Goal: Task Accomplishment & Management: Complete application form

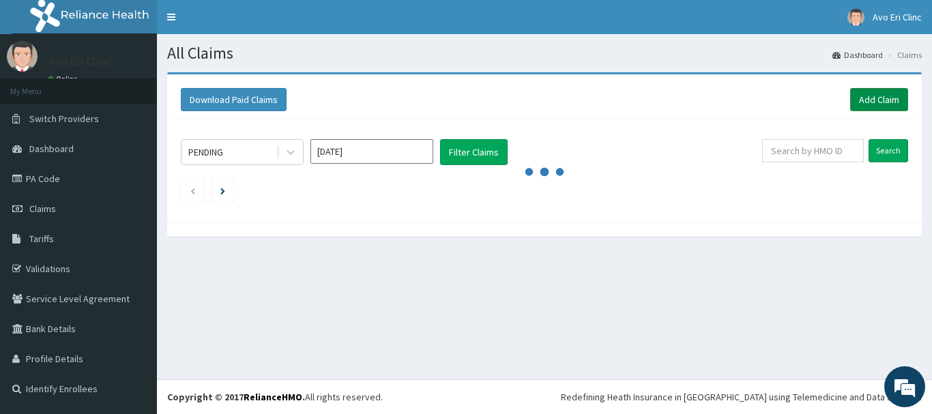
click at [875, 98] on link "Add Claim" at bounding box center [879, 99] width 58 height 23
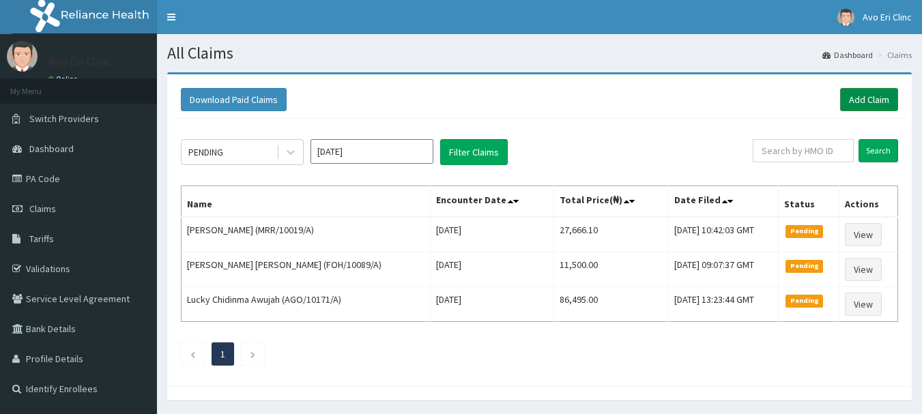
click at [880, 105] on link "Add Claim" at bounding box center [869, 99] width 58 height 23
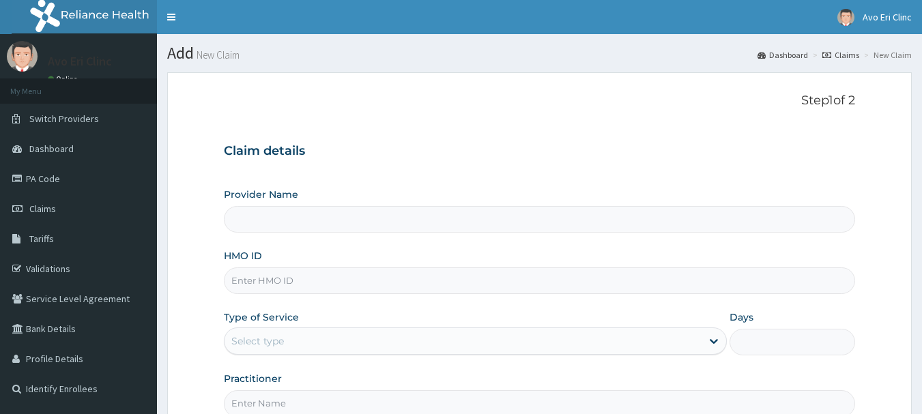
paste input "GMT/10589/A"
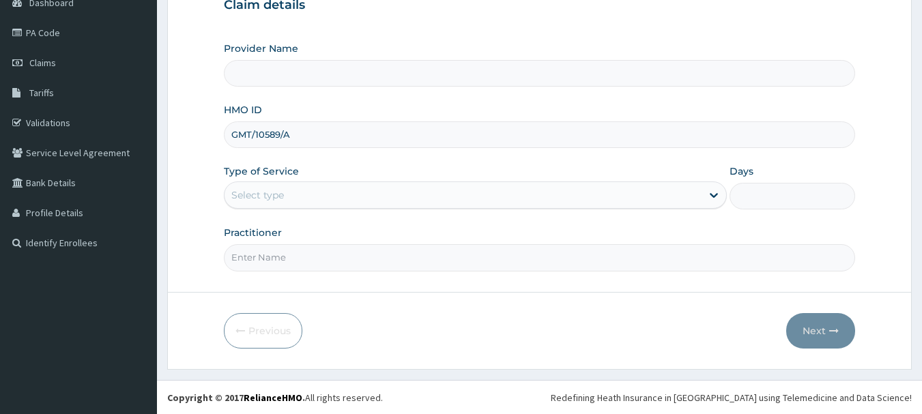
scroll to position [147, 0]
type input "GMT/10589/A"
click at [369, 196] on div "Select type" at bounding box center [463, 195] width 477 height 22
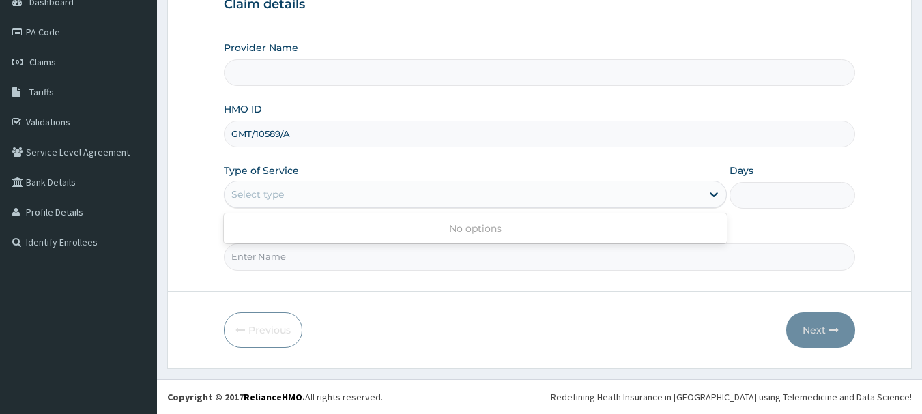
type input "Avo Eri Clinic"
click at [341, 267] on input "Practitioner" at bounding box center [540, 257] width 632 height 27
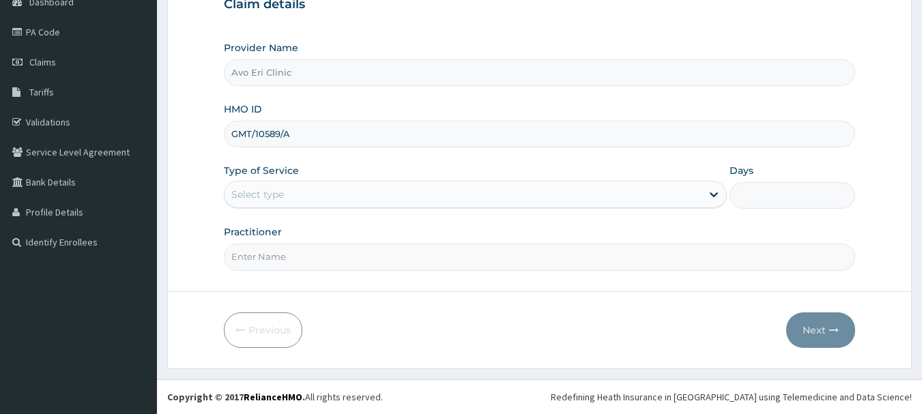
type input "[PERSON_NAME]"
click at [312, 186] on div "Select type" at bounding box center [463, 195] width 477 height 22
click at [343, 145] on input "GMT/10589/A" at bounding box center [540, 134] width 632 height 27
click at [353, 189] on div "Select type" at bounding box center [463, 195] width 477 height 22
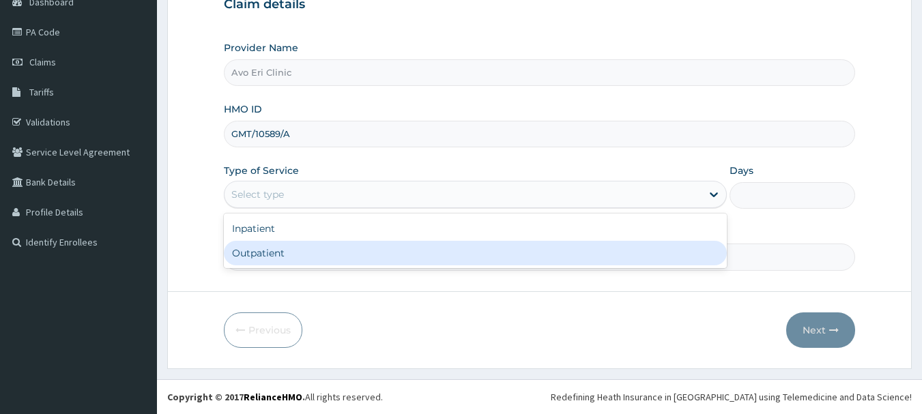
click at [346, 250] on div "Outpatient" at bounding box center [475, 253] width 503 height 25
type input "1"
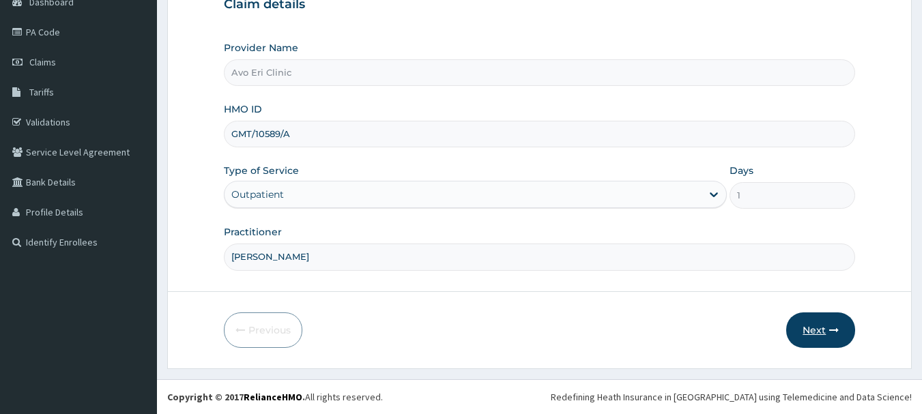
click at [829, 331] on icon "button" at bounding box center [834, 331] width 10 height 10
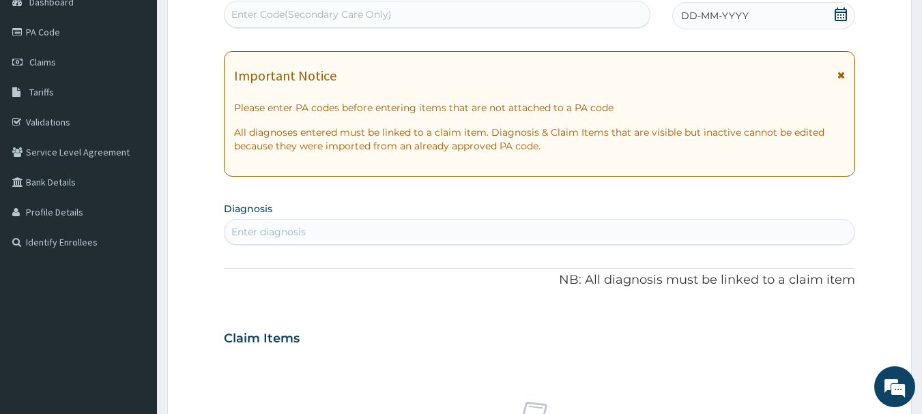
click at [266, 235] on div "Enter diagnosis" at bounding box center [268, 232] width 74 height 14
type input "MALARIA"
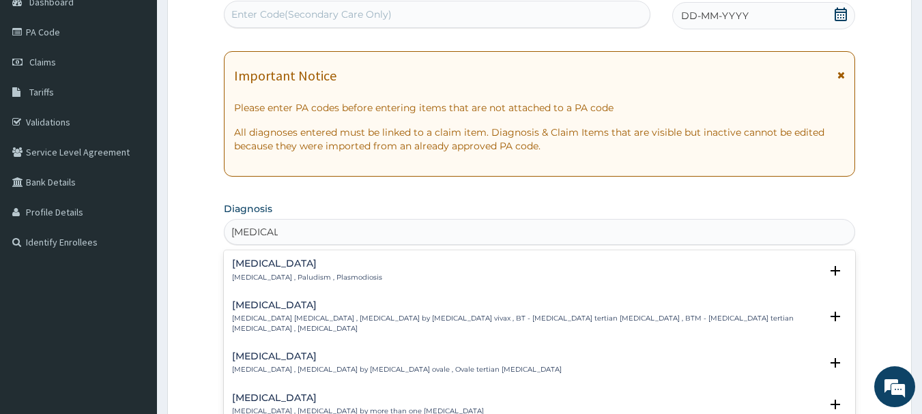
click at [261, 268] on h4 "Malaria" at bounding box center [307, 264] width 150 height 10
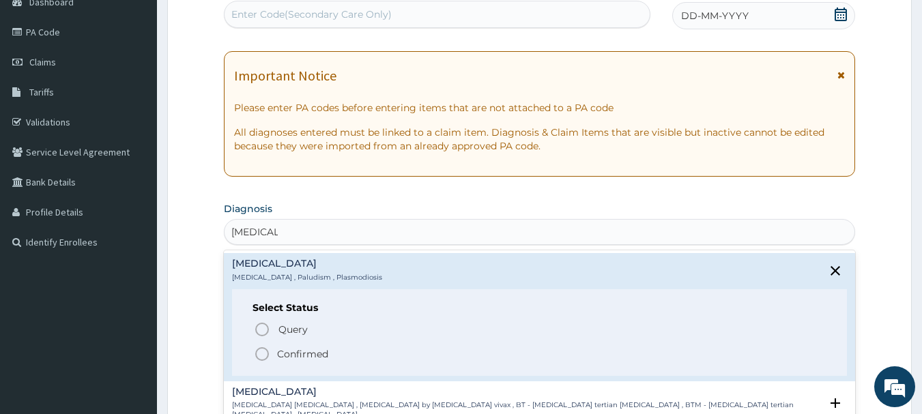
scroll to position [0, 0]
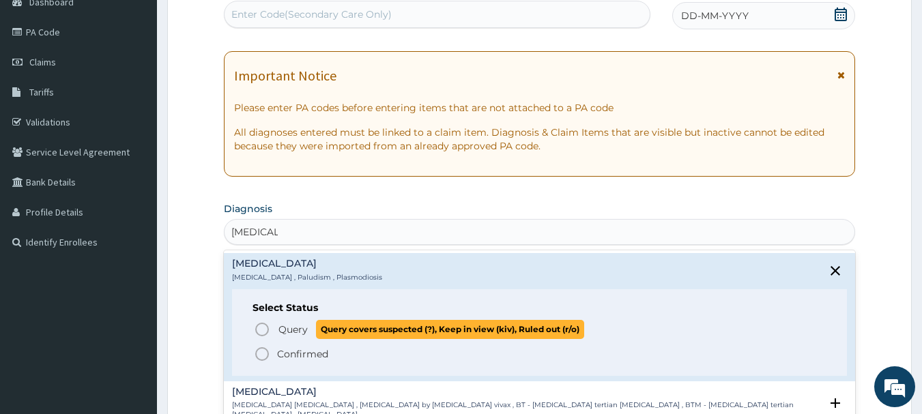
click at [281, 331] on span "Query" at bounding box center [292, 330] width 29 height 14
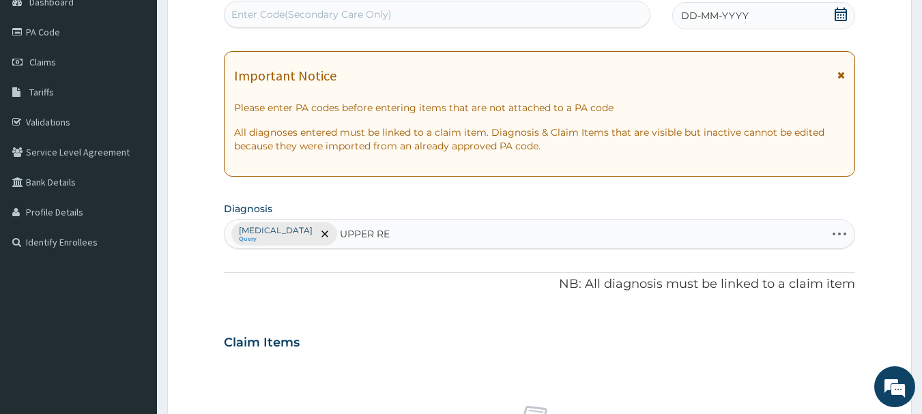
type input "UPPER RES"
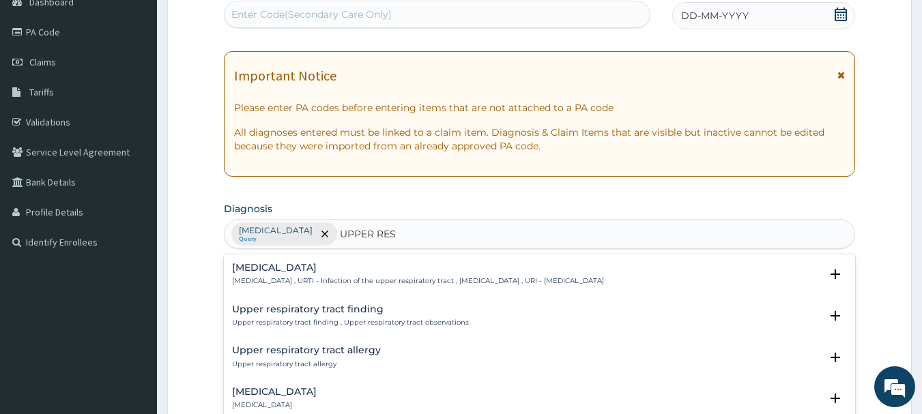
click at [354, 280] on p "Upper respiratory infection , URTI - Infection of the upper respiratory tract ,…" at bounding box center [418, 281] width 372 height 10
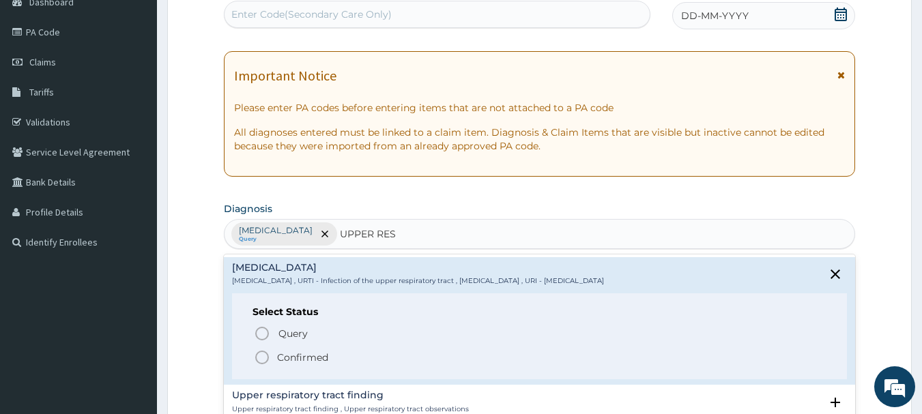
click at [312, 360] on p "Confirmed" at bounding box center [302, 358] width 51 height 14
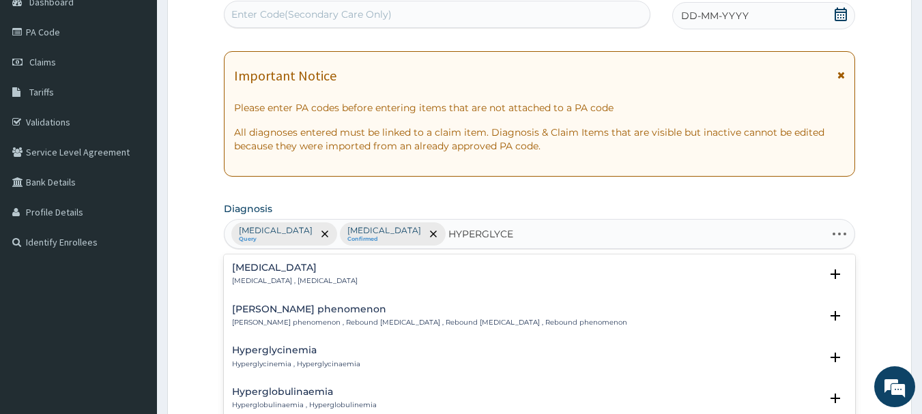
type input "HYPERGLYCEM"
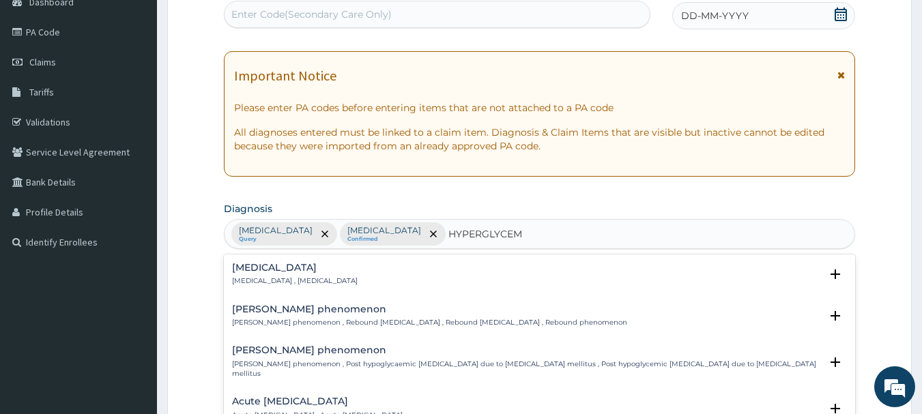
click at [324, 276] on div "Hyperglycemia Hyperglycemia , Hyperglycaemia" at bounding box center [295, 275] width 126 height 24
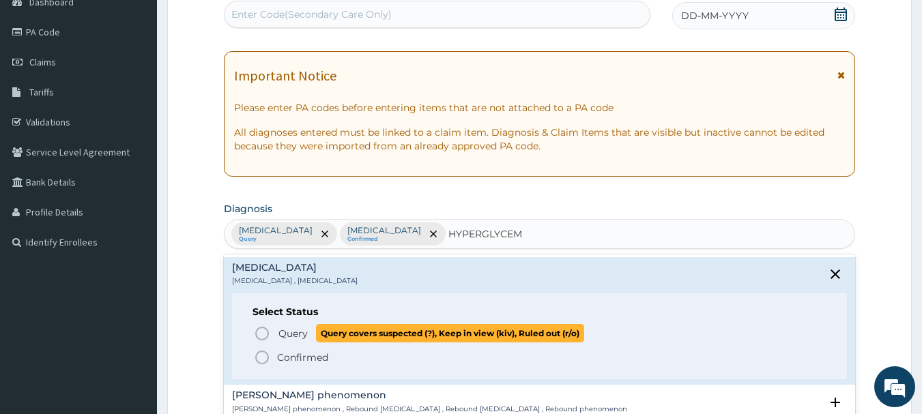
click at [278, 337] on span "Query" at bounding box center [292, 334] width 29 height 14
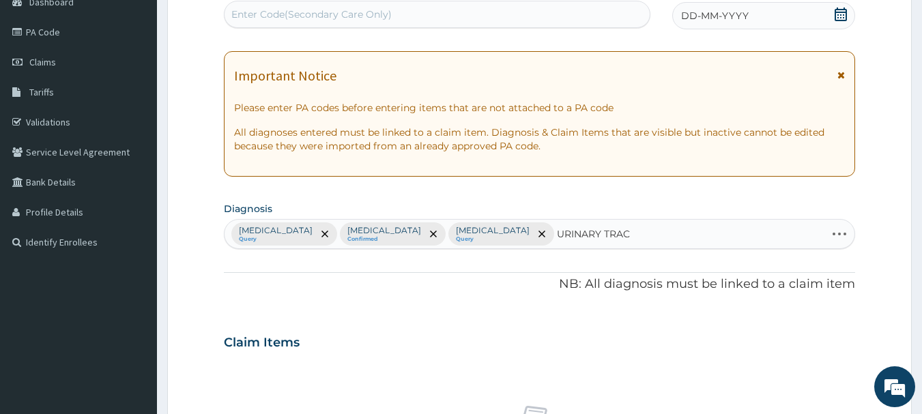
type input "URINARY TRACT"
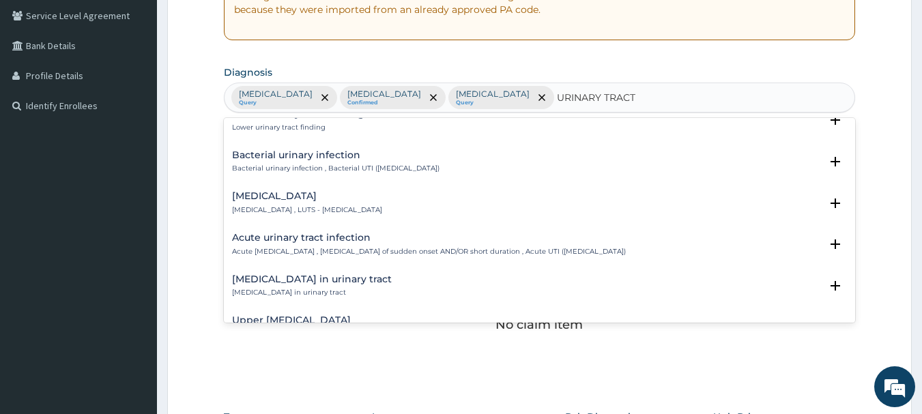
scroll to position [410, 0]
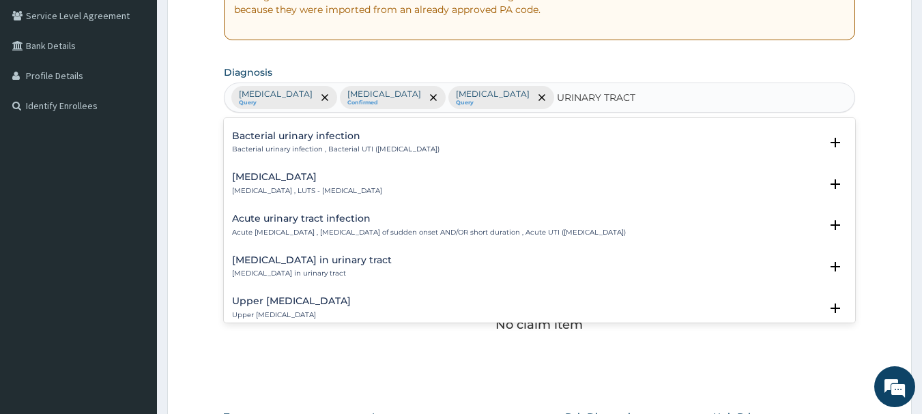
click at [418, 225] on div "Acute urinary tract infection Acute urinary tract infection , Urinary tract inf…" at bounding box center [429, 226] width 394 height 24
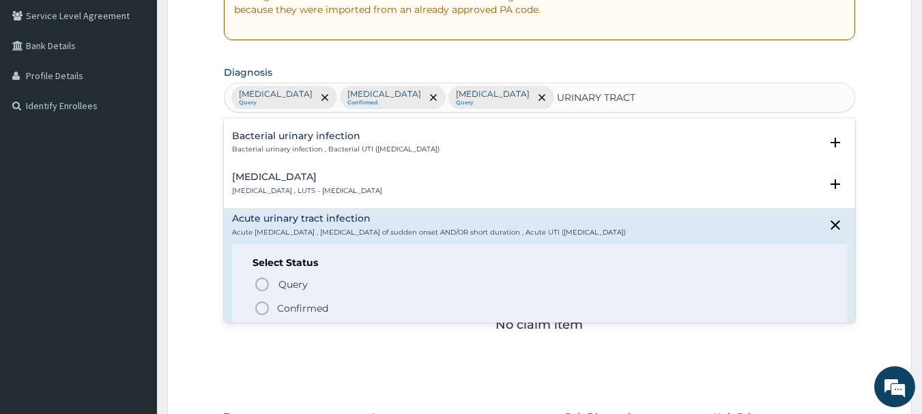
click at [315, 309] on p "Confirmed" at bounding box center [302, 309] width 51 height 14
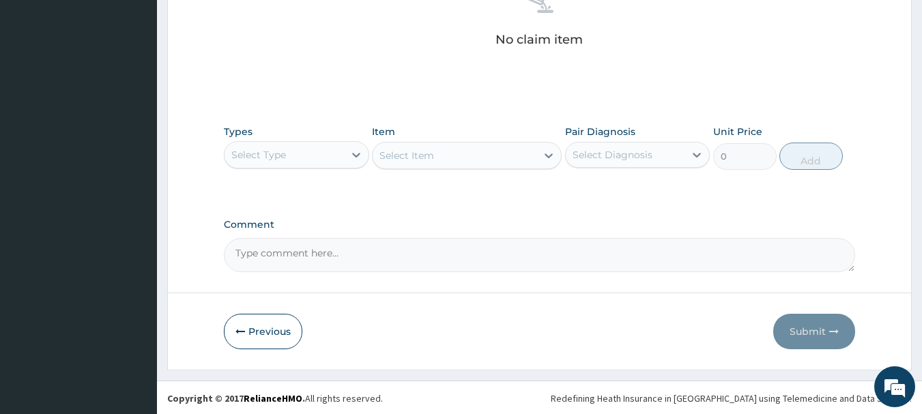
scroll to position [570, 0]
click at [317, 150] on div "Select Type" at bounding box center [284, 154] width 119 height 22
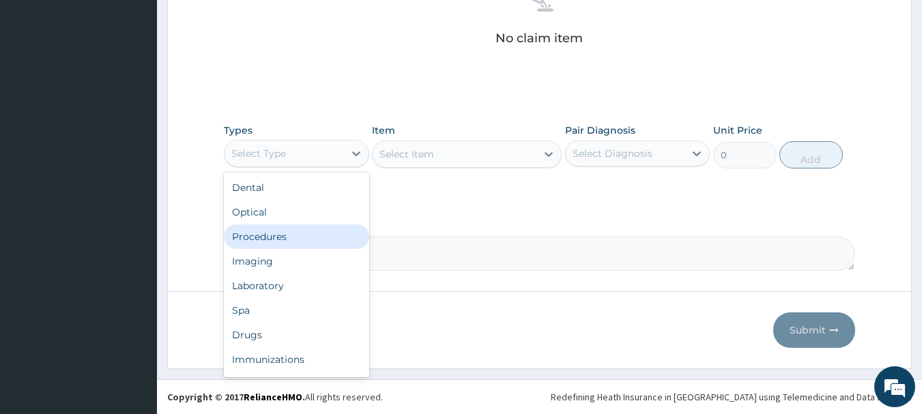
click at [316, 233] on div "Procedures" at bounding box center [296, 237] width 145 height 25
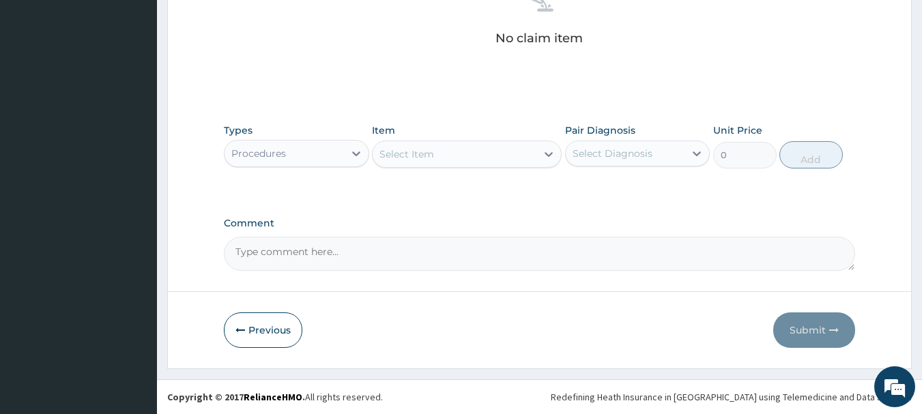
click at [316, 233] on div "Comment" at bounding box center [540, 244] width 632 height 53
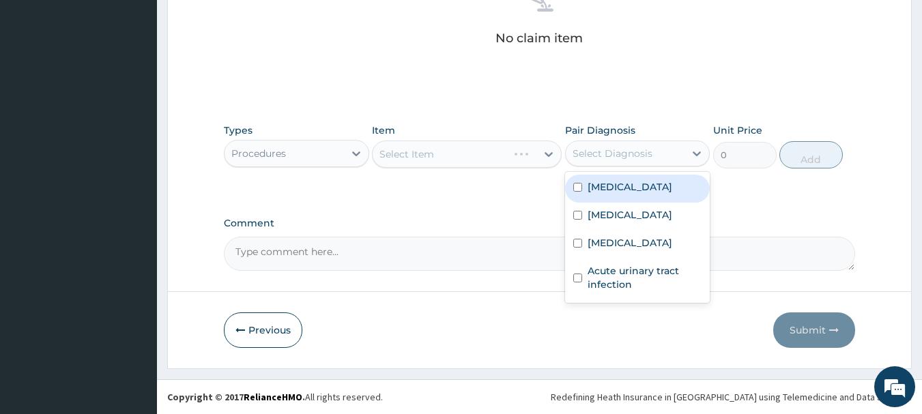
click at [592, 150] on div "Select Diagnosis" at bounding box center [613, 154] width 80 height 14
click at [601, 184] on label "Malaria" at bounding box center [630, 187] width 85 height 14
checkbox input "true"
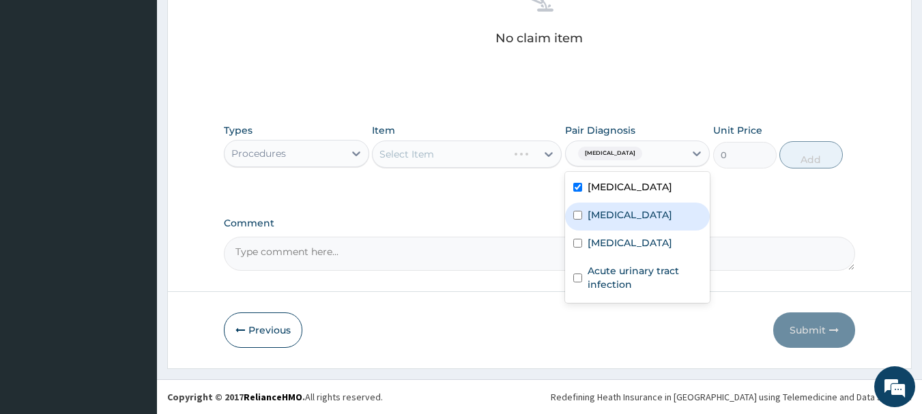
click at [605, 222] on label "Upper respiratory infection" at bounding box center [630, 215] width 85 height 14
checkbox input "true"
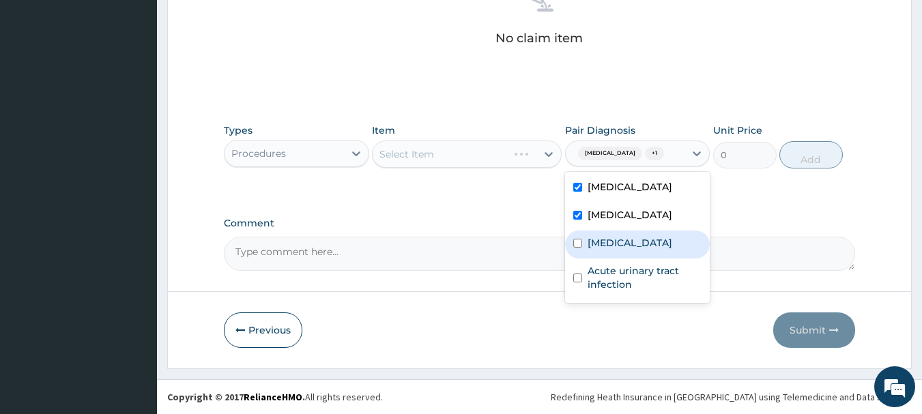
click at [608, 259] on div "Hyperglycemia" at bounding box center [637, 245] width 145 height 28
checkbox input "true"
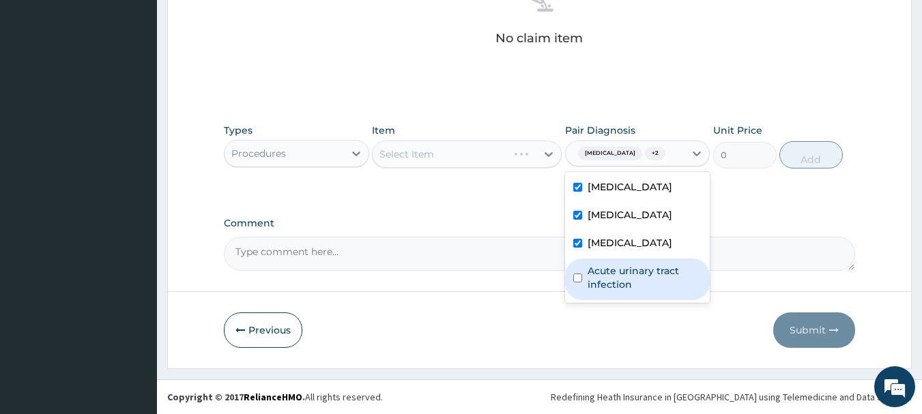
click at [616, 291] on label "Acute urinary tract infection" at bounding box center [645, 277] width 115 height 27
checkbox input "true"
click at [447, 152] on div "Select Item" at bounding box center [455, 154] width 164 height 22
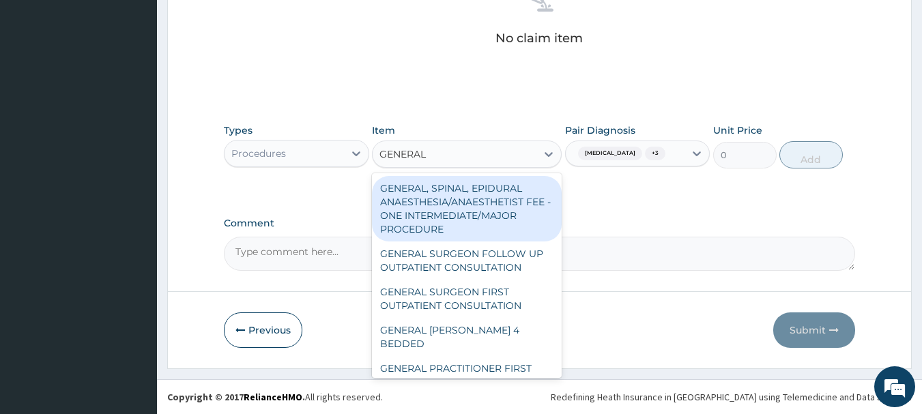
type input "GENERAL"
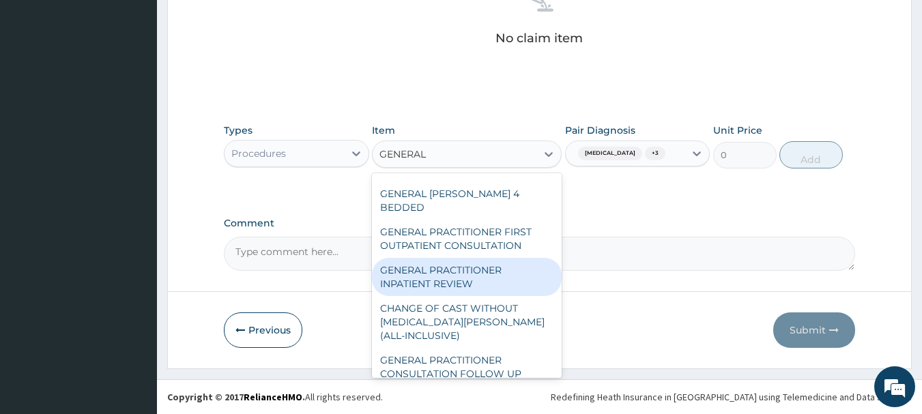
scroll to position [68, 0]
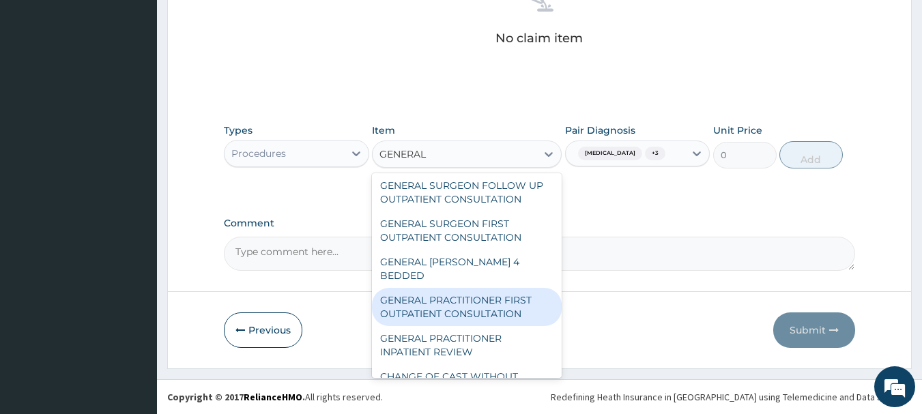
click at [479, 295] on div "GENERAL PRACTITIONER FIRST OUTPATIENT CONSULTATION" at bounding box center [467, 307] width 190 height 38
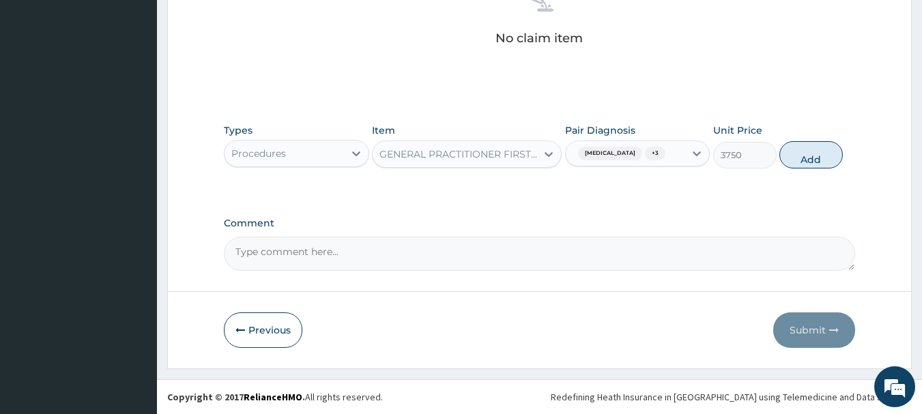
drag, startPoint x: 809, startPoint y: 156, endPoint x: 757, endPoint y: 152, distance: 52.1
click at [809, 156] on button "Add" at bounding box center [810, 154] width 63 height 27
type input "0"
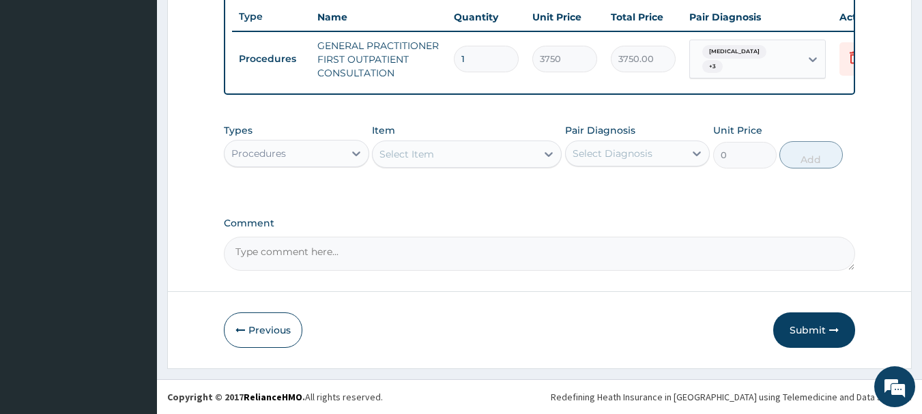
scroll to position [523, 0]
click at [363, 150] on div at bounding box center [356, 153] width 25 height 25
click at [320, 146] on div "Procedures" at bounding box center [284, 154] width 119 height 22
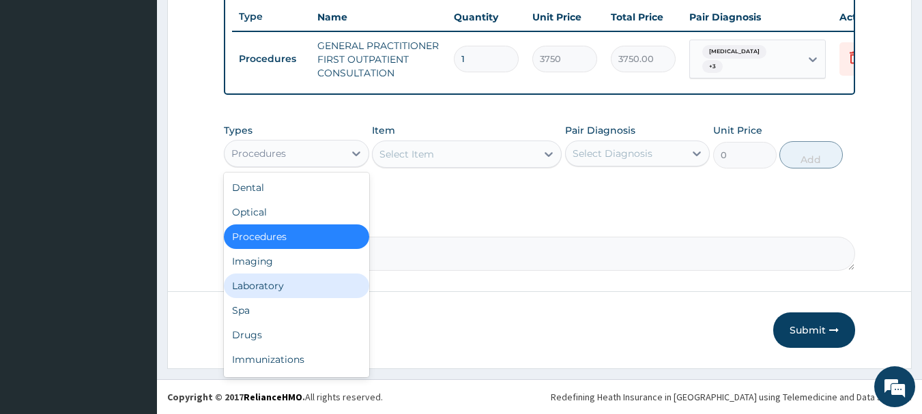
click at [310, 283] on div "Laboratory" at bounding box center [296, 286] width 145 height 25
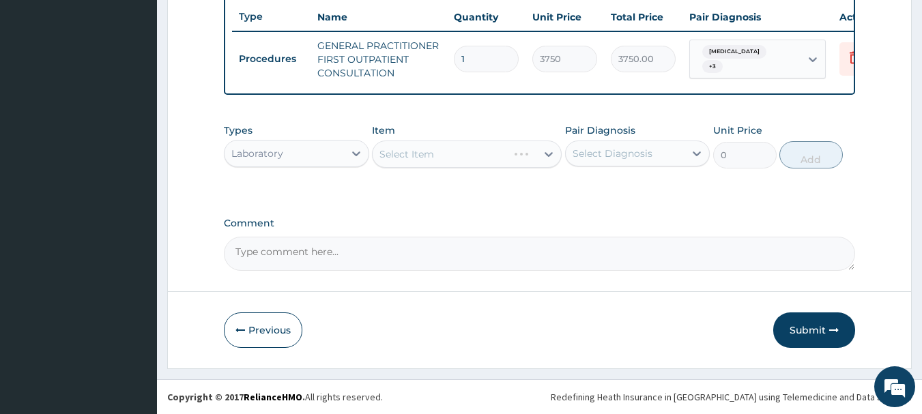
click at [602, 158] on div "Select Diagnosis" at bounding box center [613, 154] width 80 height 14
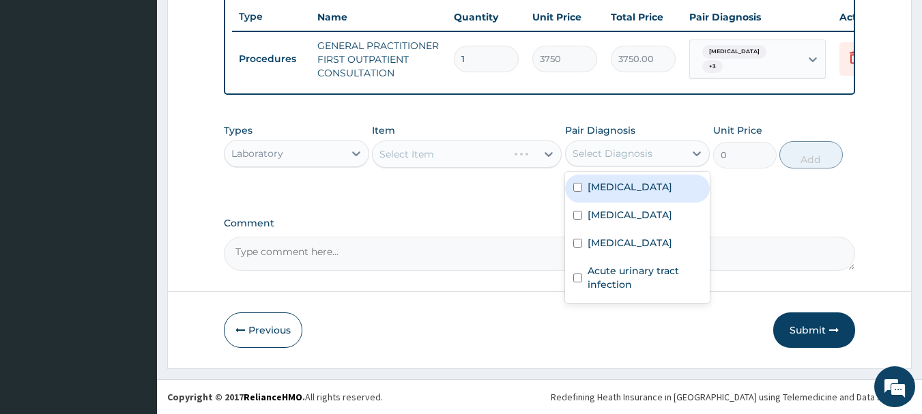
click at [605, 189] on label "Malaria" at bounding box center [630, 187] width 85 height 14
checkbox input "true"
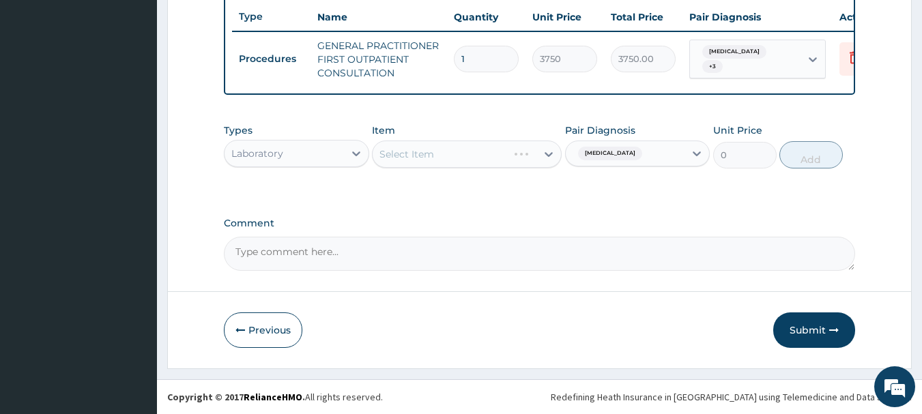
click at [453, 152] on div "Select Item" at bounding box center [467, 154] width 190 height 27
click at [457, 172] on div "Types Laboratory Item Select Item Pair Diagnosis Malaria Unit Price 0 Add" at bounding box center [540, 146] width 632 height 59
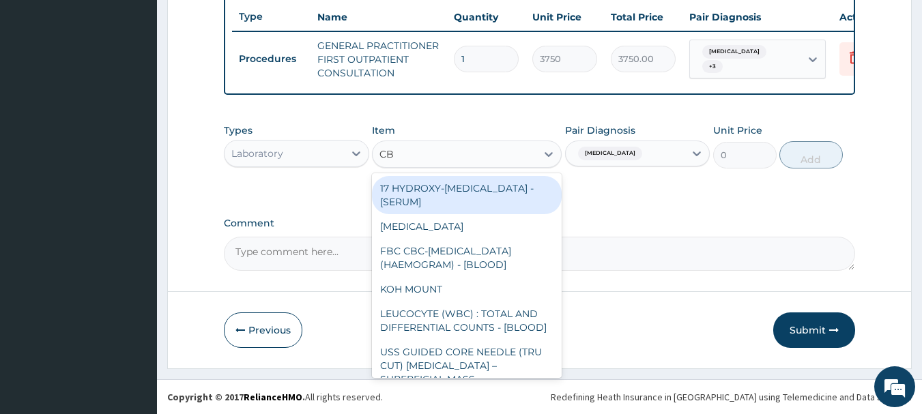
type input "CBC"
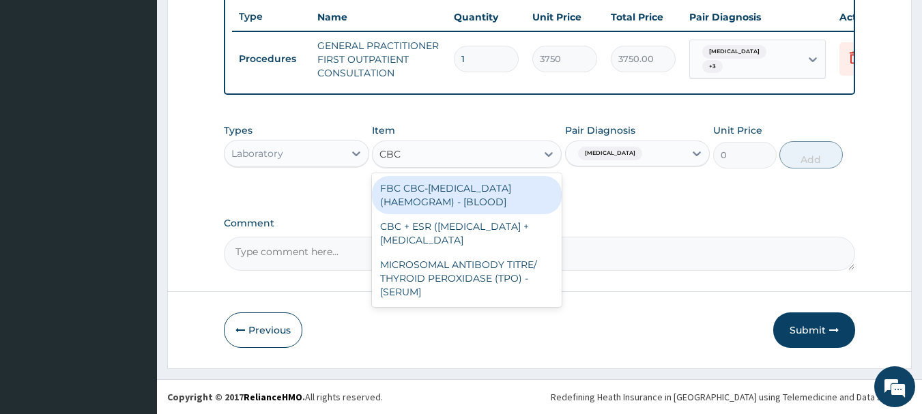
click at [467, 192] on div "FBC CBC-COMPLETE BLOOD COUNT (HAEMOGRAM) - [BLOOD]" at bounding box center [467, 195] width 190 height 38
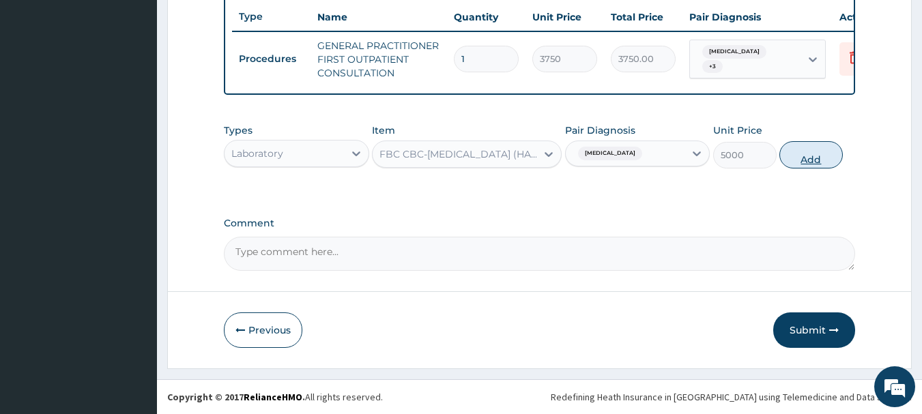
click at [814, 155] on button "Add" at bounding box center [810, 154] width 63 height 27
type input "0"
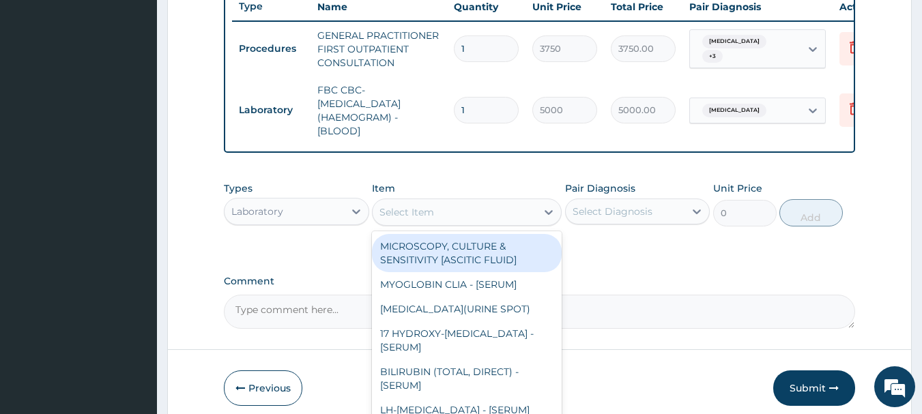
click at [531, 223] on div "Select Item" at bounding box center [455, 212] width 164 height 22
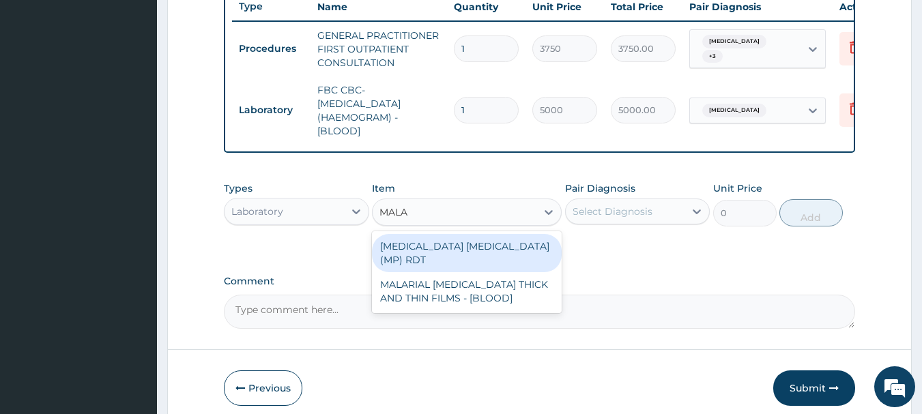
type input "MALAR"
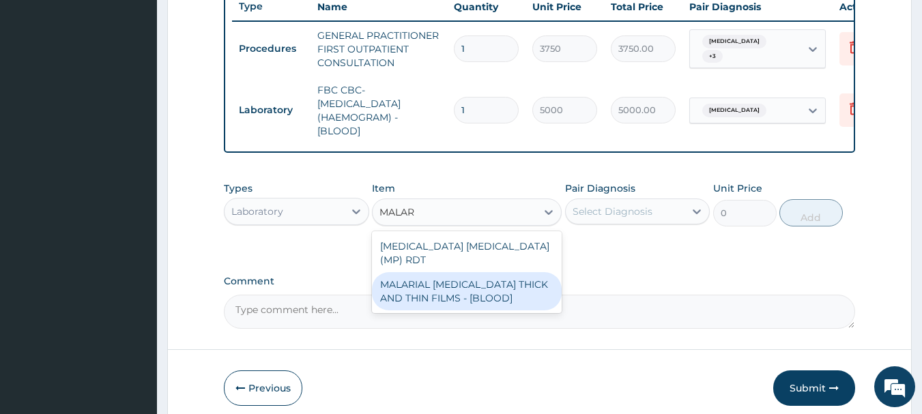
click at [543, 281] on div "MALARIAL PARASITE THICK AND THIN FILMS - [BLOOD]" at bounding box center [467, 291] width 190 height 38
type input "2187.5"
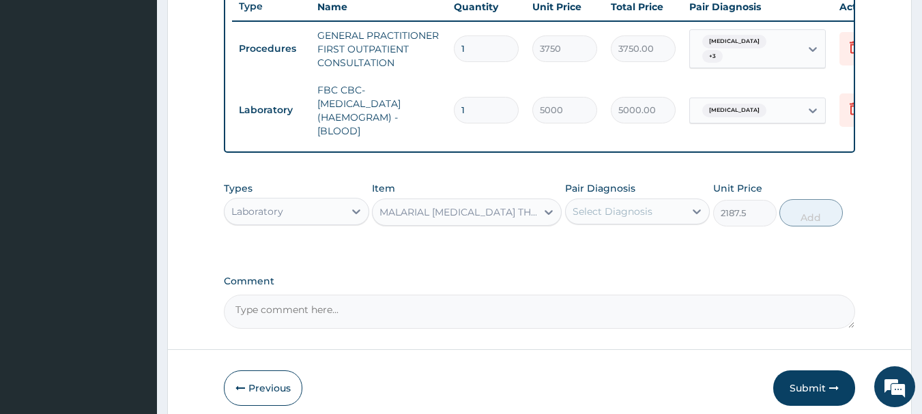
click at [612, 218] on div "Select Diagnosis" at bounding box center [613, 212] width 80 height 14
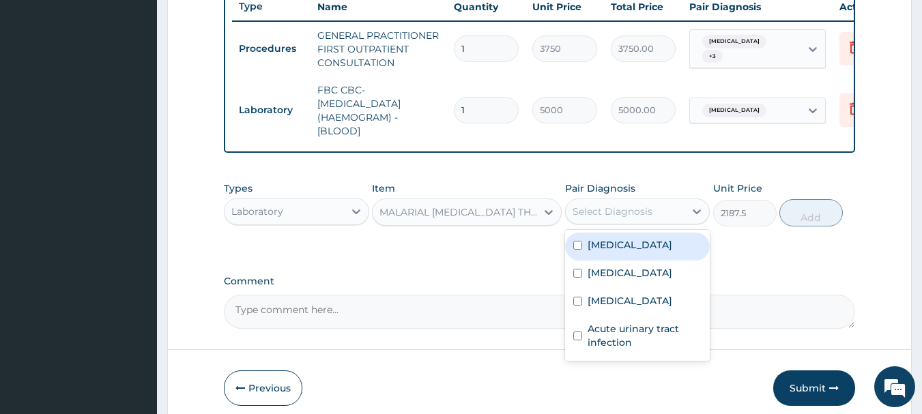
click at [633, 257] on div "Malaria" at bounding box center [637, 247] width 145 height 28
checkbox input "true"
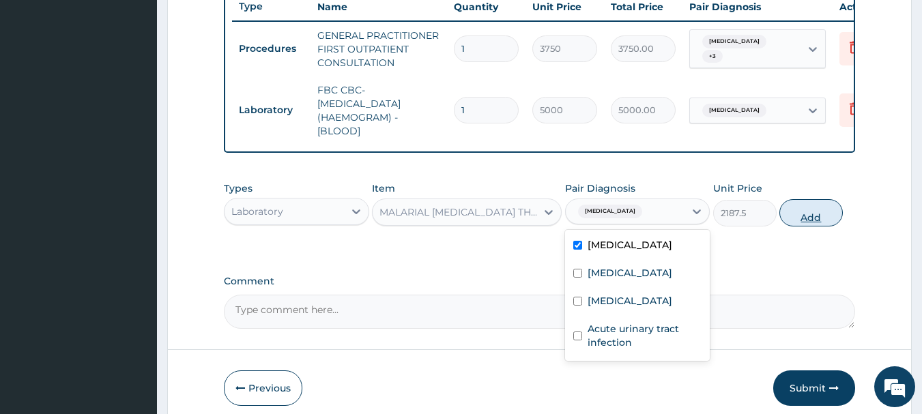
click at [797, 218] on button "Add" at bounding box center [810, 212] width 63 height 27
type input "0"
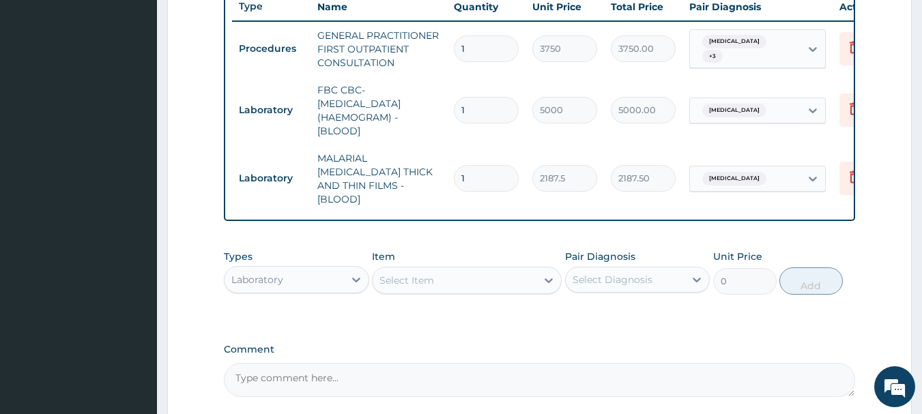
click at [476, 274] on div "Select Item" at bounding box center [455, 281] width 164 height 22
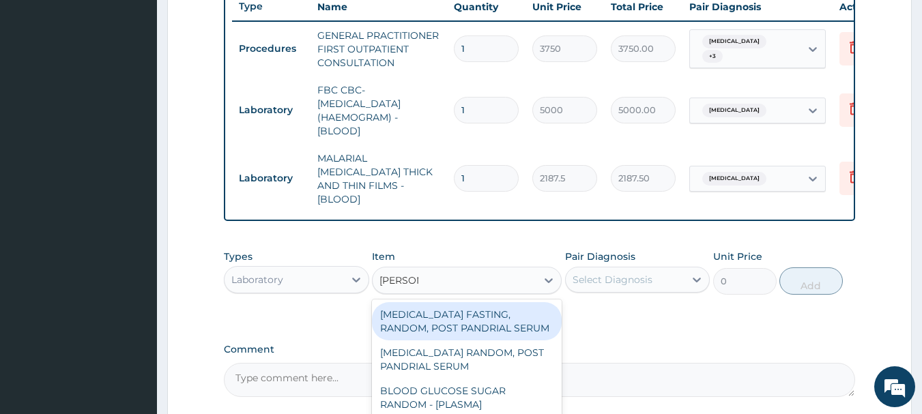
type input "RANDOM"
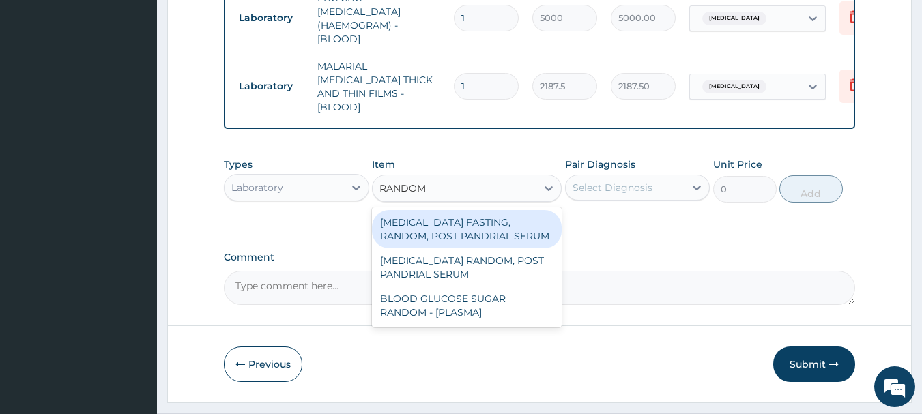
scroll to position [646, 0]
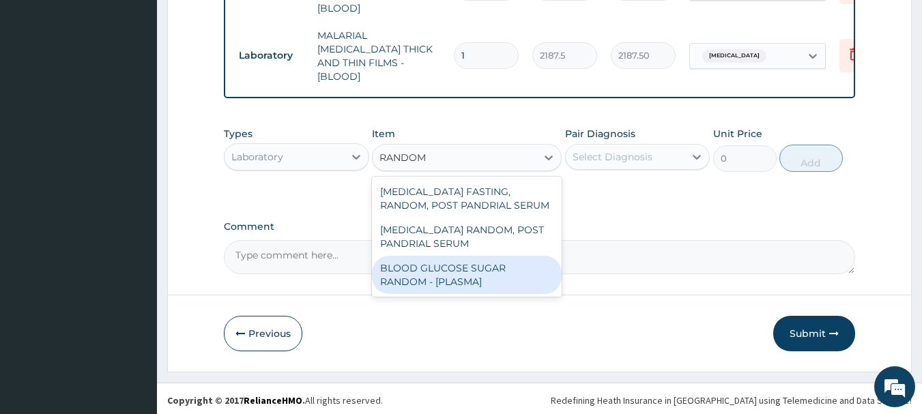
click at [416, 263] on div "BLOOD GLUCOSE SUGAR RANDOM - [PLASMA]" at bounding box center [467, 275] width 190 height 38
type input "1875"
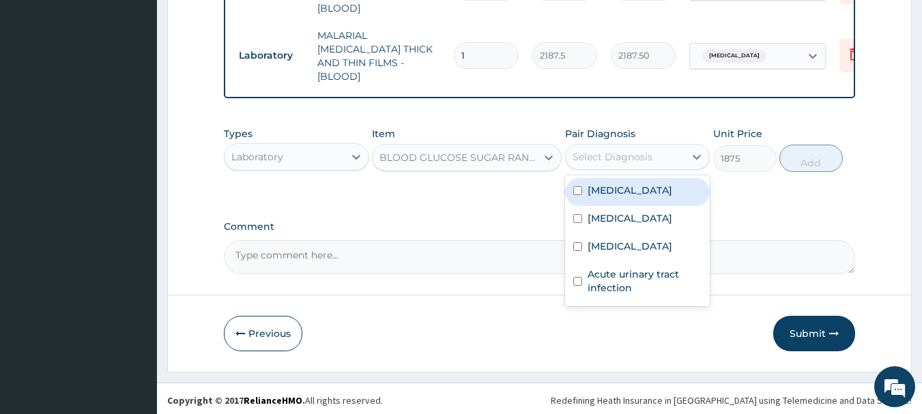
click at [625, 158] on div "Select Diagnosis" at bounding box center [613, 157] width 80 height 14
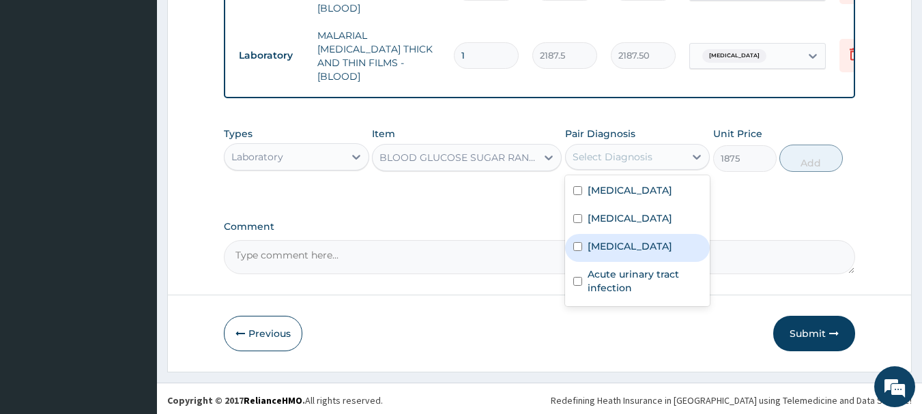
click at [629, 253] on label "Hyperglycemia" at bounding box center [630, 247] width 85 height 14
checkbox input "true"
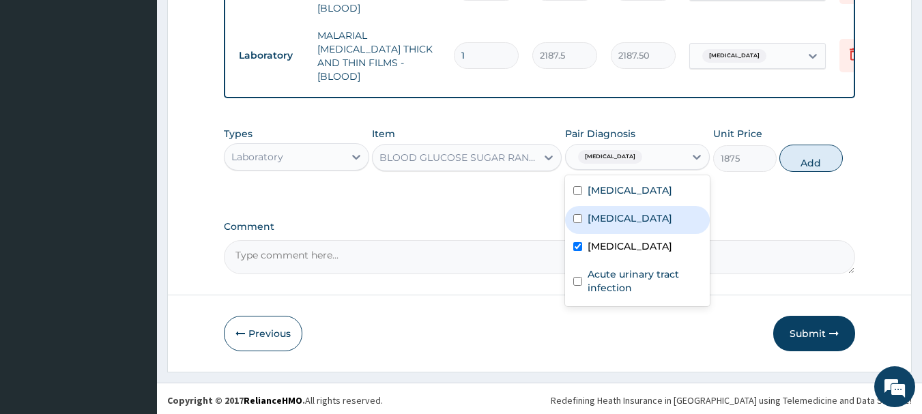
click at [811, 165] on button "Add" at bounding box center [810, 158] width 63 height 27
type input "0"
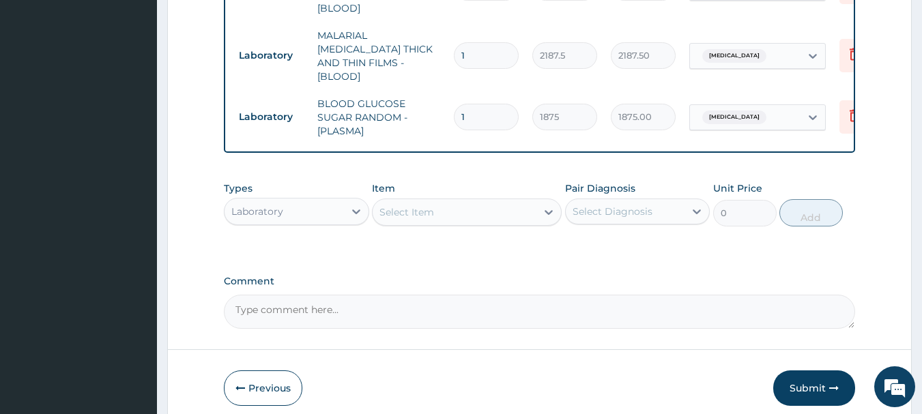
click at [517, 202] on div "Select Item" at bounding box center [455, 212] width 164 height 22
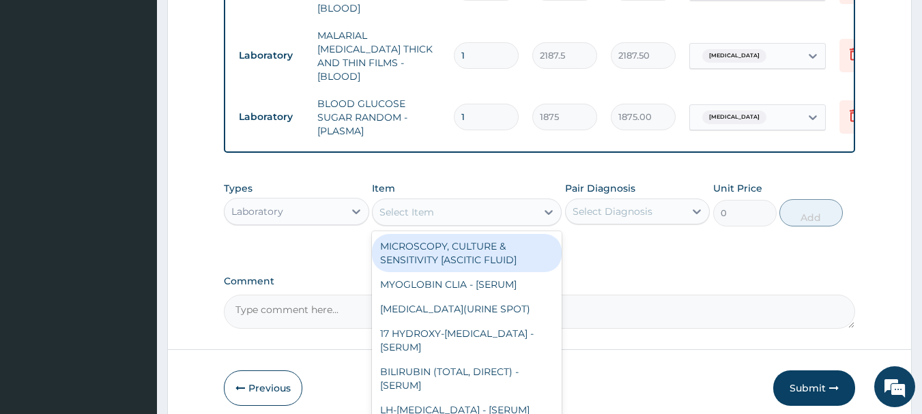
type input "R"
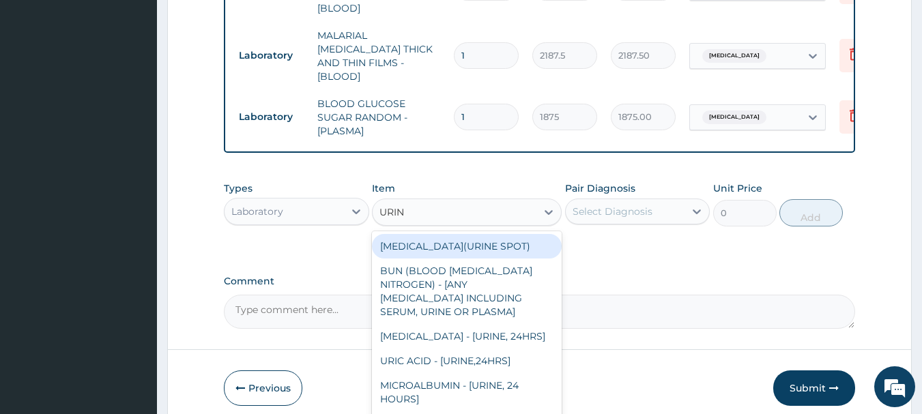
type input "URINA"
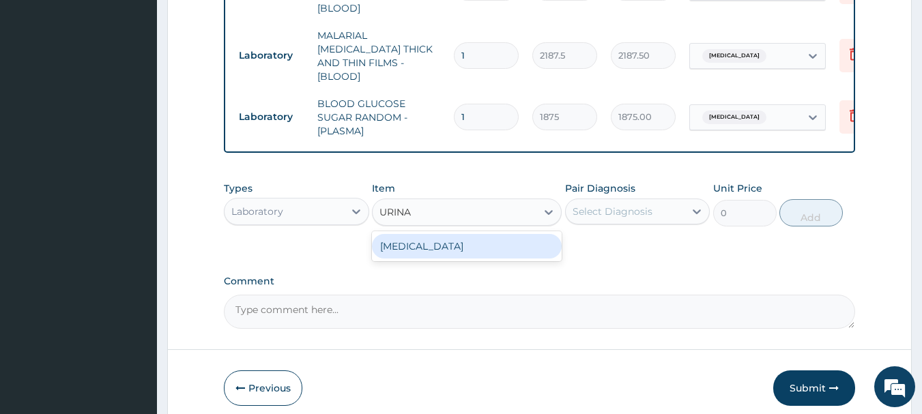
click at [505, 241] on div "URINALYSIS" at bounding box center [467, 246] width 190 height 25
type input "2187.5"
click at [505, 241] on div "Types Laboratory Item option BLOOD GLUCOSE SUGAR RANDOM - [PLASMA], selected. o…" at bounding box center [540, 214] width 632 height 79
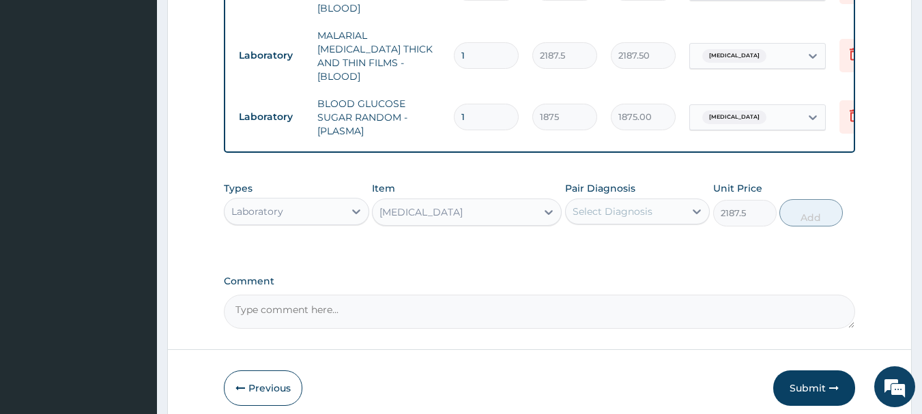
click at [650, 212] on div "Select Diagnosis" at bounding box center [613, 212] width 80 height 14
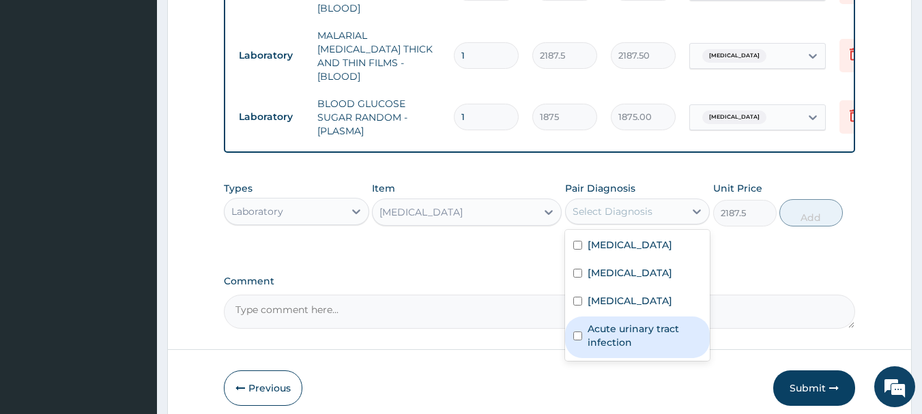
click at [637, 340] on label "Acute urinary tract infection" at bounding box center [645, 335] width 115 height 27
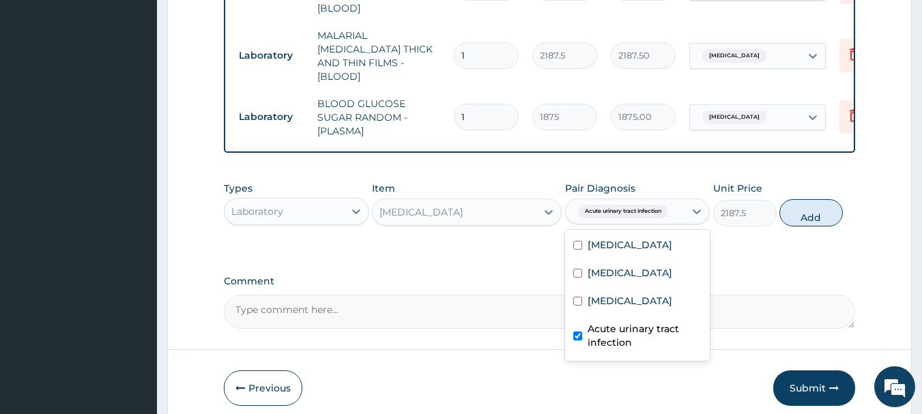
click at [637, 340] on label "Acute urinary tract infection" at bounding box center [645, 335] width 115 height 27
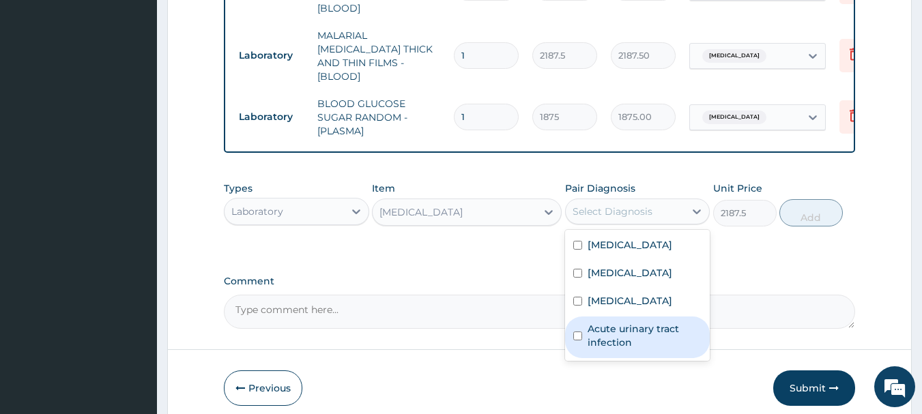
click at [612, 349] on label "Acute urinary tract infection" at bounding box center [645, 335] width 115 height 27
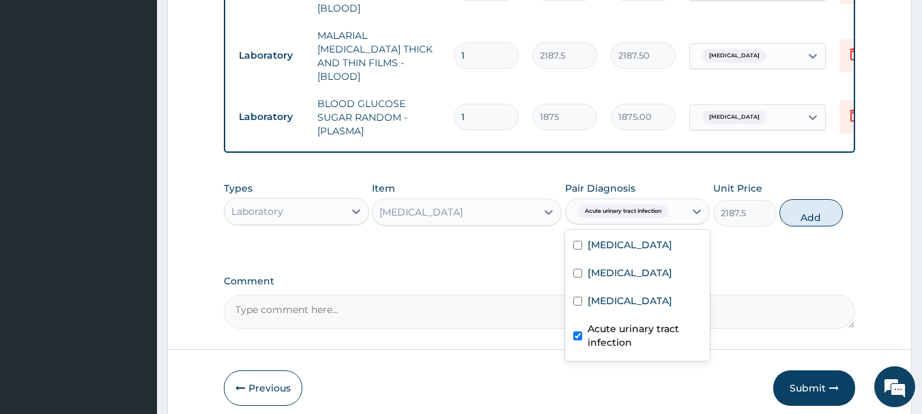
click at [612, 349] on label "Acute urinary tract infection" at bounding box center [645, 335] width 115 height 27
checkbox input "true"
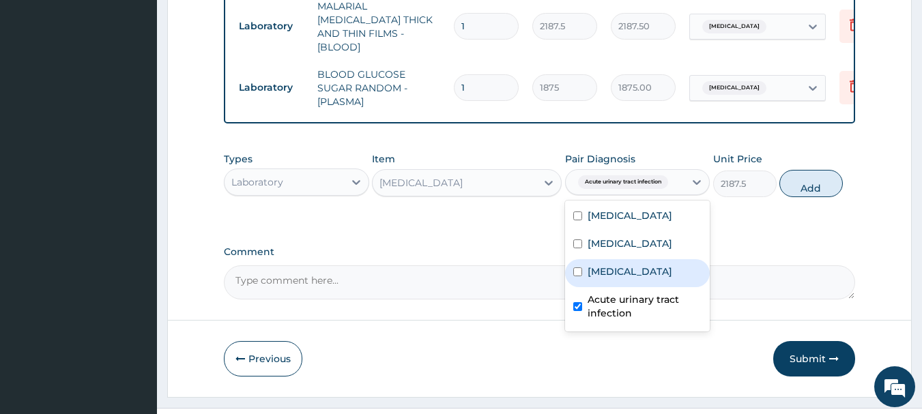
scroll to position [700, 0]
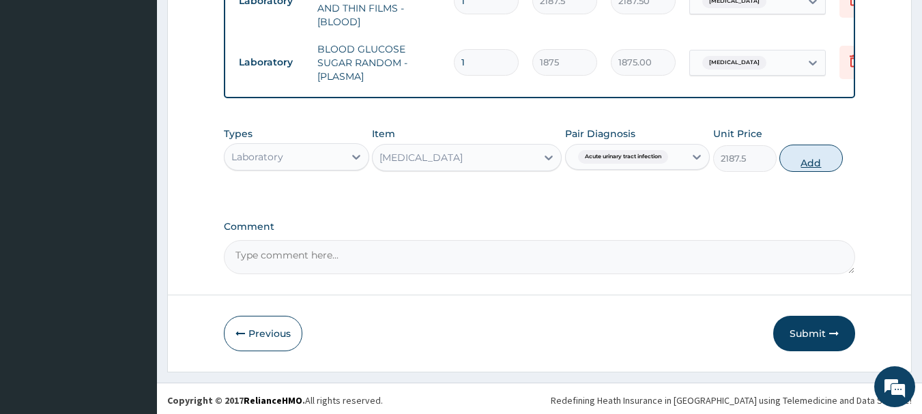
click at [809, 158] on button "Add" at bounding box center [810, 158] width 63 height 27
type input "0"
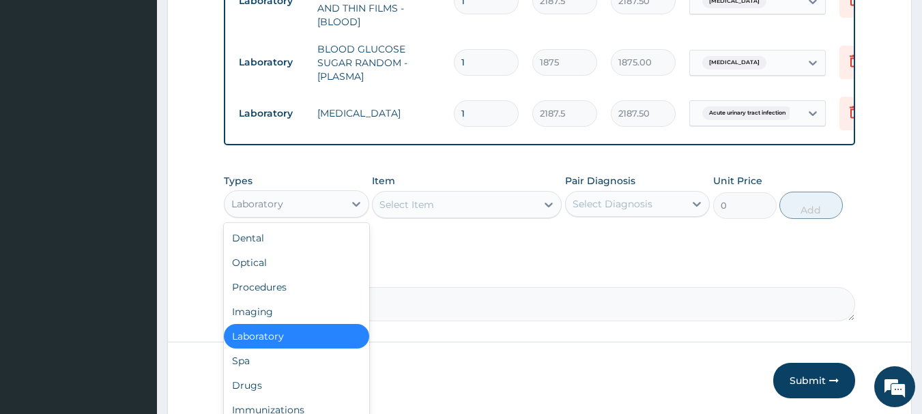
click at [341, 193] on div "Laboratory" at bounding box center [284, 204] width 119 height 22
click at [280, 376] on div "Drugs" at bounding box center [296, 385] width 145 height 25
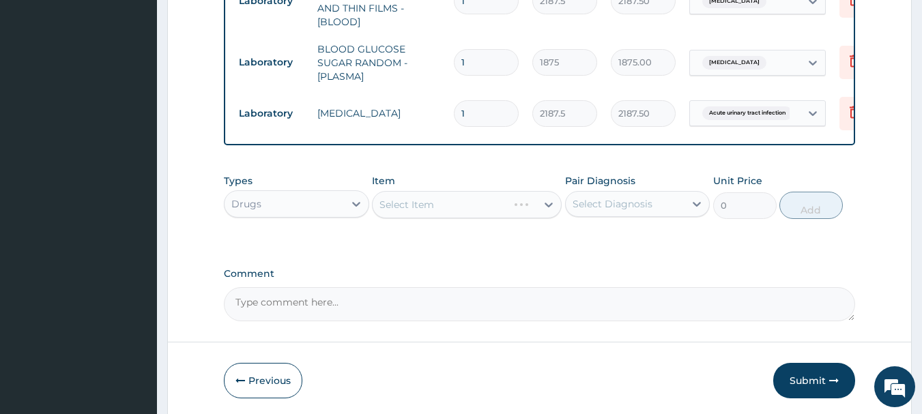
scroll to position [747, 0]
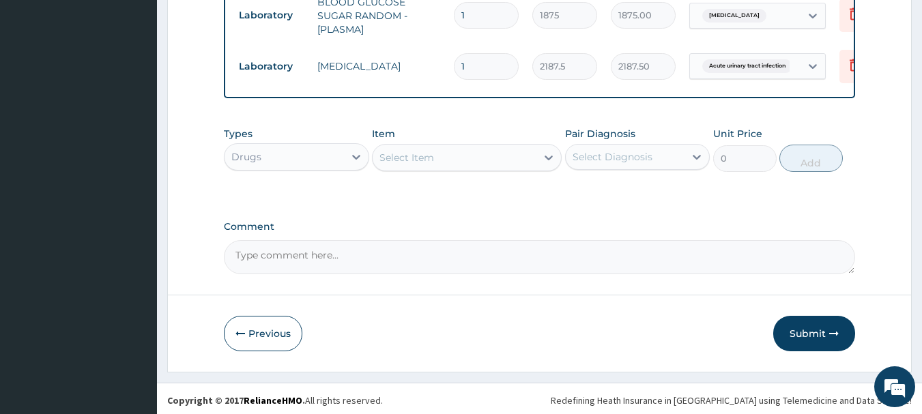
click at [621, 157] on div "Select Diagnosis" at bounding box center [613, 157] width 80 height 14
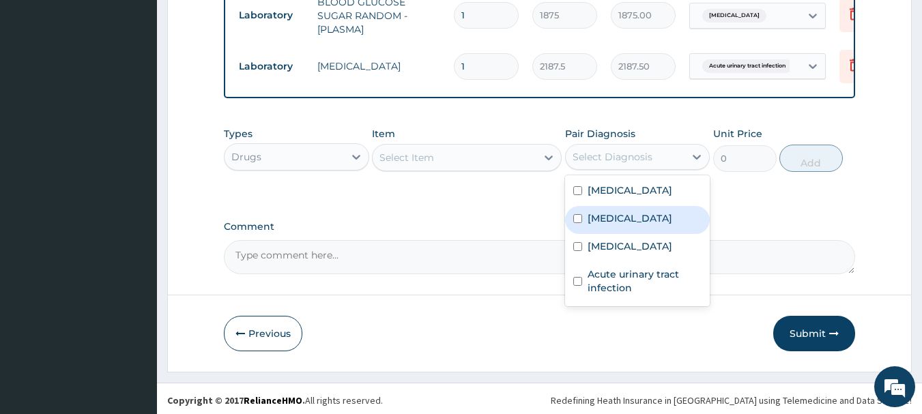
click at [608, 225] on label "Upper respiratory infection" at bounding box center [630, 219] width 85 height 14
checkbox input "true"
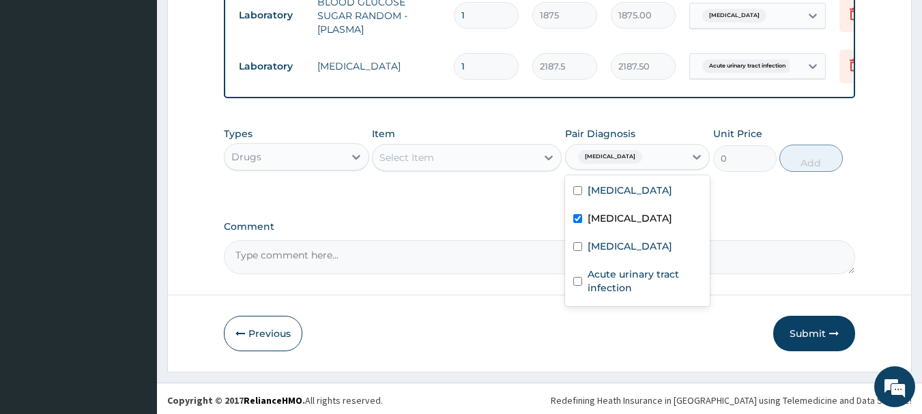
click at [500, 160] on div "Select Item" at bounding box center [455, 158] width 164 height 22
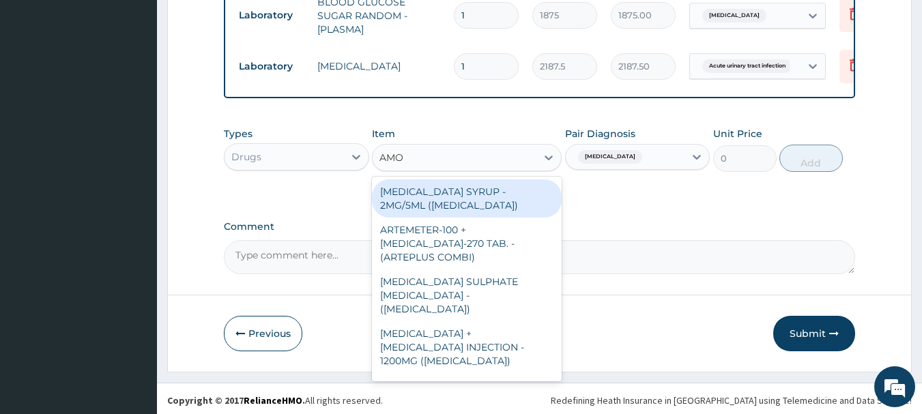
type input "AMOX"
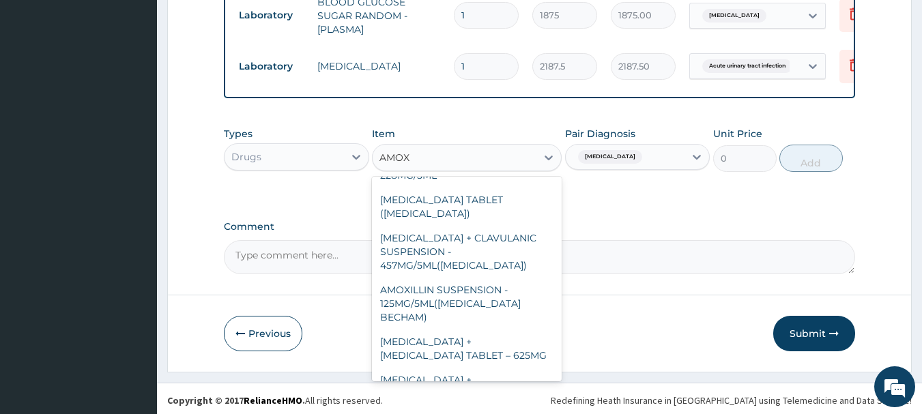
scroll to position [502, 0]
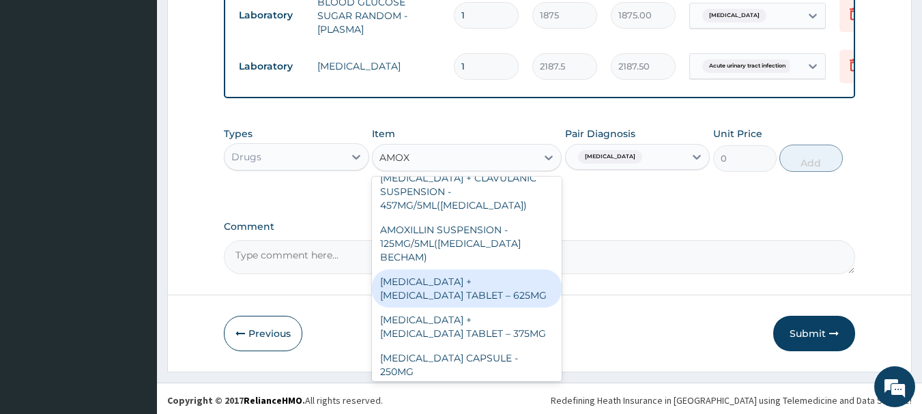
click at [489, 270] on div "AMOXICILLIN + CLAVULANIC ACID TABLET – 625MG" at bounding box center [467, 289] width 190 height 38
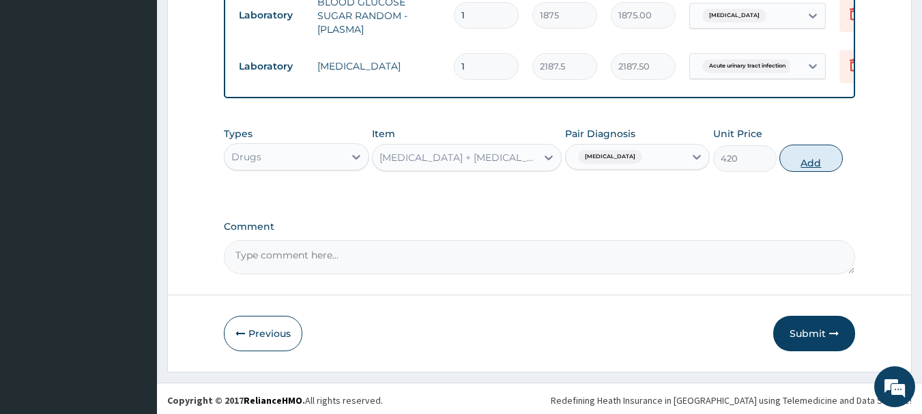
click at [792, 147] on button "Add" at bounding box center [810, 158] width 63 height 27
type input "0"
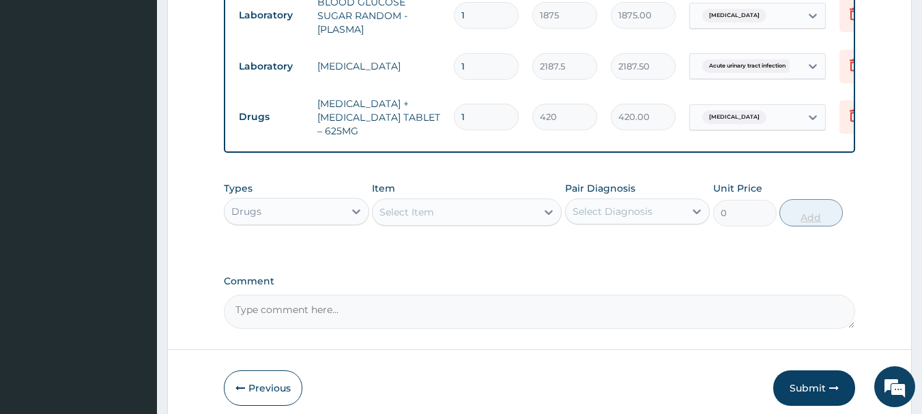
type input "14"
type input "5880.00"
type input "14"
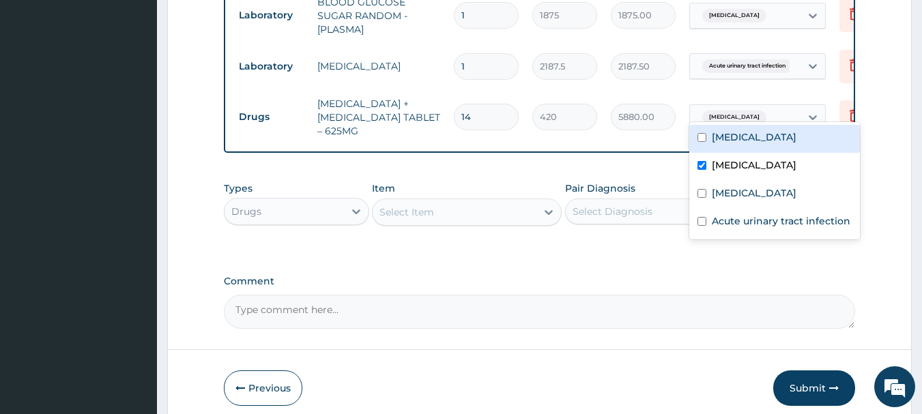
click at [752, 111] on span "Upper respiratory infection" at bounding box center [734, 118] width 64 height 14
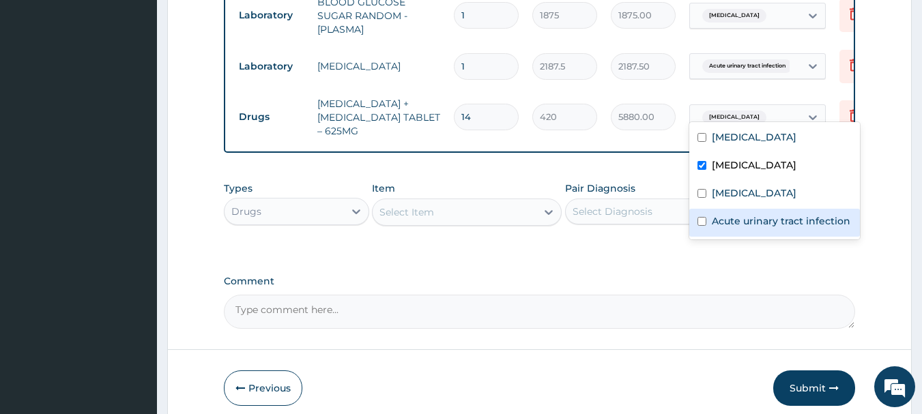
click at [773, 223] on label "Acute urinary tract infection" at bounding box center [781, 221] width 139 height 14
checkbox input "true"
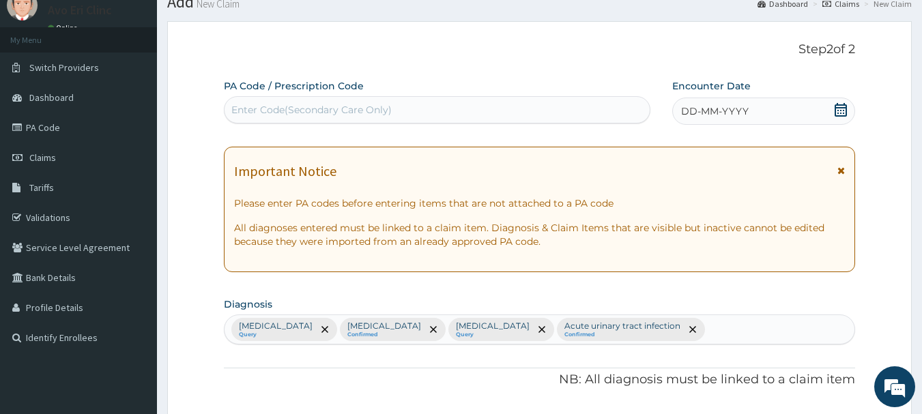
scroll to position [0, 0]
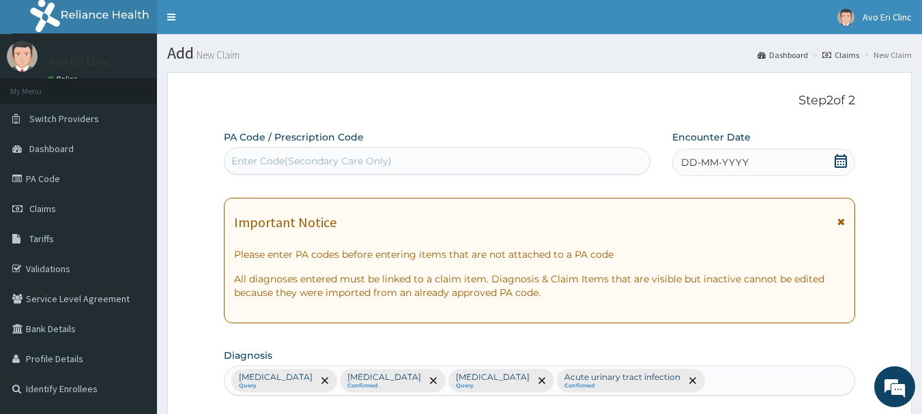
click at [850, 162] on div "DD-MM-YYYY" at bounding box center [763, 162] width 183 height 27
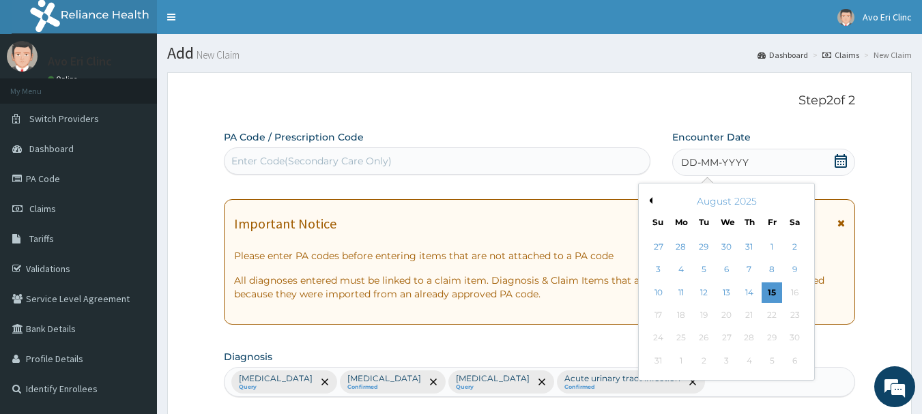
click at [732, 287] on div "13" at bounding box center [727, 293] width 20 height 20
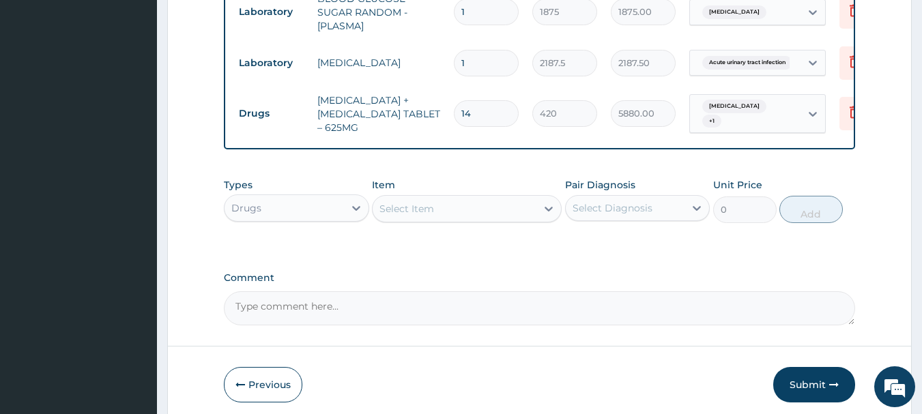
scroll to position [802, 0]
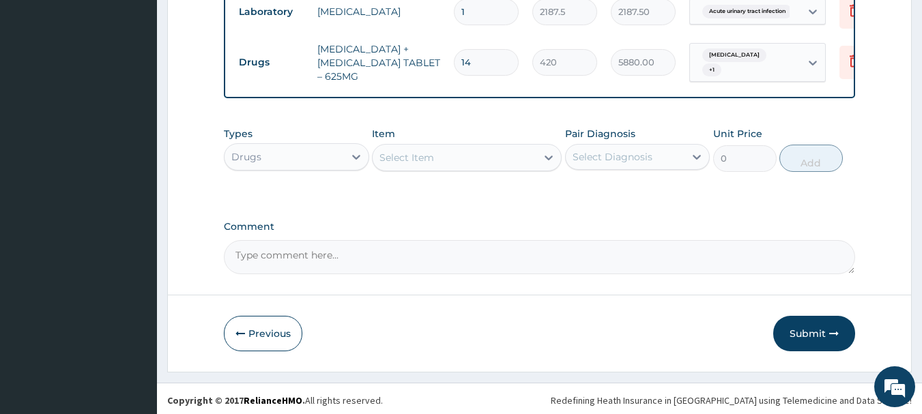
click at [493, 161] on div "Select Item" at bounding box center [455, 158] width 164 height 22
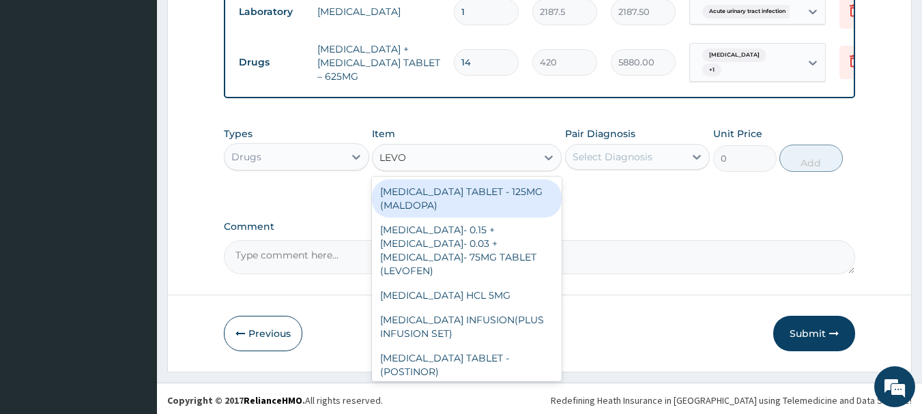
type input "LEVOC"
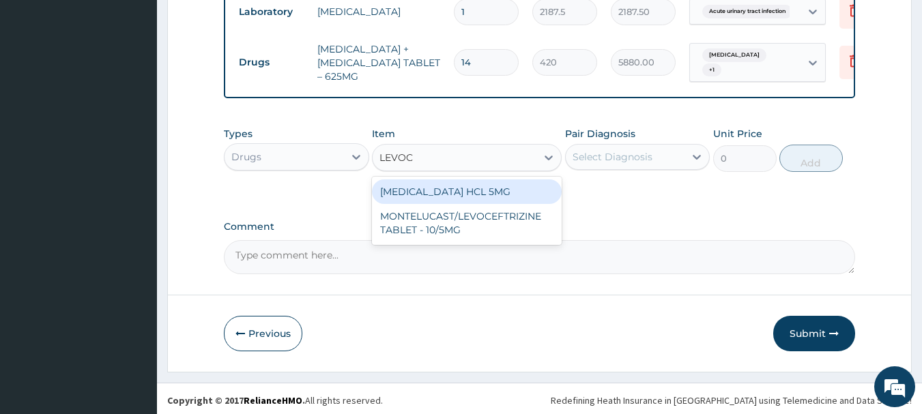
drag, startPoint x: 502, startPoint y: 192, endPoint x: 506, endPoint y: 184, distance: 8.2
click at [503, 192] on div "LEVOCETIRIZINE HCL 5MG" at bounding box center [467, 192] width 190 height 25
type input "81.19999999999999"
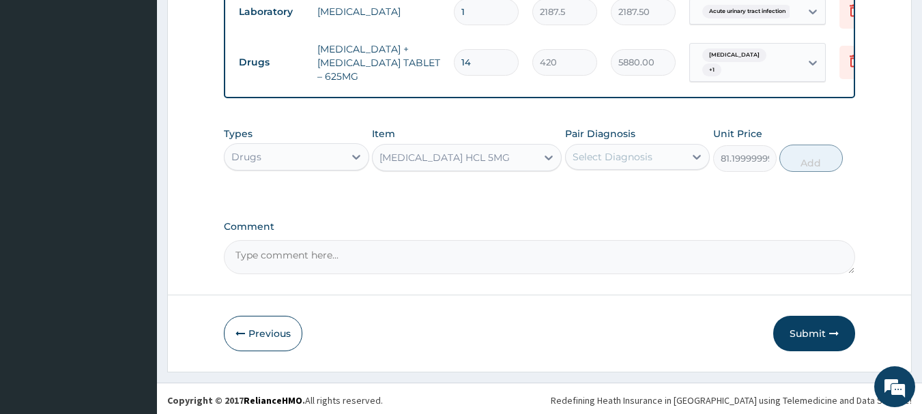
click at [622, 153] on div "Select Diagnosis" at bounding box center [613, 157] width 80 height 14
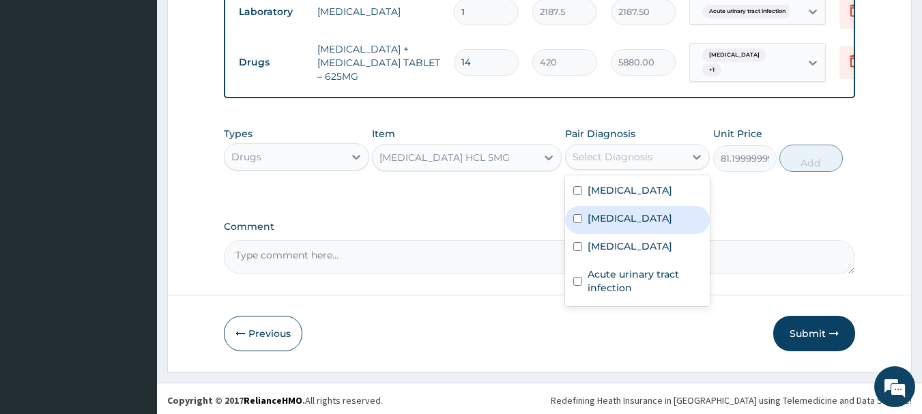
click at [672, 225] on label "Upper respiratory infection" at bounding box center [630, 219] width 85 height 14
checkbox input "true"
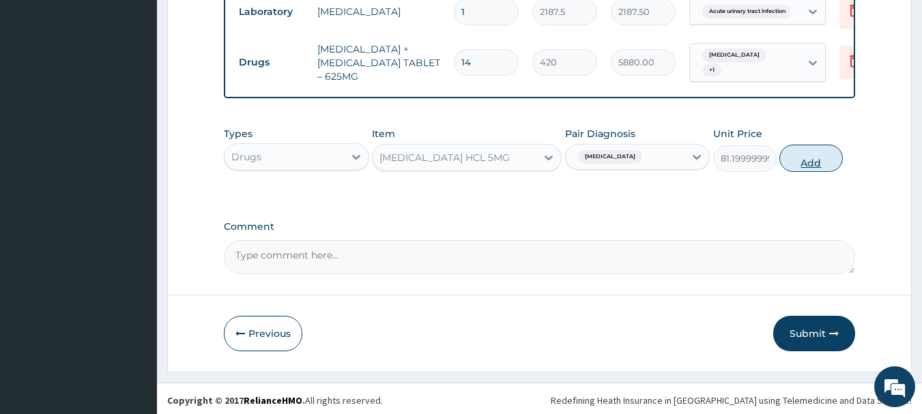
click at [824, 160] on button "Add" at bounding box center [810, 158] width 63 height 27
type input "0"
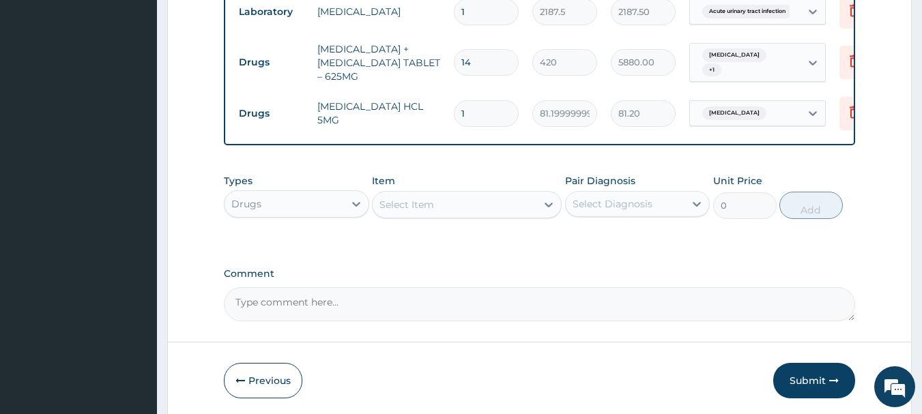
type input "10"
type input "812.00"
type input "10"
click at [816, 363] on button "Submit" at bounding box center [814, 380] width 82 height 35
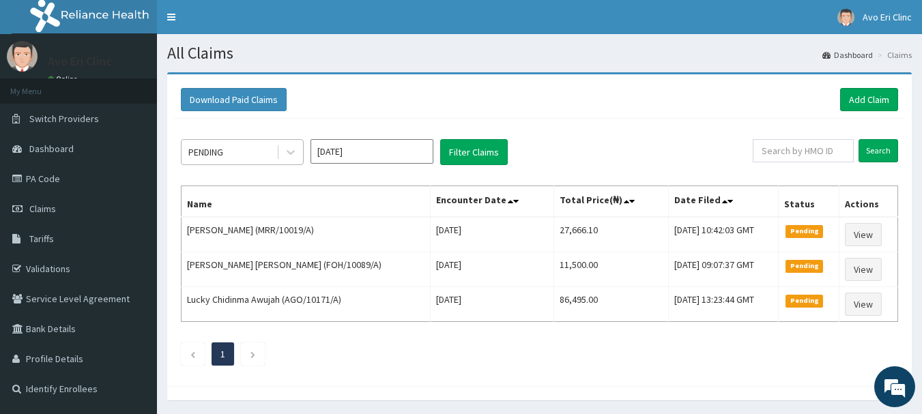
click at [274, 147] on div "PENDING" at bounding box center [229, 152] width 95 height 22
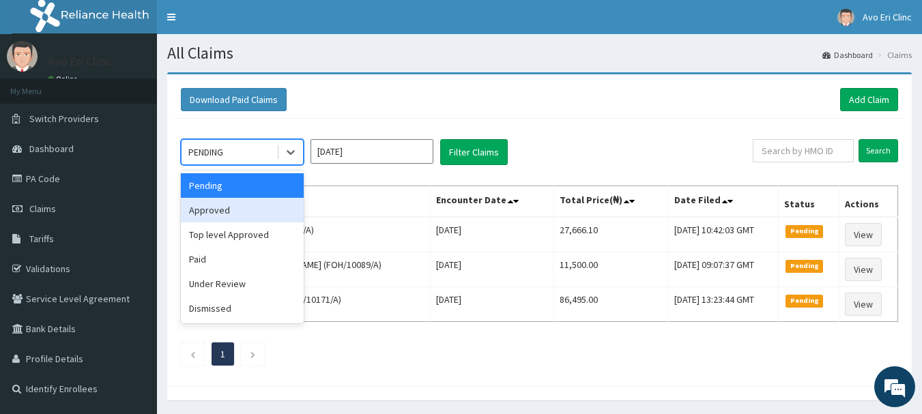
click at [264, 217] on div "Approved" at bounding box center [242, 210] width 123 height 25
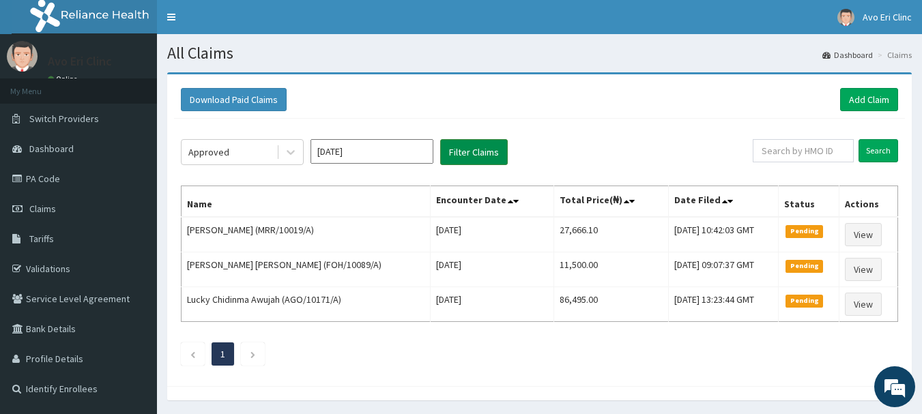
click at [483, 142] on button "Filter Claims" at bounding box center [474, 152] width 68 height 26
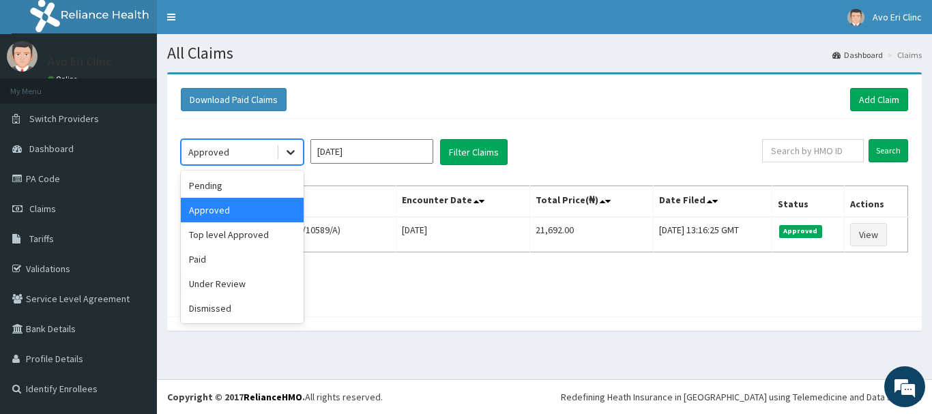
click at [288, 149] on icon at bounding box center [291, 152] width 14 height 14
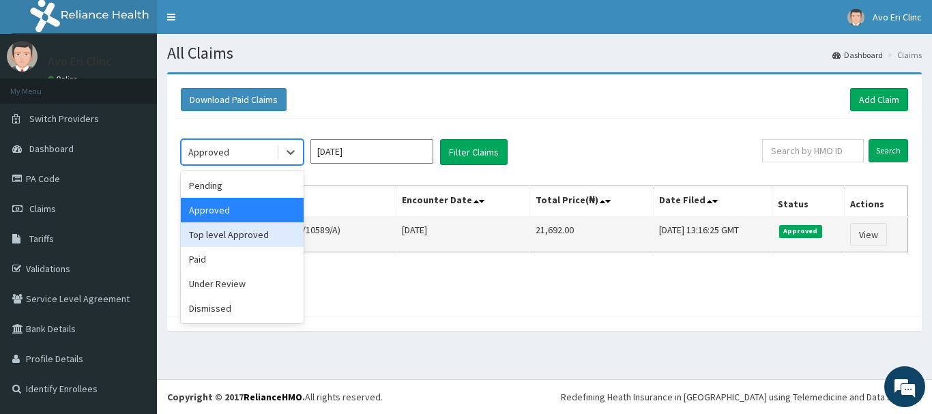
click at [282, 228] on div "Top level Approved" at bounding box center [242, 235] width 123 height 25
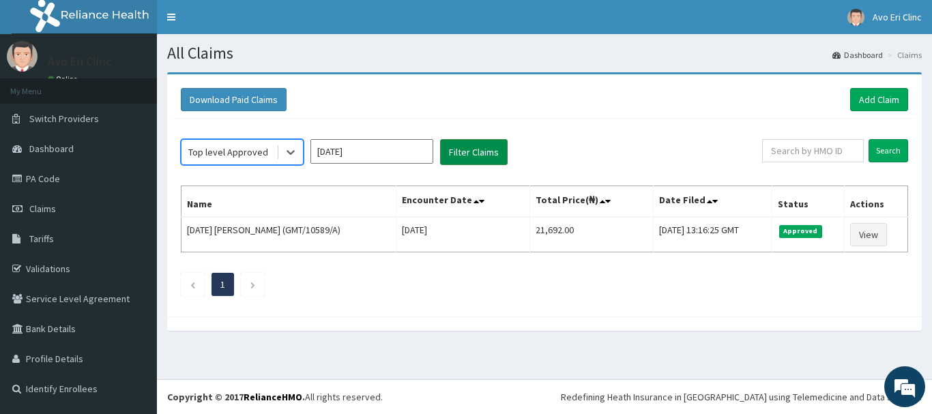
click at [457, 150] on button "Filter Claims" at bounding box center [474, 152] width 68 height 26
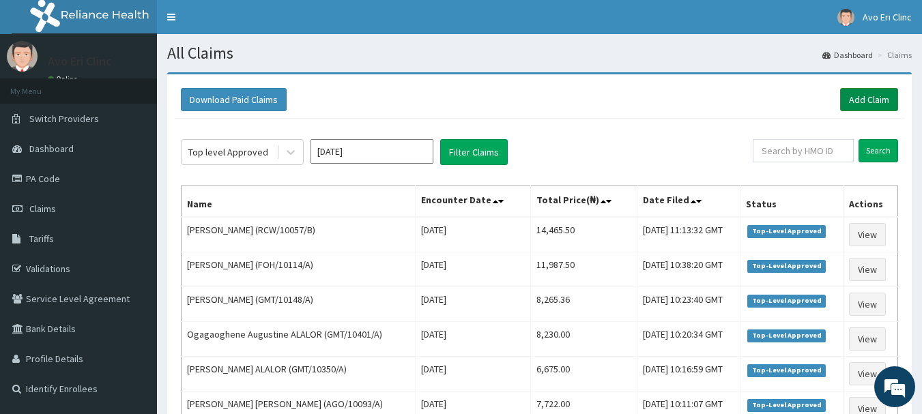
click at [859, 100] on link "Add Claim" at bounding box center [869, 99] width 58 height 23
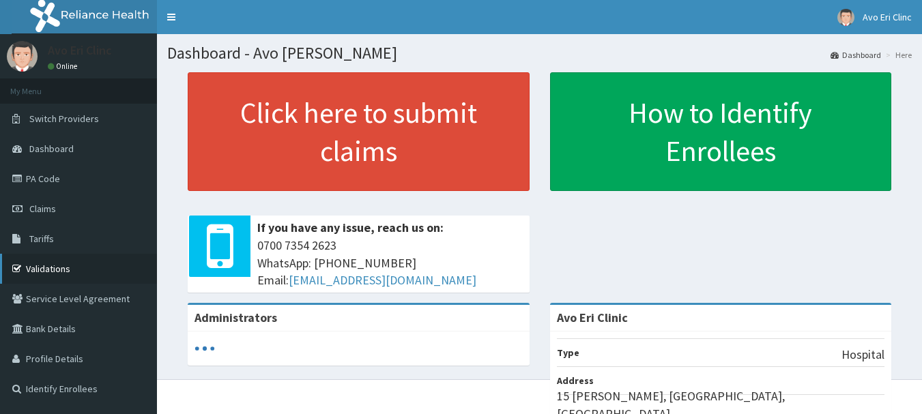
click at [29, 272] on link "Validations" at bounding box center [78, 269] width 157 height 30
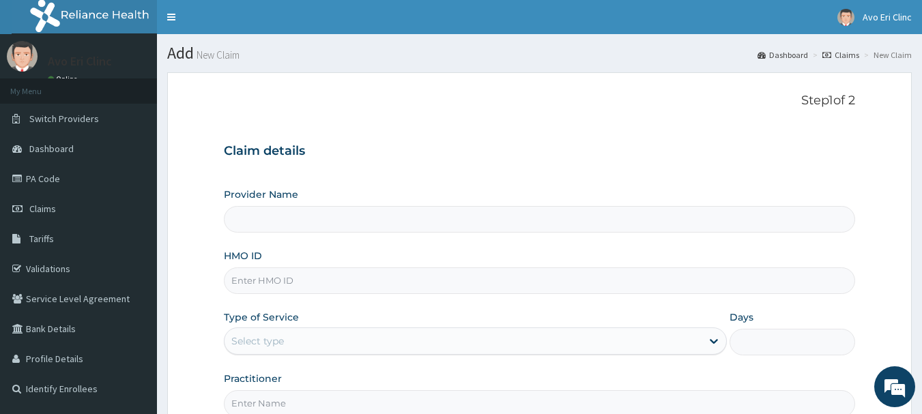
type input "Avo Eri Clinic"
paste input "AGO/10174/A"
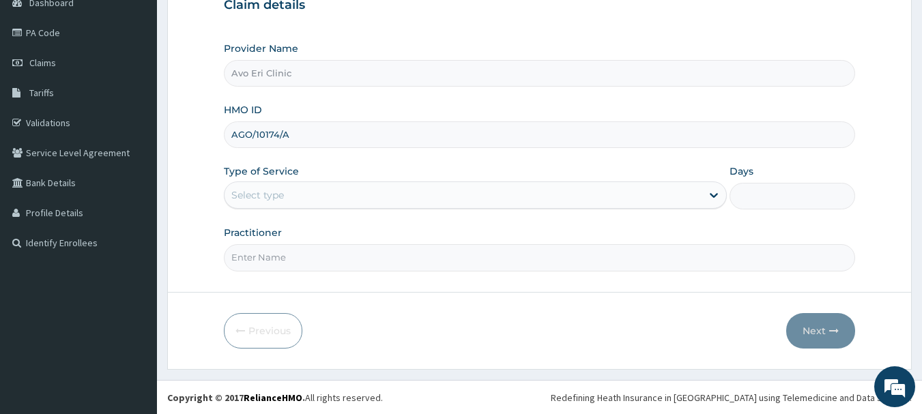
scroll to position [147, 0]
type input "AGO/10174/A"
click at [306, 188] on div "Select type" at bounding box center [463, 195] width 477 height 22
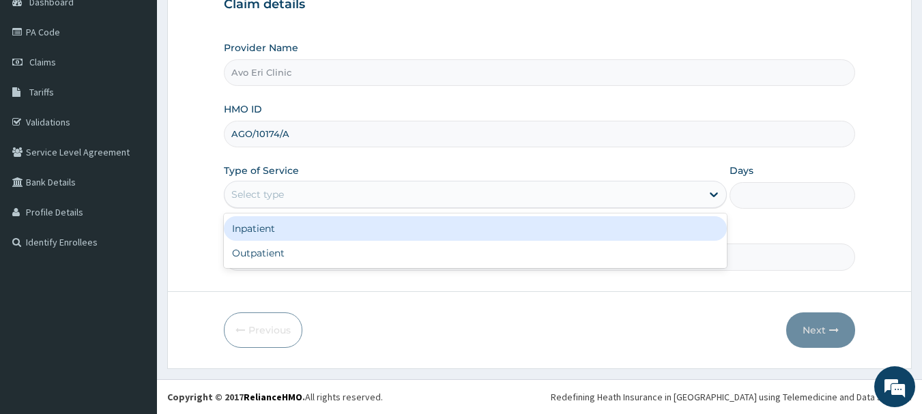
click at [306, 188] on div "Select type" at bounding box center [463, 195] width 477 height 22
click at [300, 188] on div "Select type" at bounding box center [463, 195] width 477 height 22
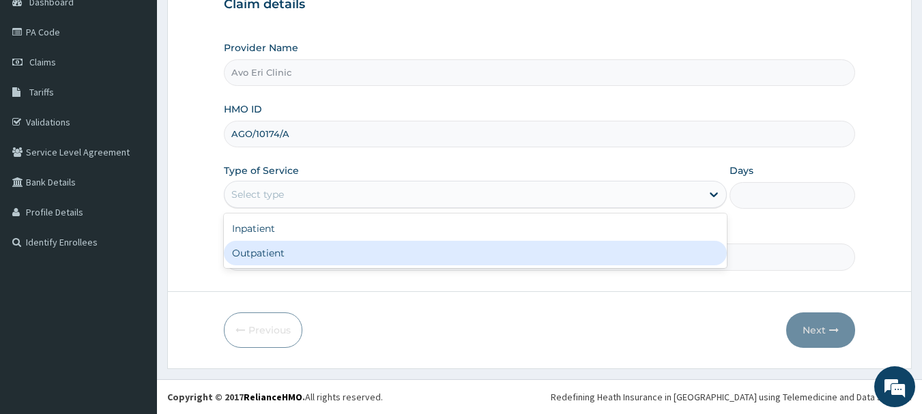
click at [302, 256] on div "Outpatient" at bounding box center [475, 253] width 503 height 25
type input "1"
click at [302, 255] on input "Practitioner" at bounding box center [540, 257] width 632 height 27
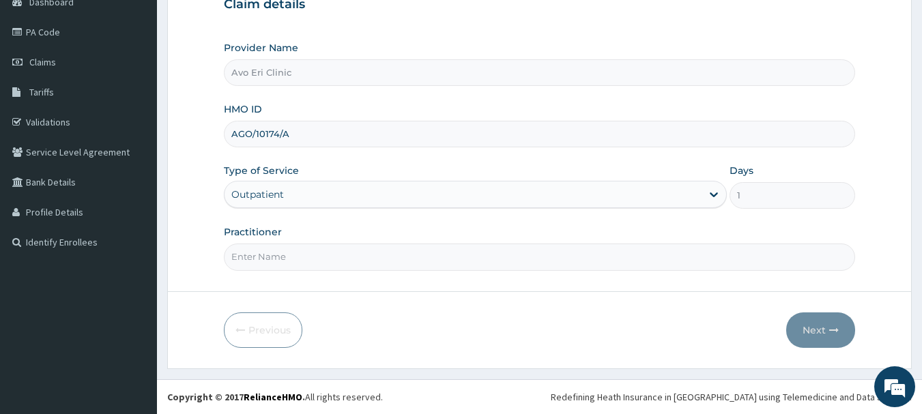
click at [302, 255] on input "Practitioner" at bounding box center [540, 257] width 632 height 27
type input "DR JOY"
click at [792, 330] on button "Next" at bounding box center [820, 330] width 69 height 35
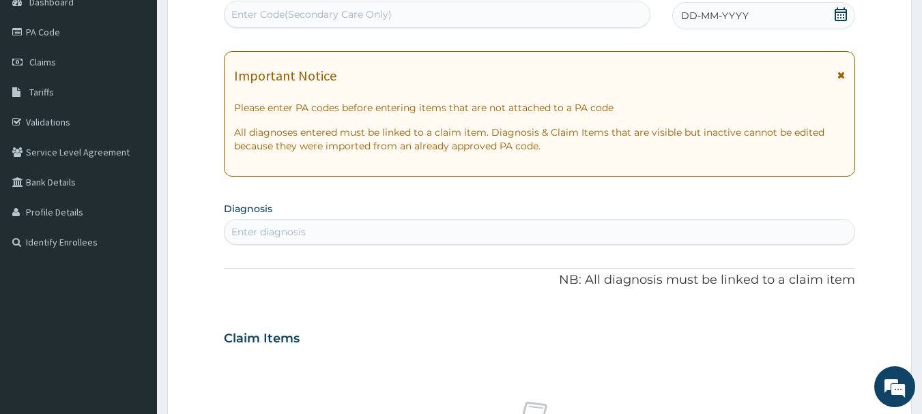
click at [316, 16] on div "Enter Code(Secondary Care Only)" at bounding box center [311, 15] width 160 height 14
paste input "PA/FA8E39"
type input "PA/FA8E39"
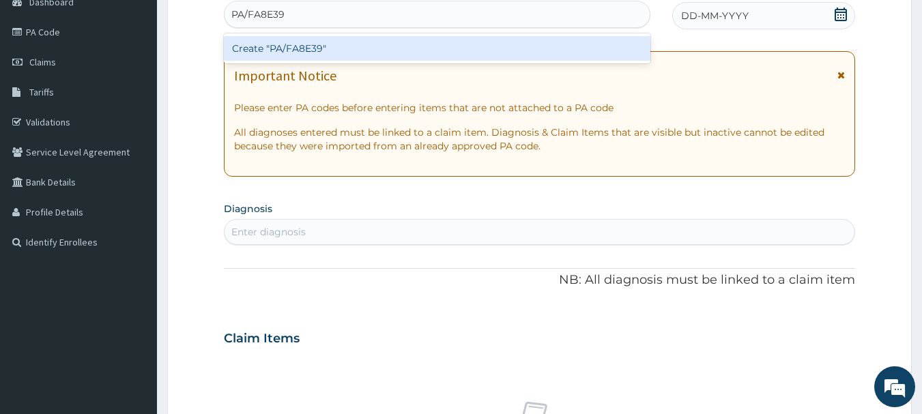
click at [382, 54] on div "Create "PA/FA8E39"" at bounding box center [437, 48] width 427 height 25
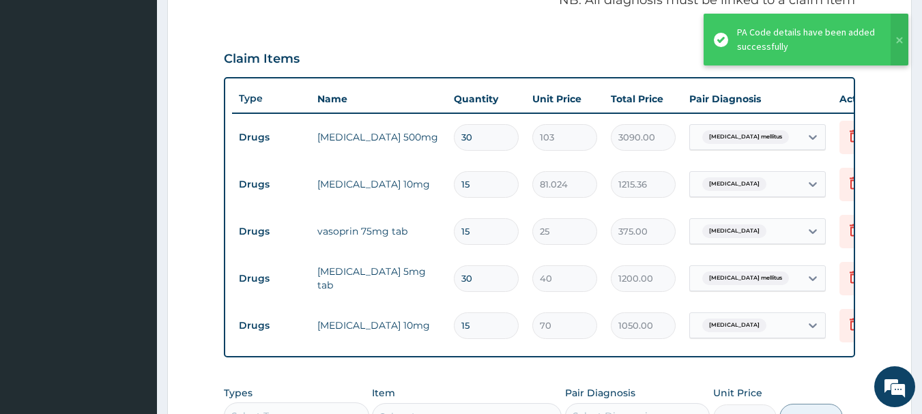
scroll to position [413, 0]
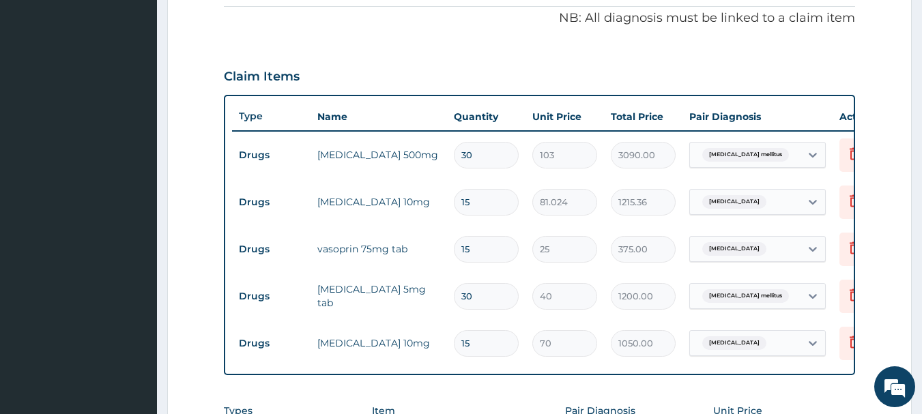
click at [164, 60] on section "Step 2 of 2 PA Code / Prescription Code PA/FA8E39 Encounter Date 13-08-2025 Imp…" at bounding box center [539, 154] width 765 height 1010
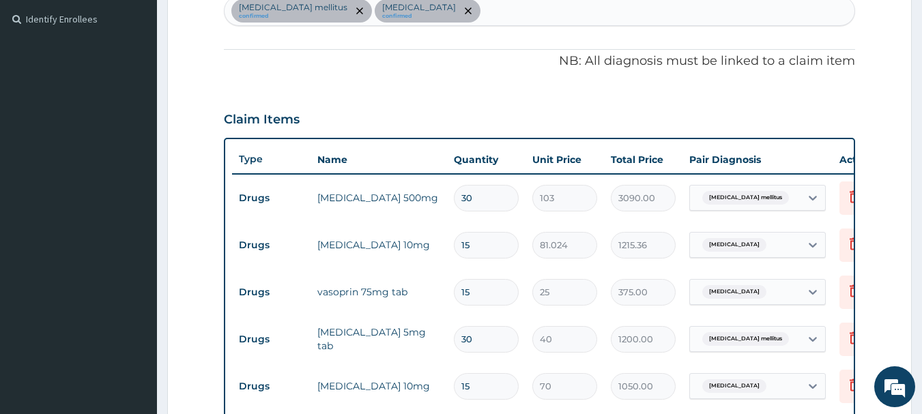
scroll to position [208, 0]
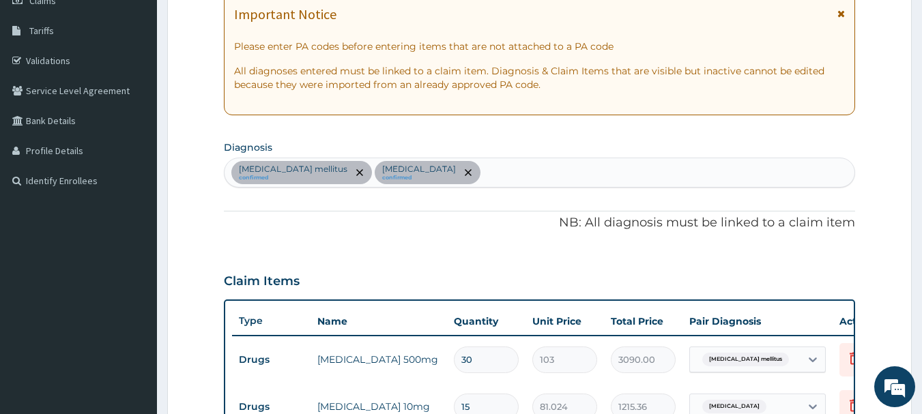
click at [523, 175] on div "Diabetes mellitus confirmed Essential hypertension confirmed" at bounding box center [540, 172] width 631 height 29
type input "MALARIA"
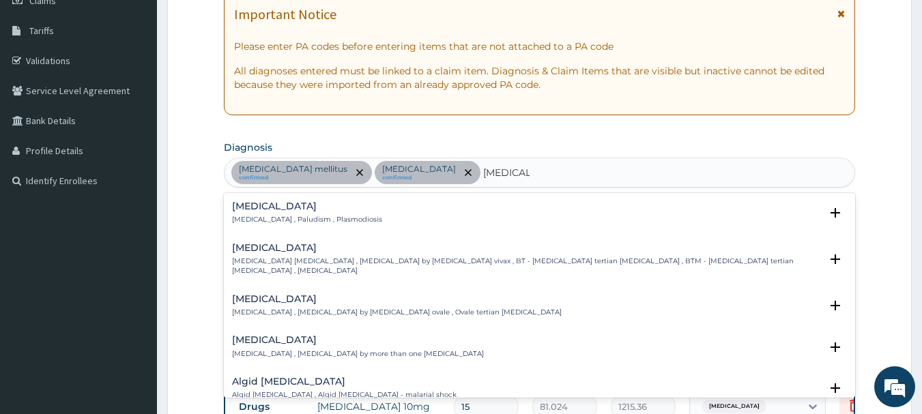
click at [253, 208] on h4 "Malaria" at bounding box center [307, 206] width 150 height 10
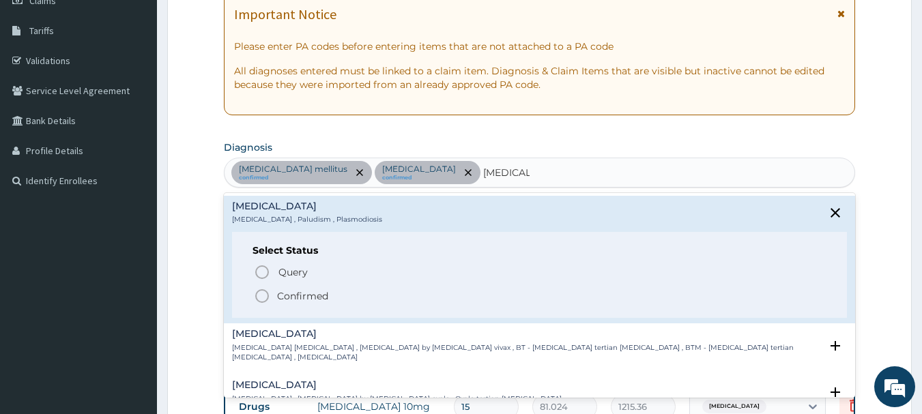
click at [284, 298] on p "Confirmed" at bounding box center [302, 296] width 51 height 14
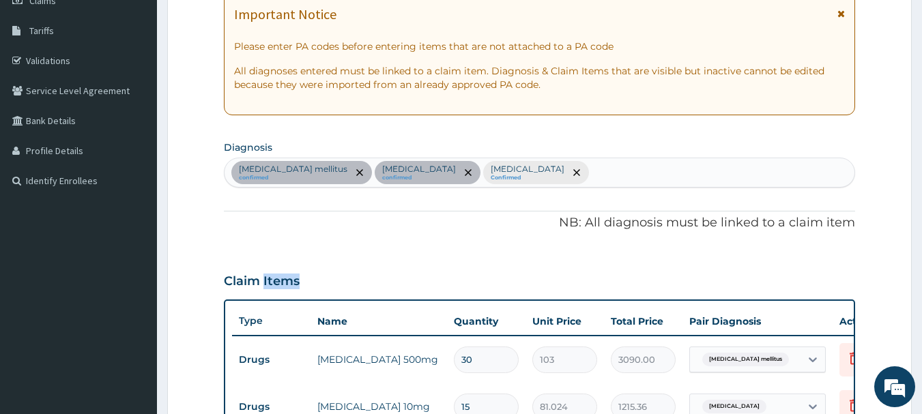
click at [284, 297] on div "Claim Items Type Name Quantity Unit Price Total Price Pair Diagnosis Actions Dr…" at bounding box center [540, 420] width 632 height 319
click at [552, 173] on div "Diabetes mellitus confirmed Essential hypertension confirmed Malaria Confirmed" at bounding box center [540, 172] width 631 height 29
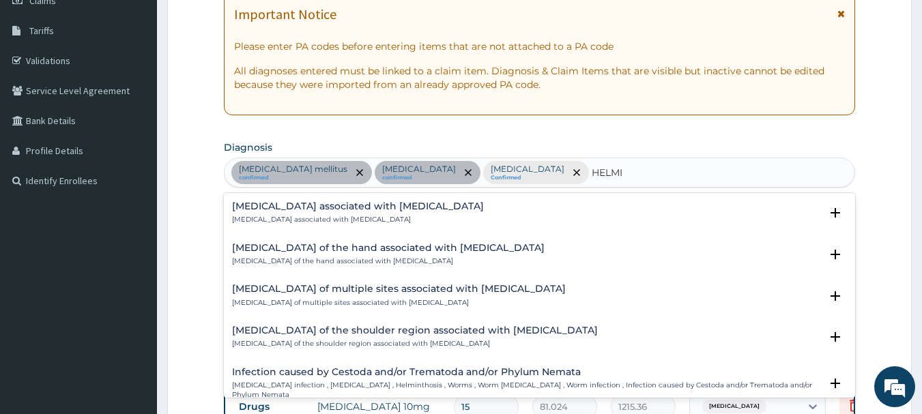
type input "HELMIN"
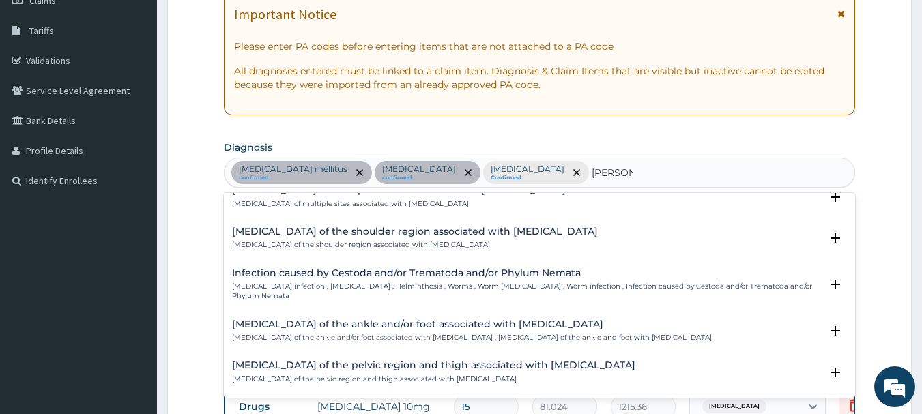
scroll to position [173, 0]
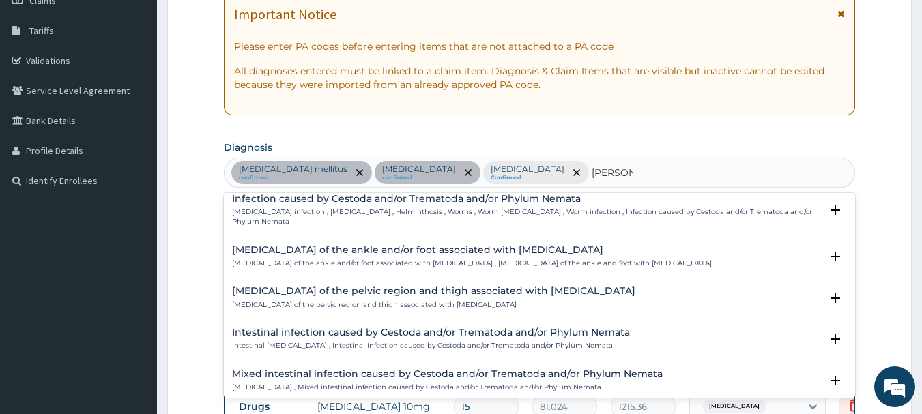
click at [403, 369] on h4 "Mixed intestinal infection caused by Cestoda and/or Trematoda and/or Phylum Nem…" at bounding box center [447, 374] width 431 height 10
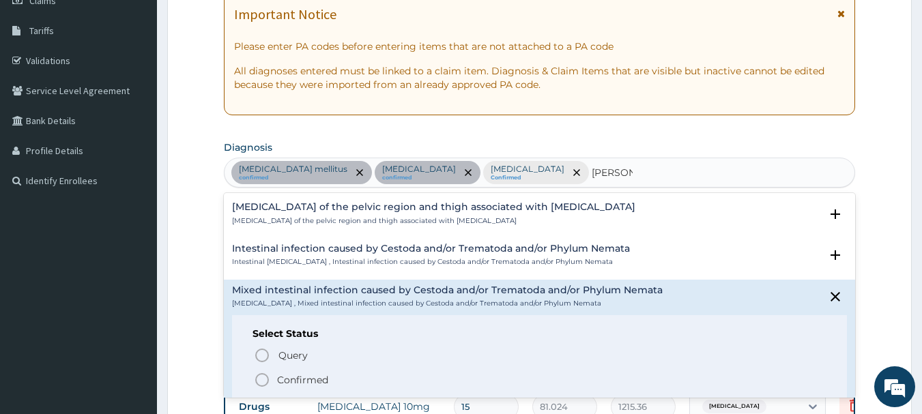
scroll to position [260, 0]
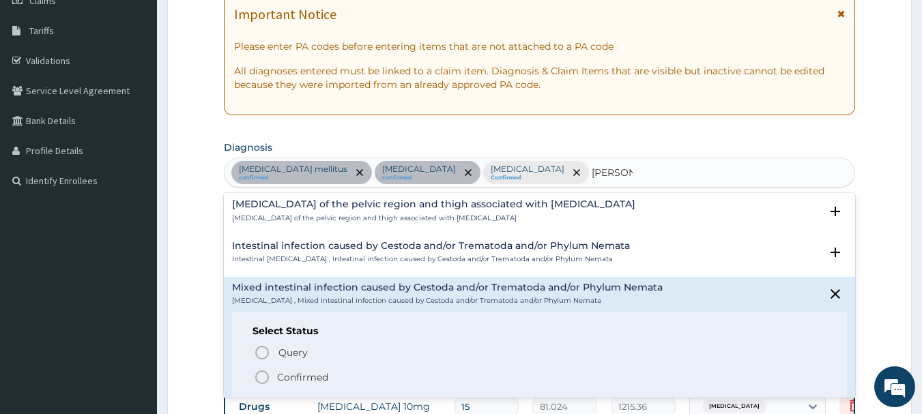
click at [291, 371] on p "Confirmed" at bounding box center [302, 378] width 51 height 14
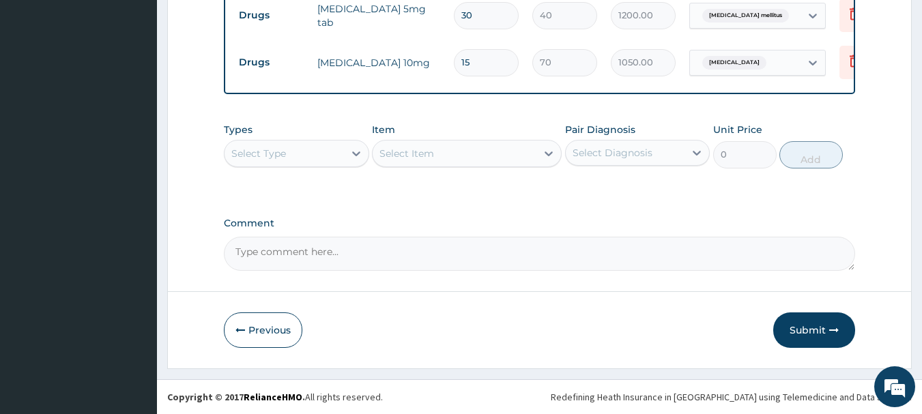
scroll to position [730, 0]
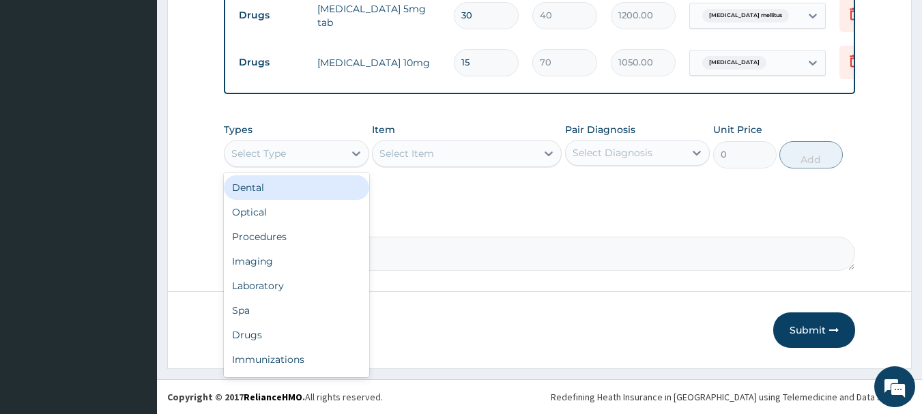
click at [332, 158] on div "Select Type" at bounding box center [284, 154] width 119 height 22
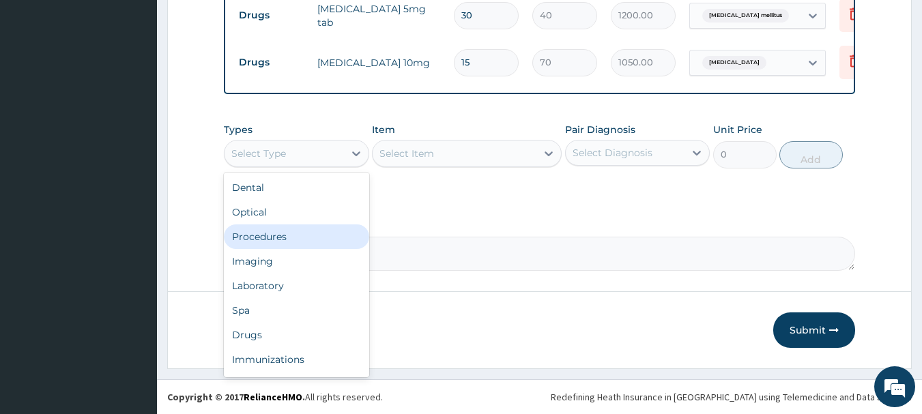
click at [334, 235] on div "Procedures" at bounding box center [296, 237] width 145 height 25
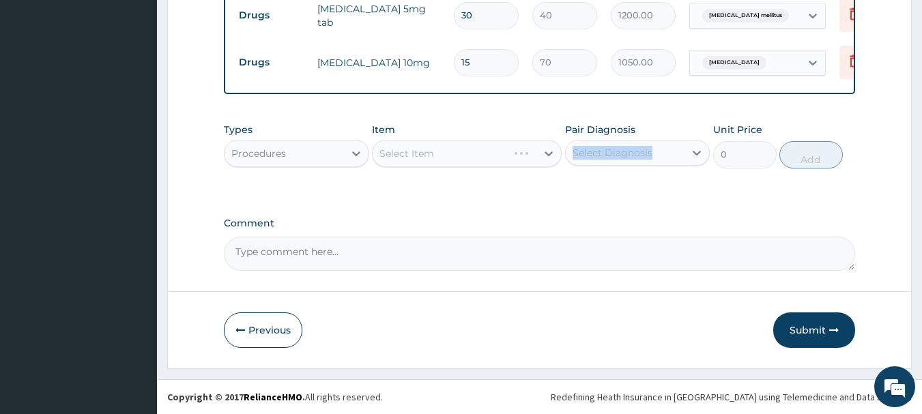
click at [620, 140] on div "Pair Diagnosis Select Diagnosis" at bounding box center [637, 145] width 145 height 45
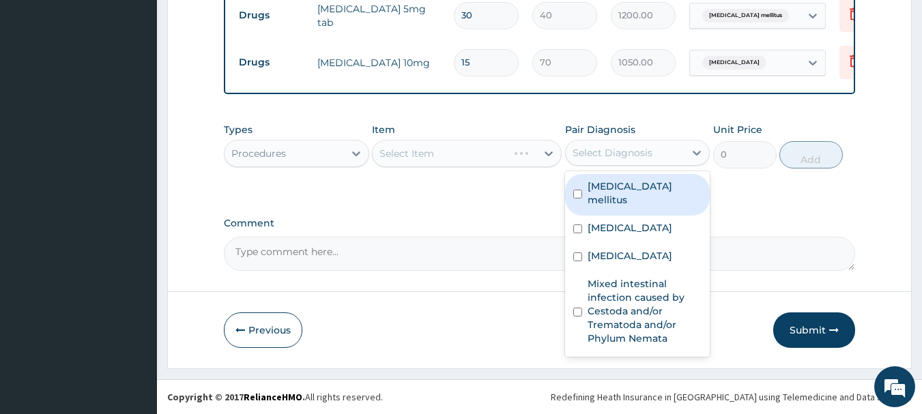
click at [621, 152] on div "Select Diagnosis" at bounding box center [613, 153] width 80 height 14
click at [622, 187] on label "Diabetes mellitus" at bounding box center [645, 193] width 115 height 27
checkbox input "true"
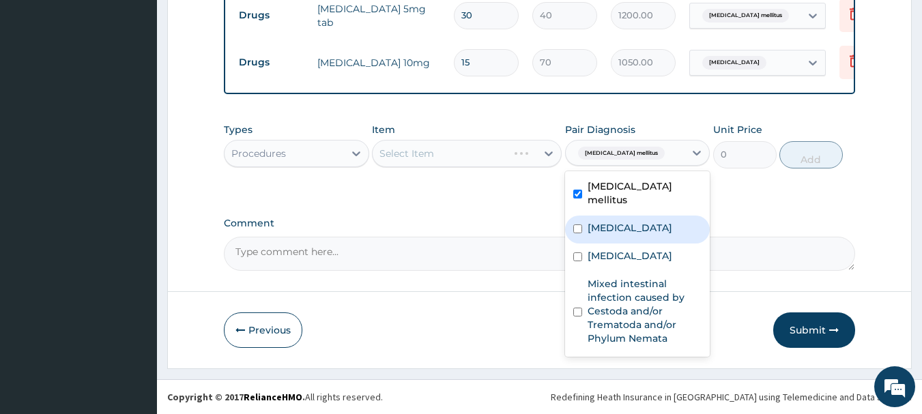
click at [628, 221] on label "Essential hypertension" at bounding box center [630, 228] width 85 height 14
click at [615, 221] on label "Essential hypertension" at bounding box center [630, 228] width 85 height 14
checkbox input "true"
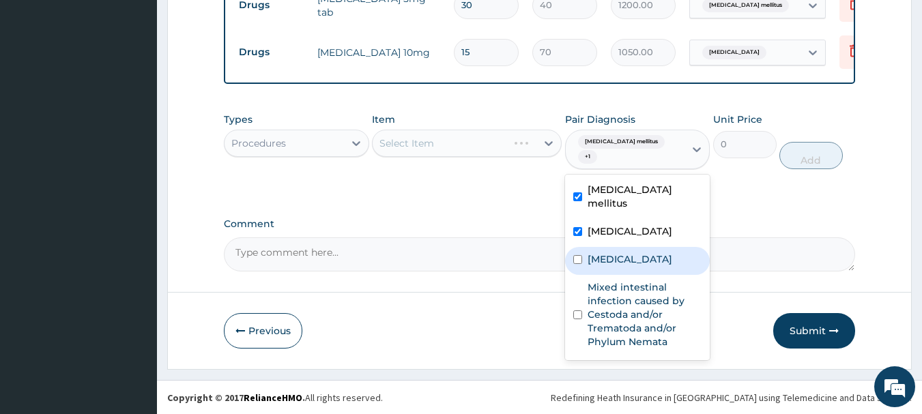
click at [618, 250] on div "[MEDICAL_DATA]" at bounding box center [637, 261] width 145 height 28
checkbox input "true"
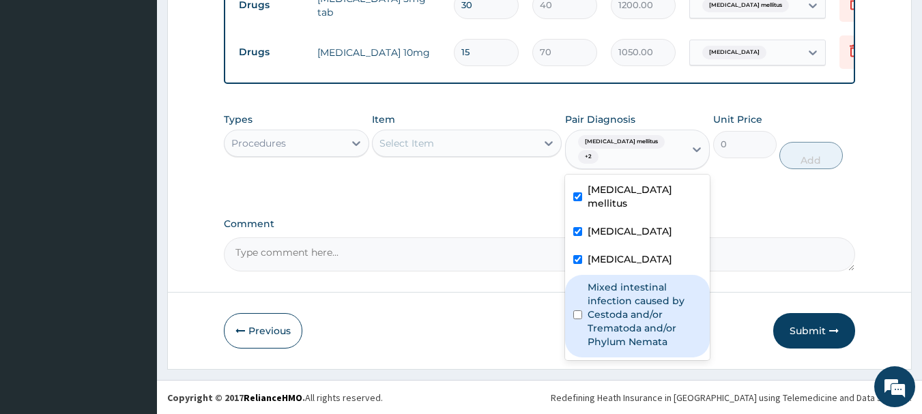
click at [589, 293] on label "Mixed intestinal infection caused by Cestoda and/or Trematoda and/or Phylum Nem…" at bounding box center [645, 315] width 115 height 68
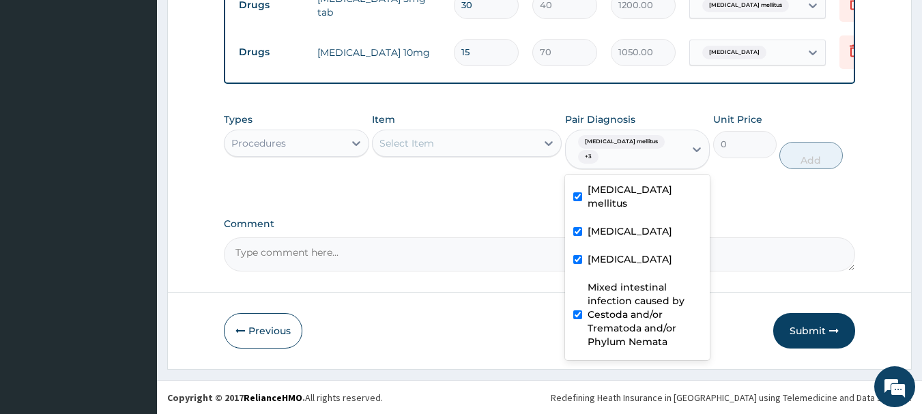
checkbox input "true"
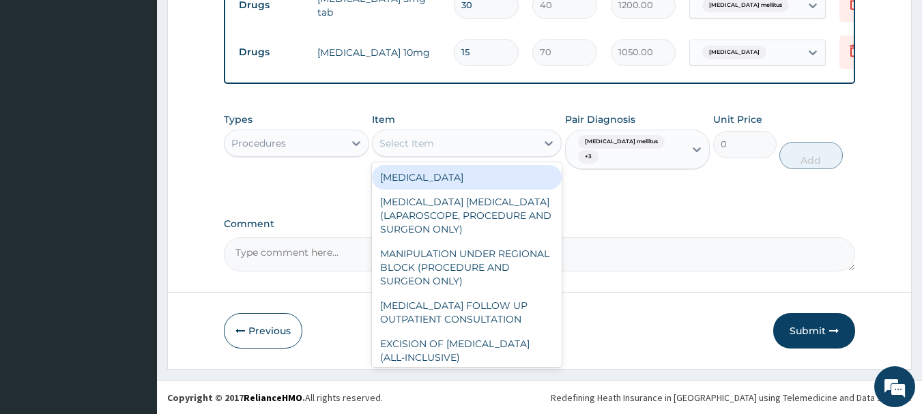
click at [455, 154] on div "Select Item" at bounding box center [455, 143] width 164 height 22
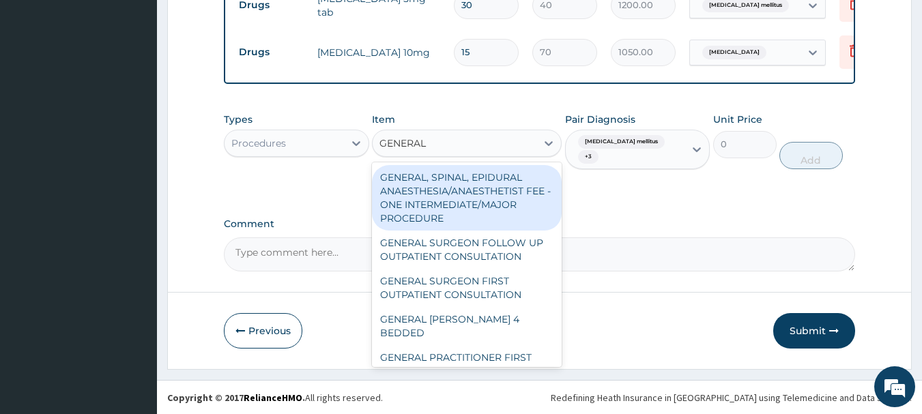
type input "GENERAL"
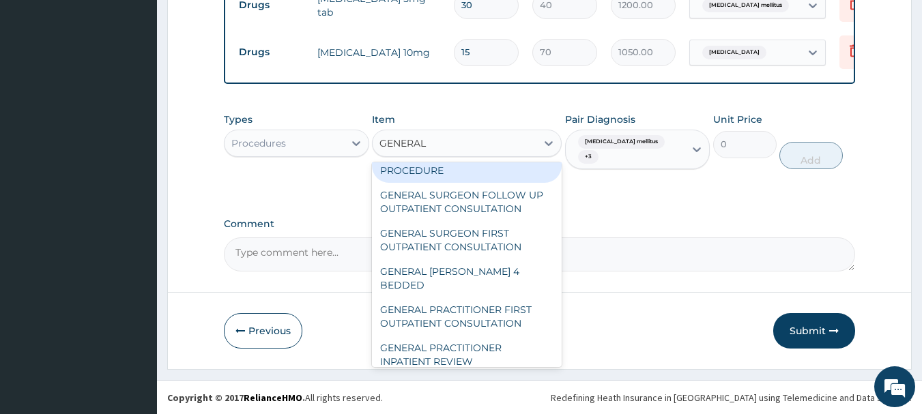
scroll to position [68, 0]
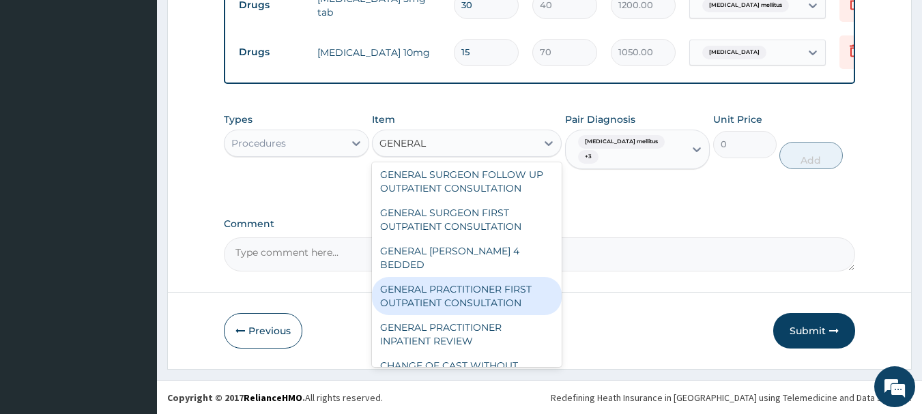
click at [448, 293] on div "GENERAL PRACTITIONER FIRST OUTPATIENT CONSULTATION" at bounding box center [467, 296] width 190 height 38
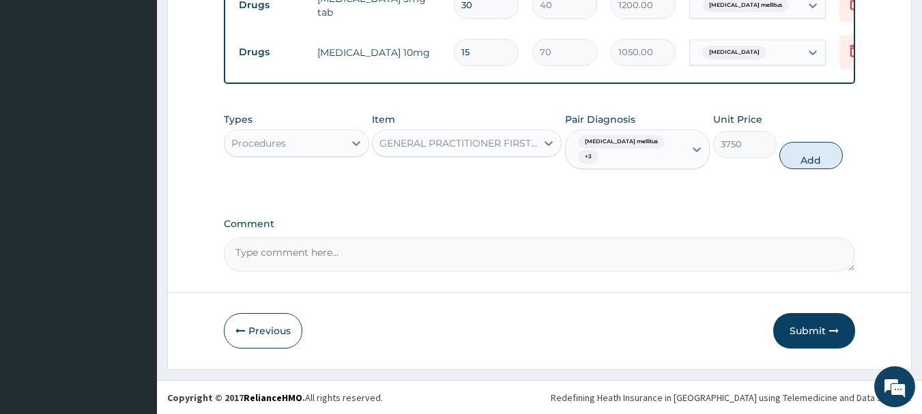
click at [809, 147] on button "Add" at bounding box center [810, 155] width 63 height 27
type input "0"
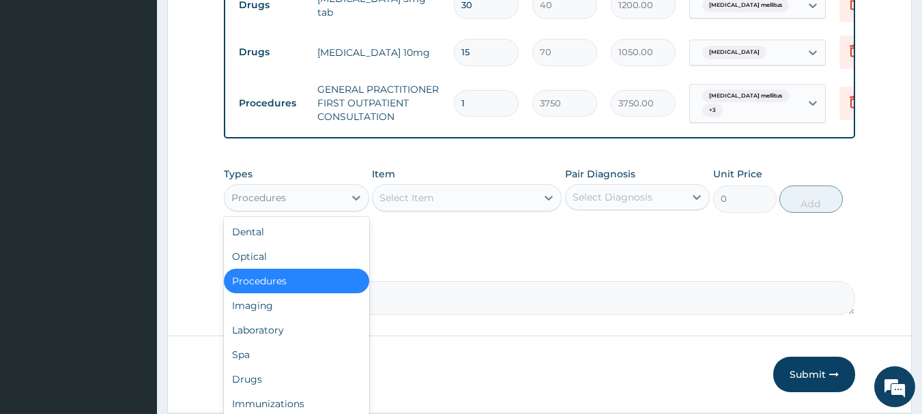
click at [301, 203] on div "Procedures" at bounding box center [284, 198] width 119 height 22
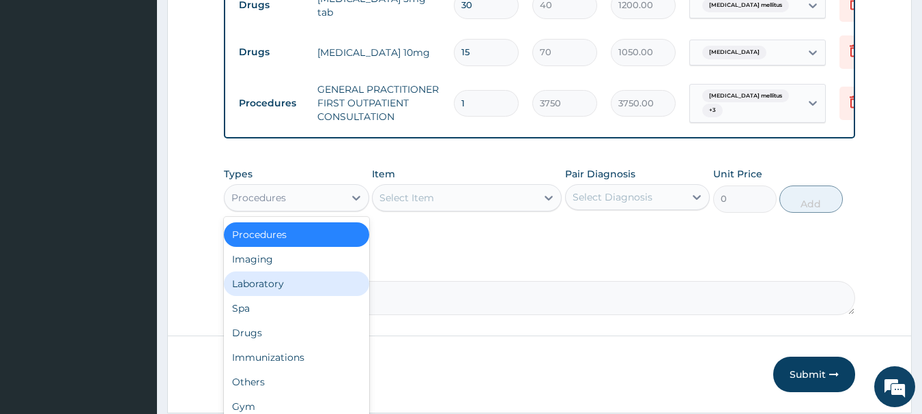
click at [272, 291] on div "Laboratory" at bounding box center [296, 284] width 145 height 25
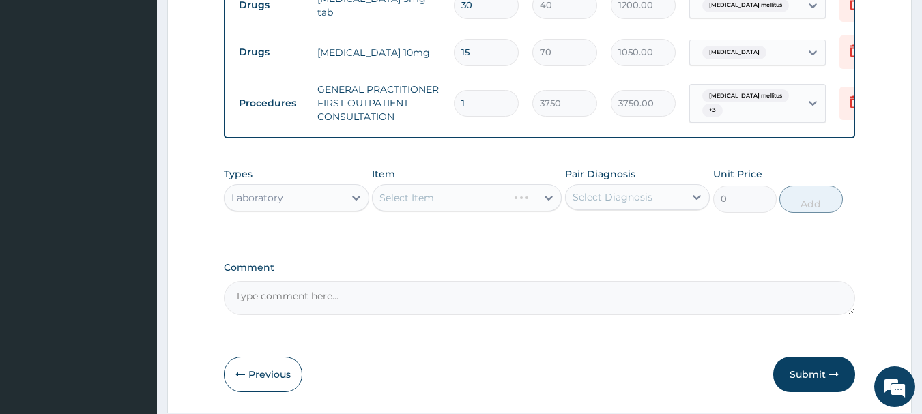
click at [592, 204] on div "Select Diagnosis" at bounding box center [613, 197] width 80 height 14
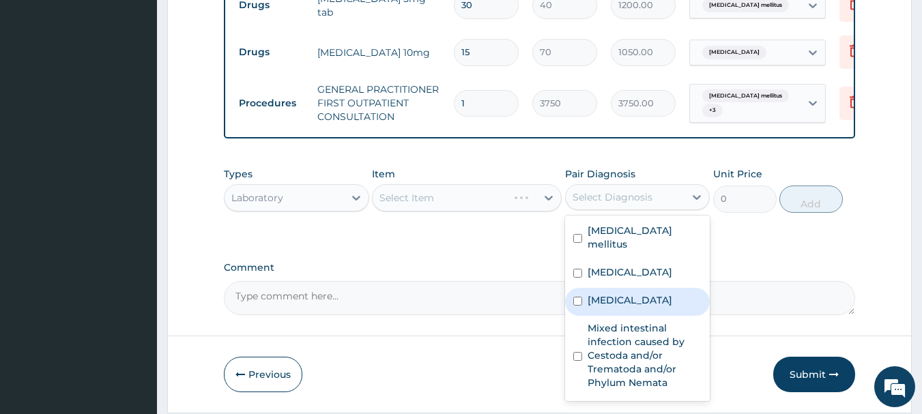
click at [581, 302] on input "checkbox" at bounding box center [577, 301] width 9 height 9
checkbox input "true"
click at [403, 205] on div "Select Item" at bounding box center [406, 198] width 55 height 14
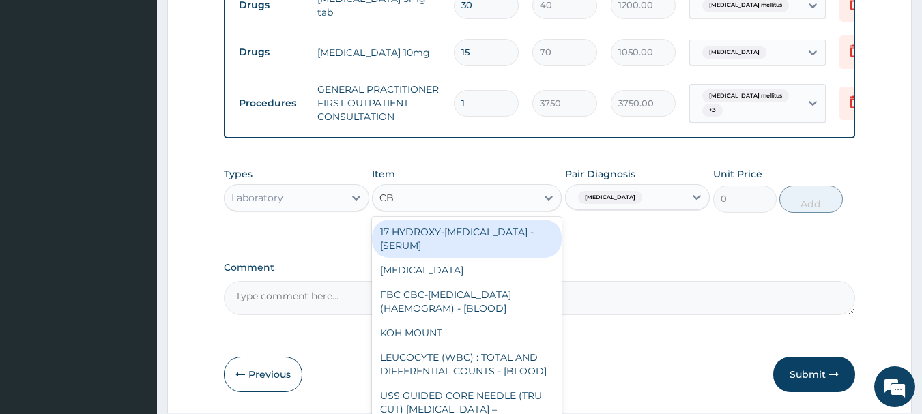
type input "CBC"
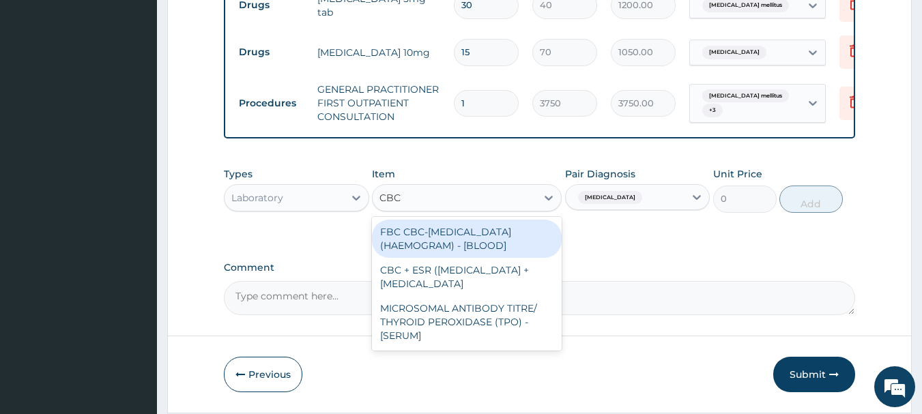
click at [425, 258] on div "FBC CBC-[MEDICAL_DATA] (HAEMOGRAM) - [BLOOD]" at bounding box center [467, 239] width 190 height 38
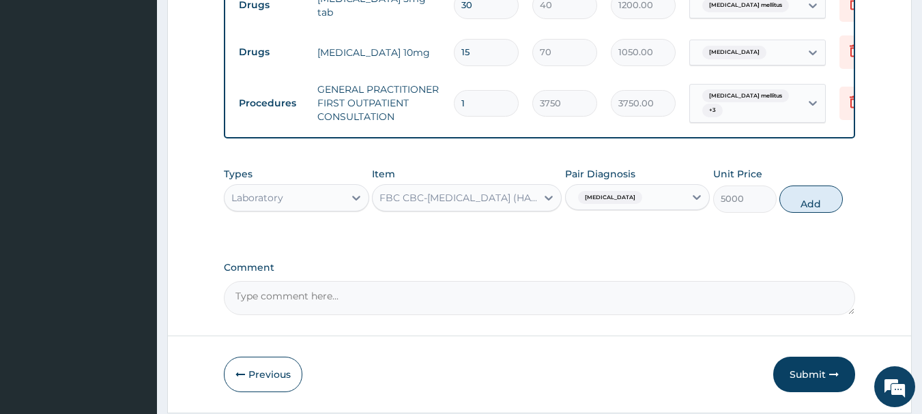
click at [833, 213] on button "Add" at bounding box center [810, 199] width 63 height 27
type input "0"
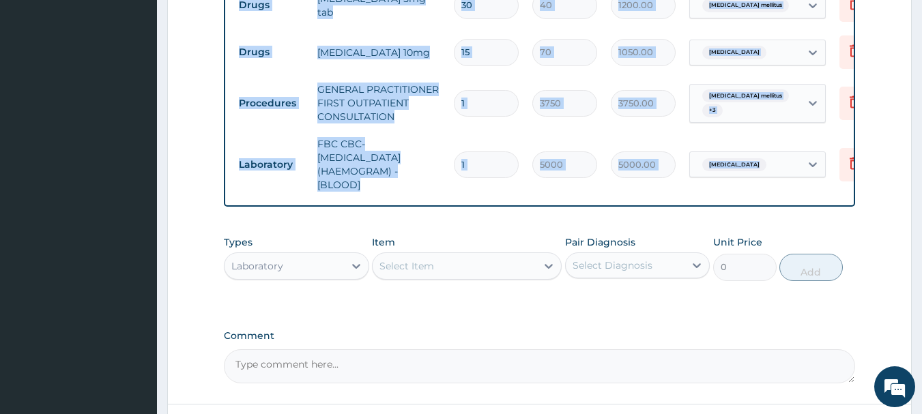
click at [833, 207] on div "Type Name Quantity Unit Price Total Price Pair Diagnosis Actions Drugs glucopha…" at bounding box center [540, 4] width 632 height 403
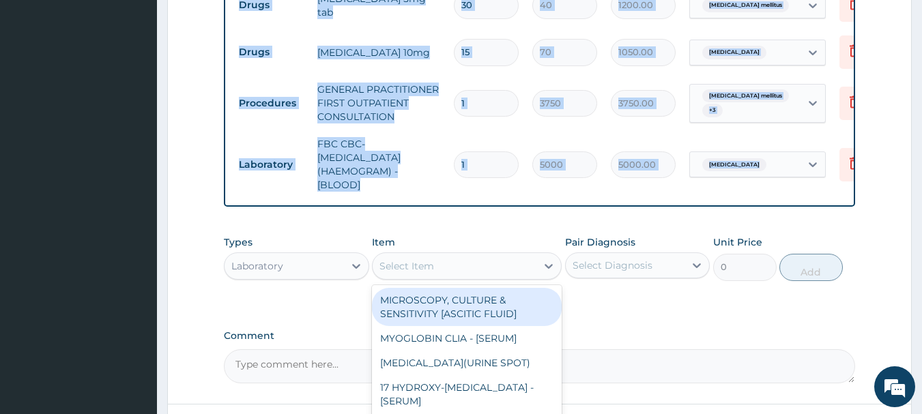
click at [417, 273] on div "Select Item" at bounding box center [406, 266] width 55 height 14
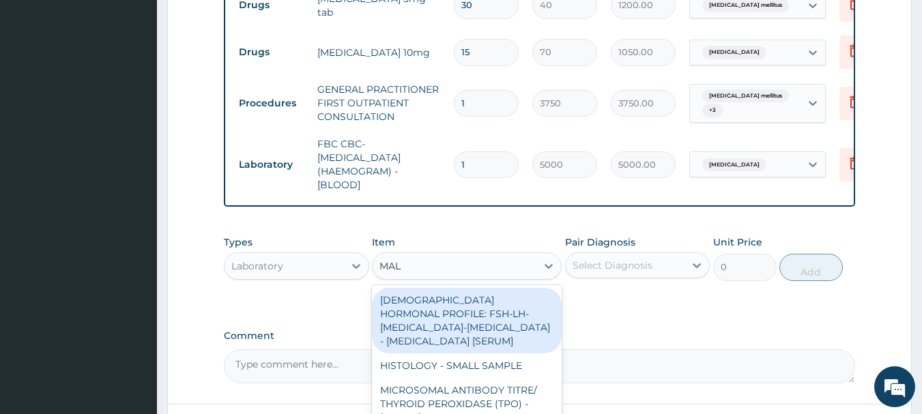
type input "MALA"
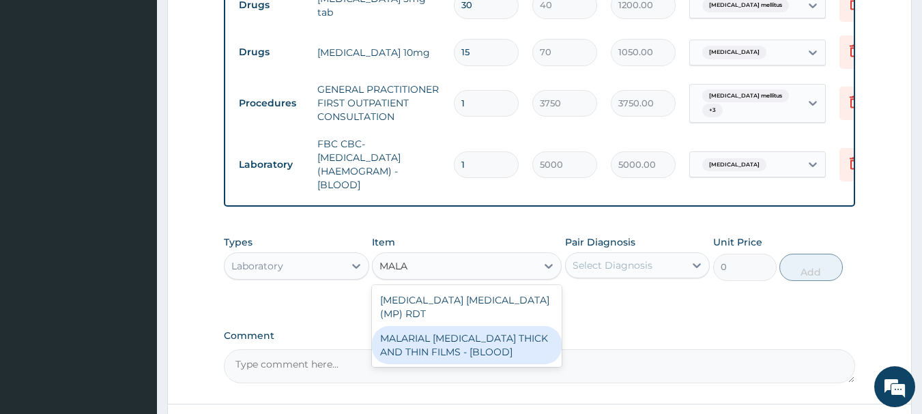
click at [481, 341] on div "MALARIAL [MEDICAL_DATA] THICK AND THIN FILMS - [BLOOD]" at bounding box center [467, 345] width 190 height 38
type input "2187.5"
click at [481, 341] on label "Comment" at bounding box center [540, 336] width 632 height 12
click at [481, 349] on textarea "Comment" at bounding box center [540, 366] width 632 height 34
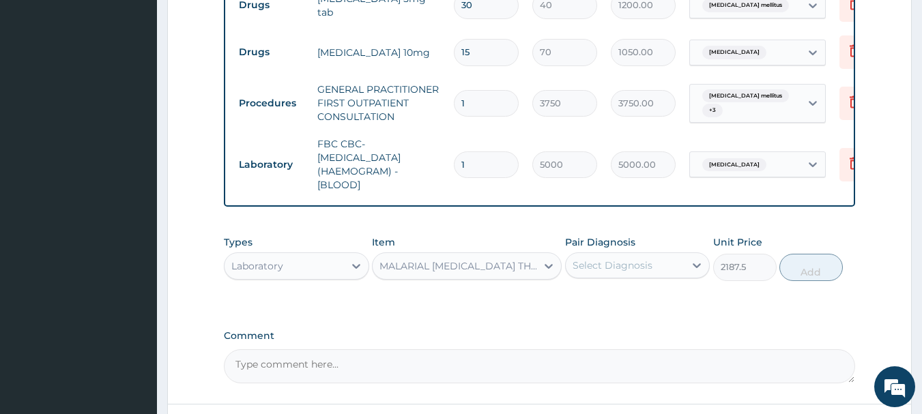
click at [632, 249] on label "Pair Diagnosis" at bounding box center [600, 242] width 70 height 14
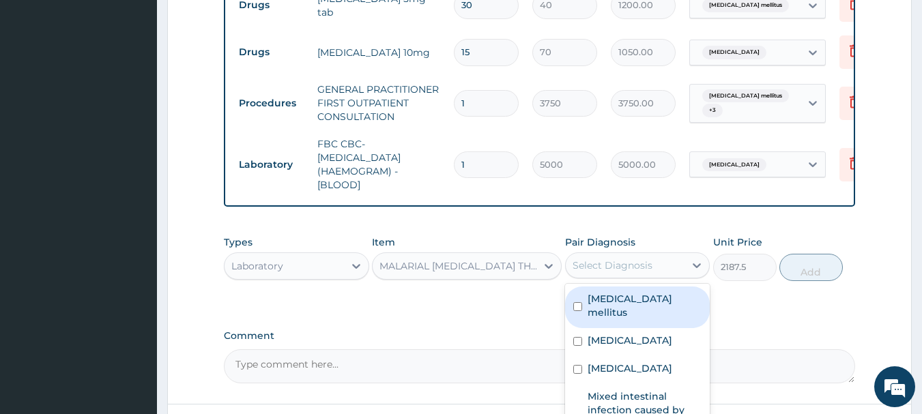
click at [640, 272] on div "Select Diagnosis" at bounding box center [613, 266] width 80 height 14
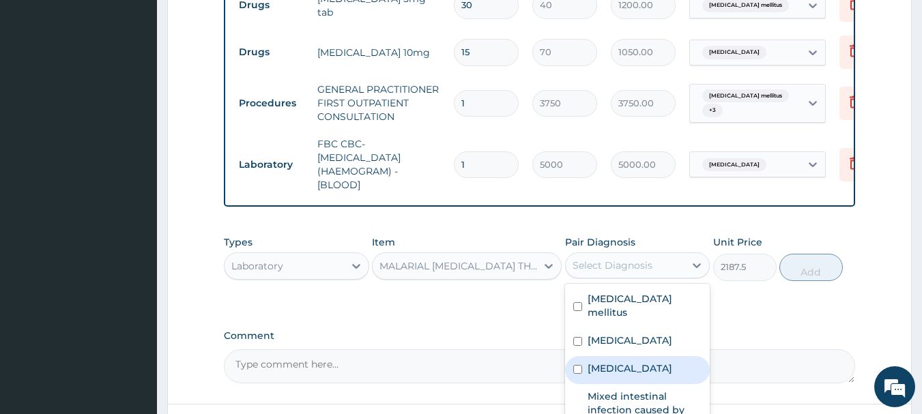
click at [636, 363] on div "[MEDICAL_DATA]" at bounding box center [637, 370] width 145 height 28
checkbox input "true"
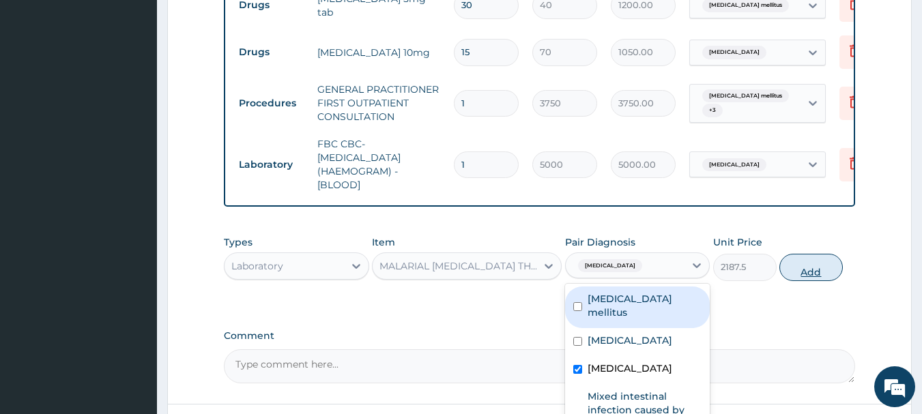
click at [805, 281] on button "Add" at bounding box center [810, 267] width 63 height 27
type input "0"
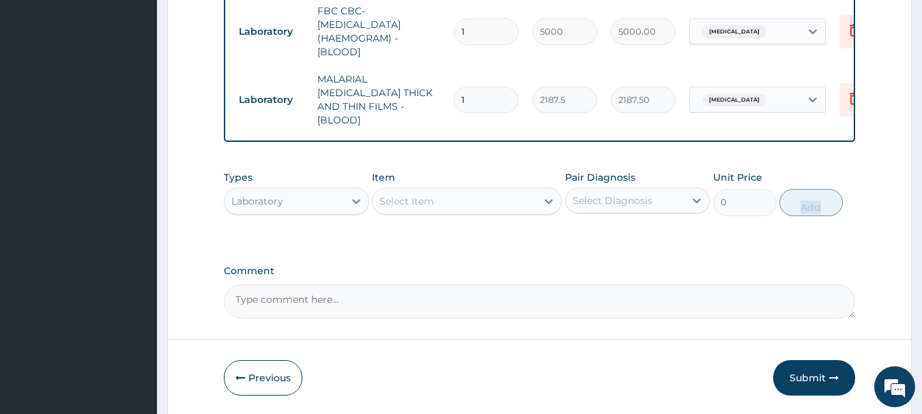
scroll to position [839, 0]
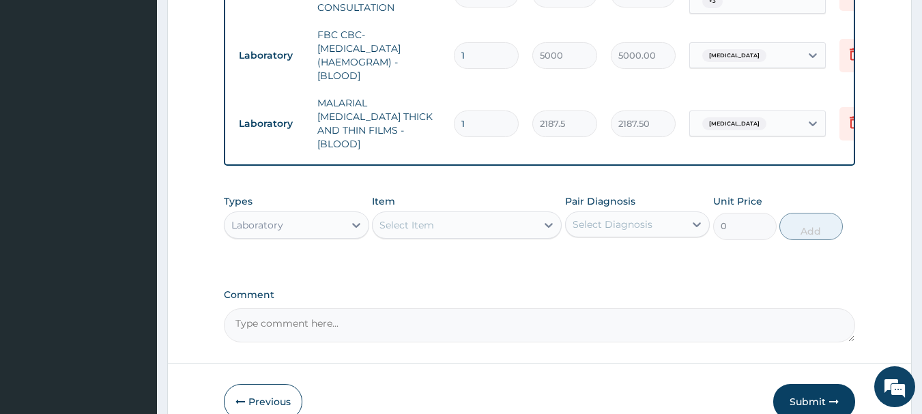
click at [332, 216] on div "Laboratory" at bounding box center [284, 225] width 119 height 22
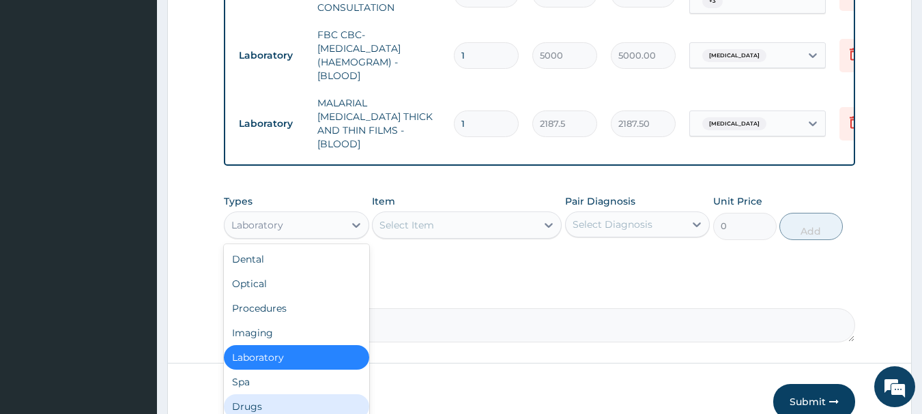
click at [300, 398] on div "Drugs" at bounding box center [296, 406] width 145 height 25
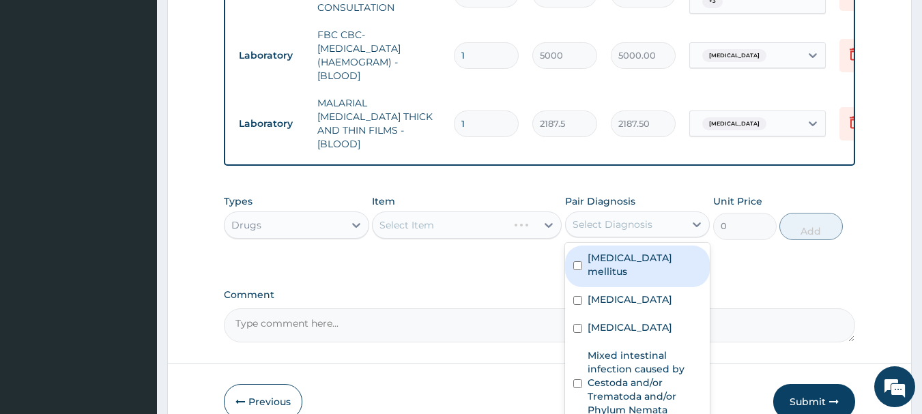
click at [621, 222] on div "Select Diagnosis" at bounding box center [613, 225] width 80 height 14
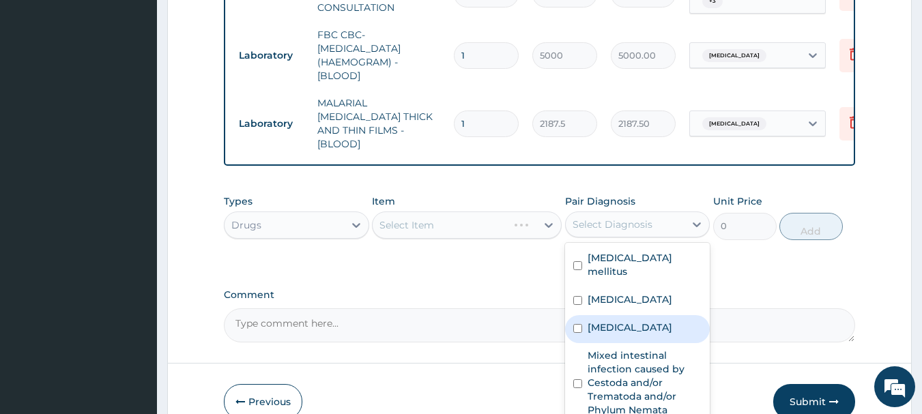
click at [613, 321] on label "[MEDICAL_DATA]" at bounding box center [630, 328] width 85 height 14
checkbox input "true"
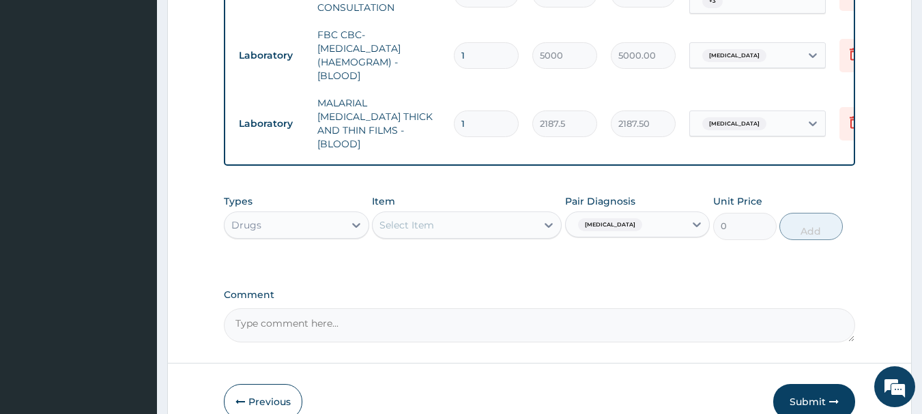
click at [417, 220] on div "Select Item" at bounding box center [406, 225] width 55 height 14
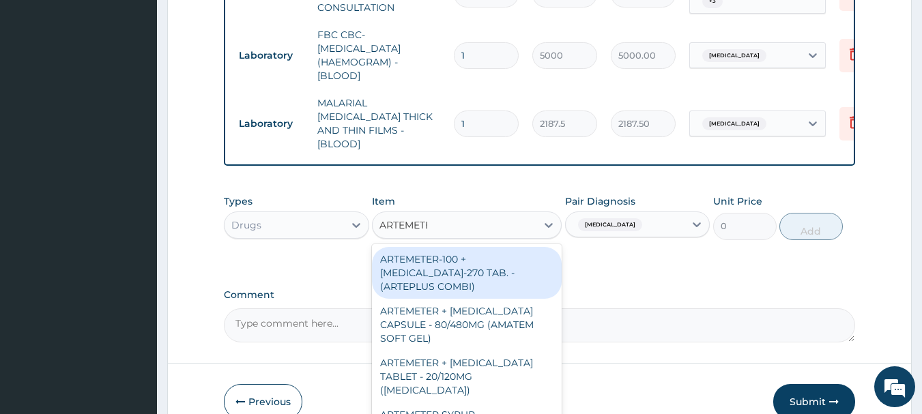
type input "ARTEMETER"
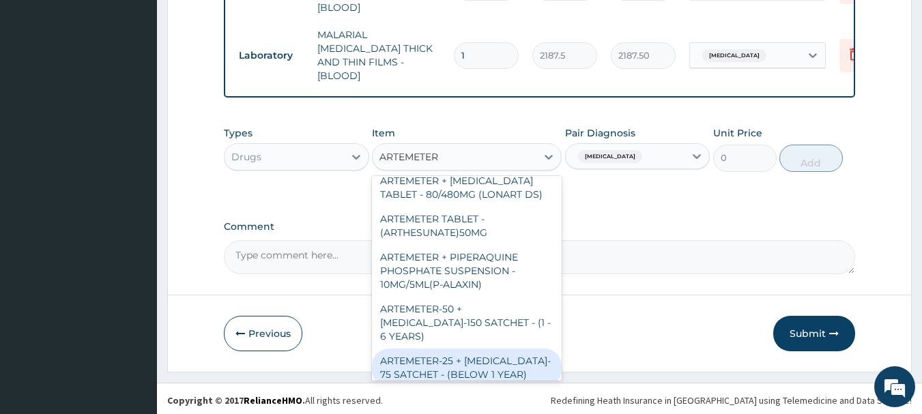
scroll to position [273, 0]
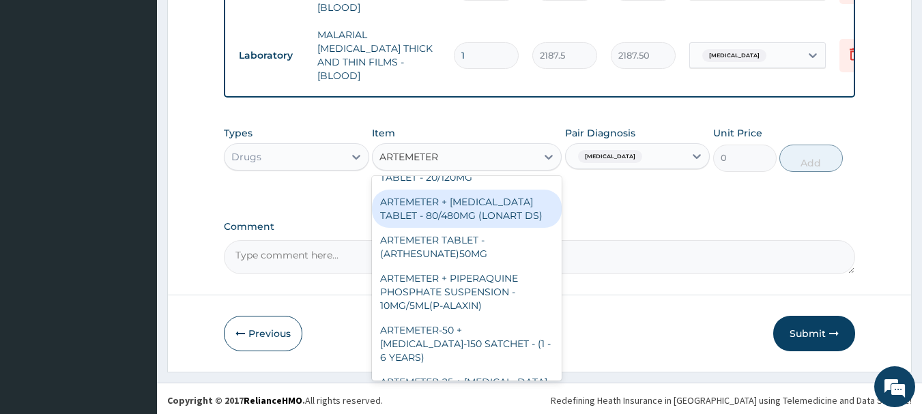
click at [488, 202] on div "ARTEMETER + [MEDICAL_DATA] TABLET - 80/480MG (LONART DS)" at bounding box center [467, 209] width 190 height 38
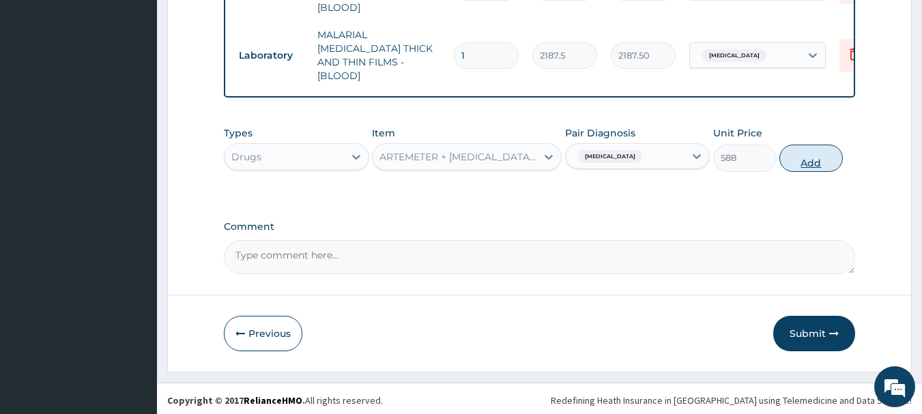
click at [796, 156] on button "Add" at bounding box center [810, 158] width 63 height 27
type input "0"
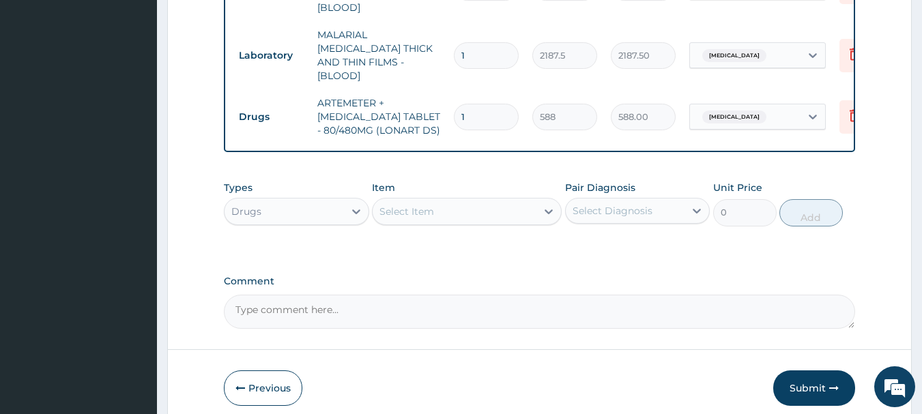
type input "2"
type input "1176.00"
type input "3"
type input "1764.00"
type input "4"
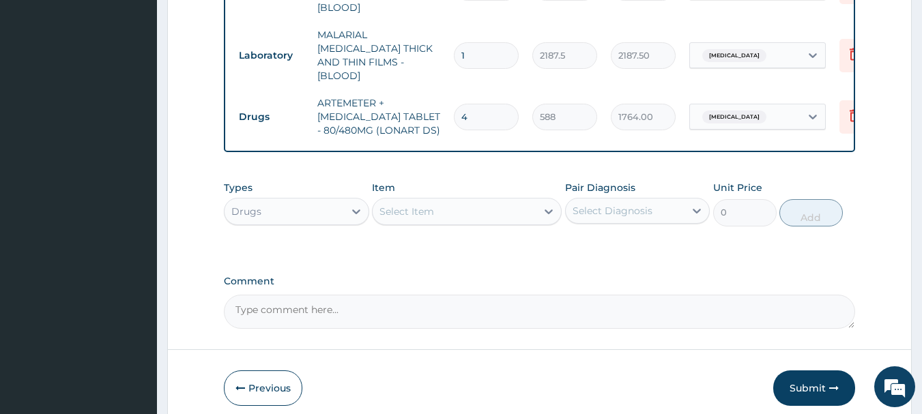
type input "2352.00"
type input "5"
type input "2940.00"
type input "6"
type input "3528.00"
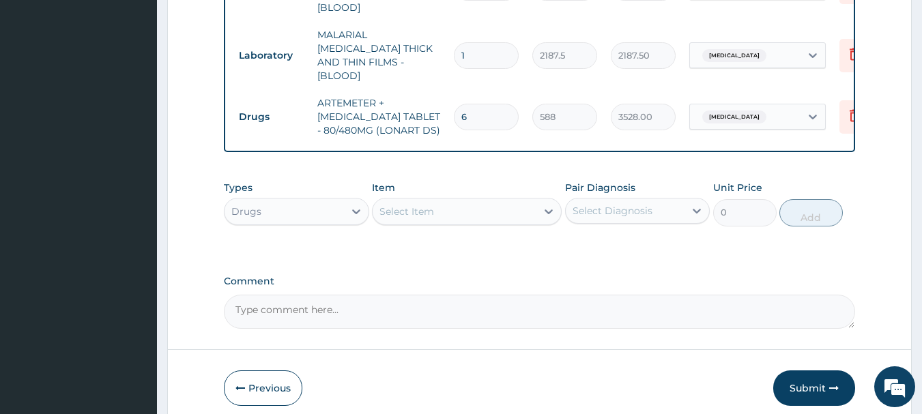
click at [414, 212] on div "Select Item" at bounding box center [406, 212] width 55 height 14
type input "[MEDICAL_DATA]"
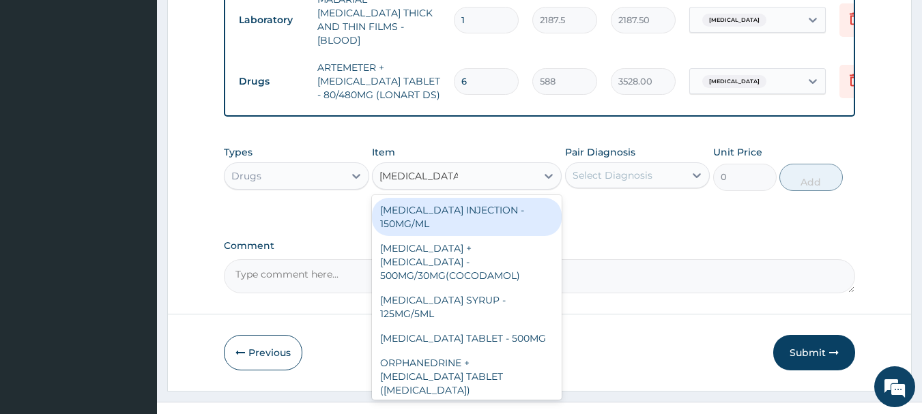
scroll to position [962, 0]
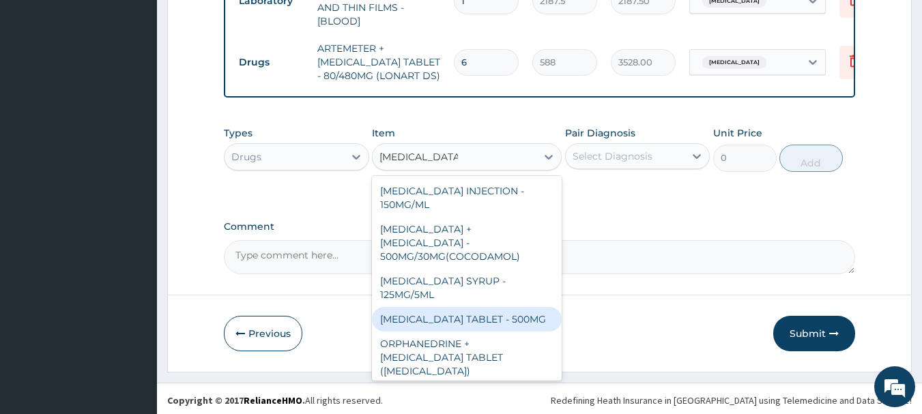
click at [528, 307] on div "[MEDICAL_DATA] TABLET - 500MG" at bounding box center [467, 319] width 190 height 25
type input "33.599999999999994"
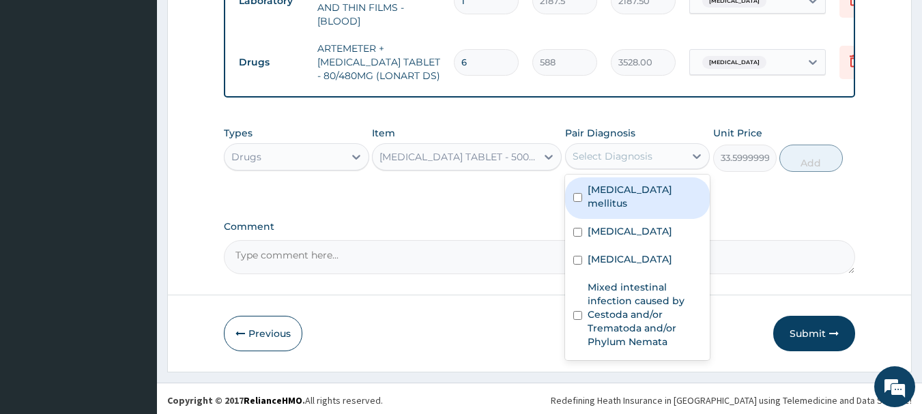
click at [654, 153] on div "Select Diagnosis" at bounding box center [625, 156] width 119 height 22
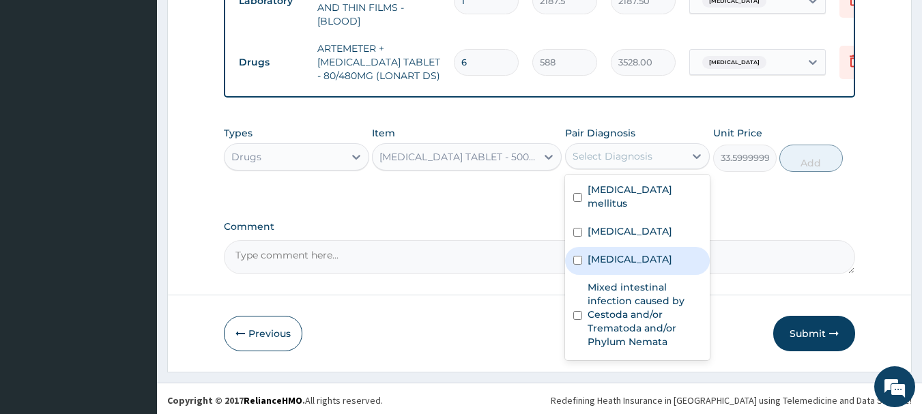
click at [655, 247] on div "[MEDICAL_DATA]" at bounding box center [637, 261] width 145 height 28
checkbox input "true"
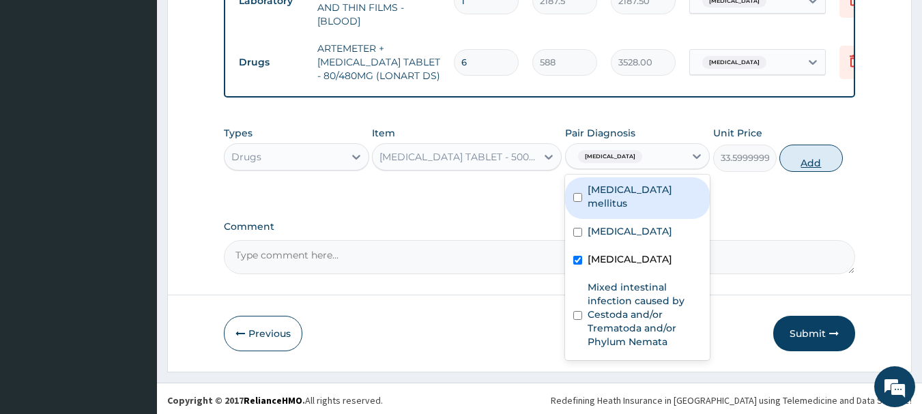
click at [808, 146] on button "Add" at bounding box center [810, 158] width 63 height 27
type input "0"
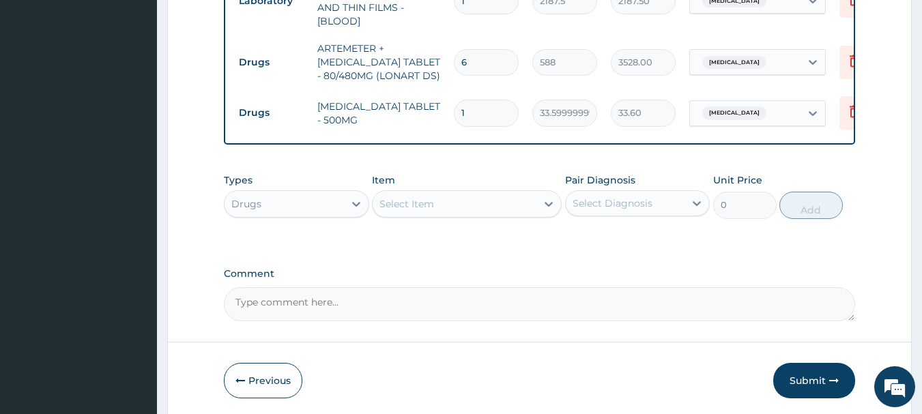
type input "0.00"
type input "2"
type input "67.20"
type input "20"
type input "672.00"
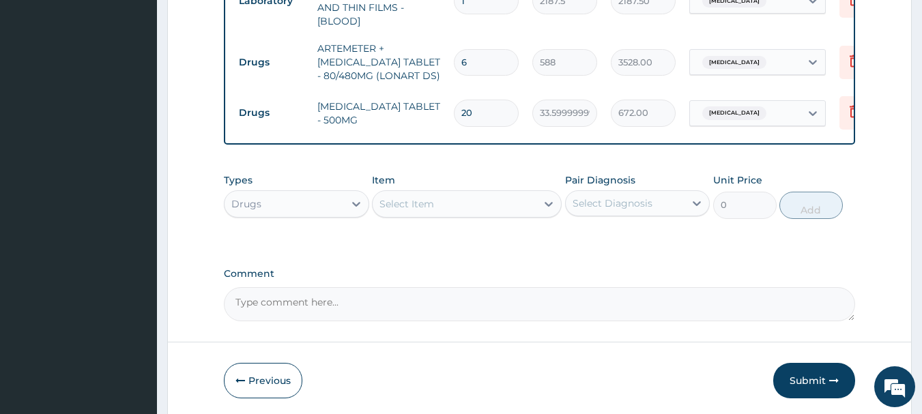
type input "20"
click at [423, 201] on div "Select Item" at bounding box center [406, 204] width 55 height 14
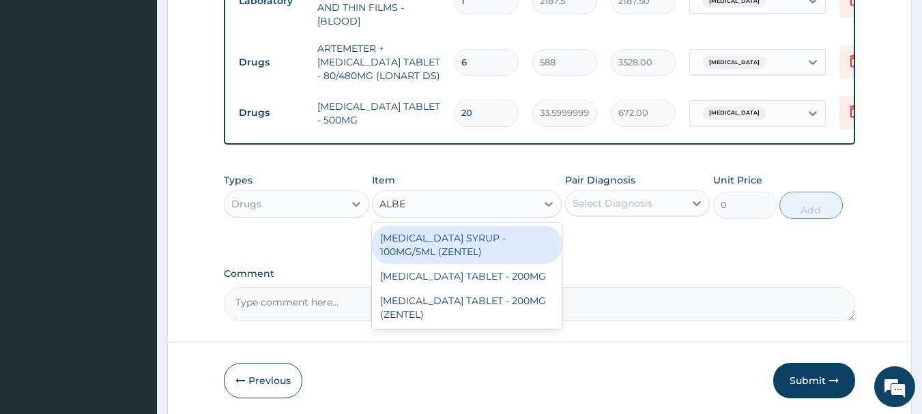
type input "ALBEN"
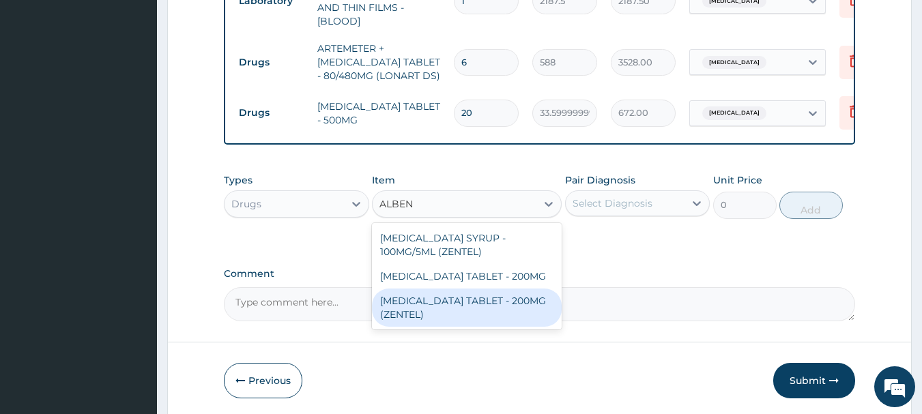
click at [440, 306] on div "[MEDICAL_DATA] TABLET - 200MG (ZENTEL)" at bounding box center [467, 308] width 190 height 38
type input "560"
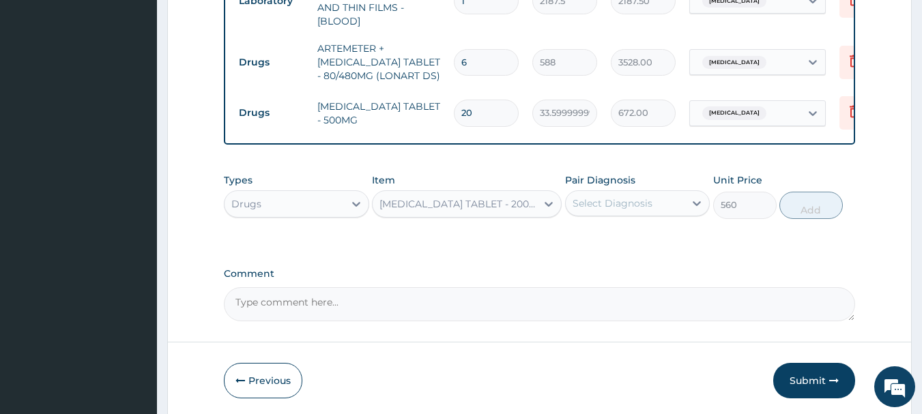
click at [580, 201] on div "Select Diagnosis" at bounding box center [613, 204] width 80 height 14
click at [580, 200] on div "Select Diagnosis" at bounding box center [613, 204] width 80 height 14
click at [582, 201] on div "Select Diagnosis" at bounding box center [613, 204] width 80 height 14
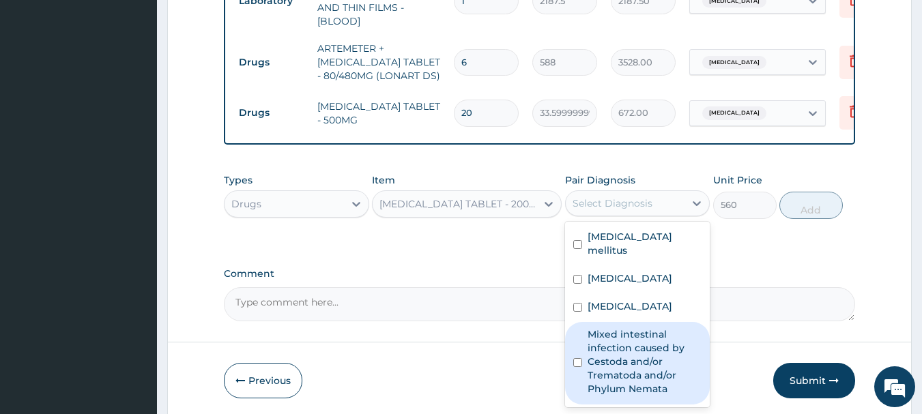
click at [602, 328] on label "Mixed intestinal infection caused by Cestoda and/or Trematoda and/or Phylum Nem…" at bounding box center [645, 362] width 115 height 68
checkbox input "true"
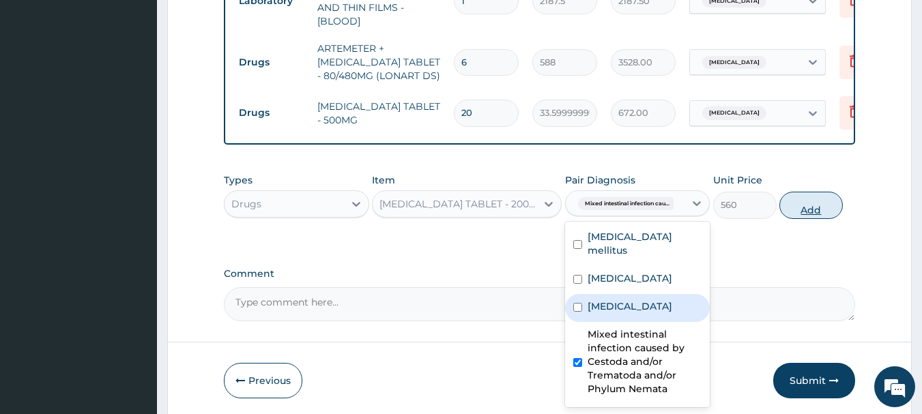
click at [794, 204] on button "Add" at bounding box center [810, 205] width 63 height 27
type input "0"
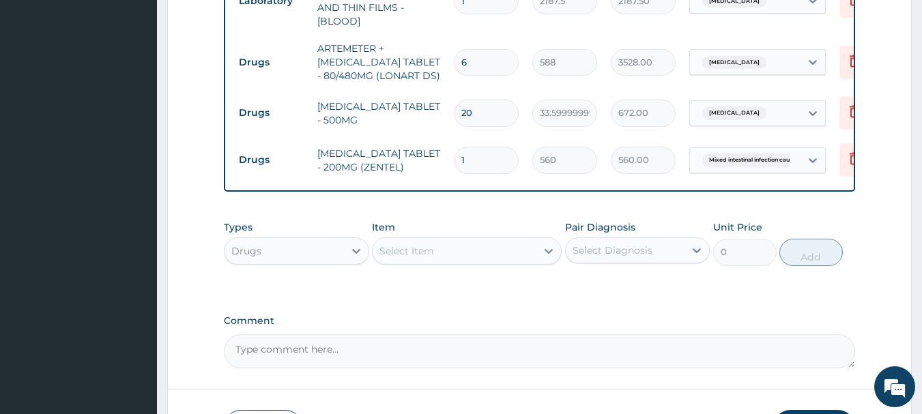
type input "2"
type input "1120.00"
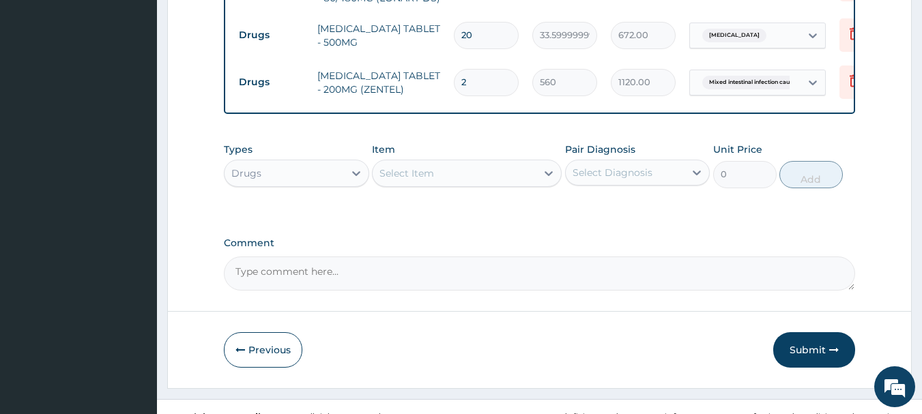
scroll to position [1056, 0]
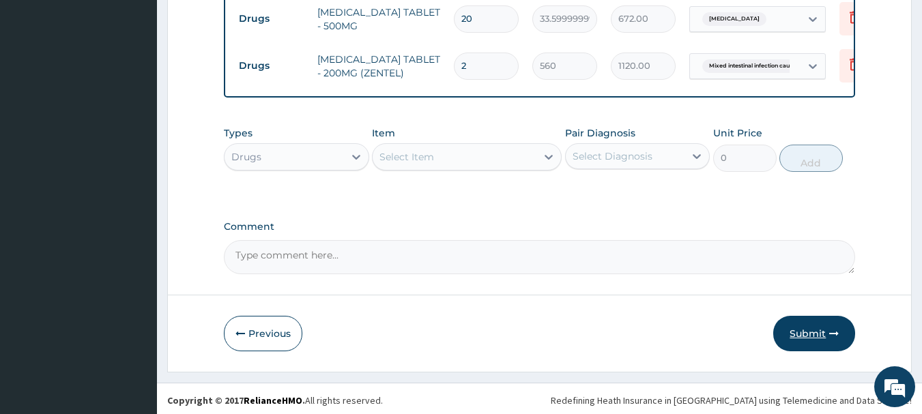
click at [827, 336] on button "Submit" at bounding box center [814, 333] width 82 height 35
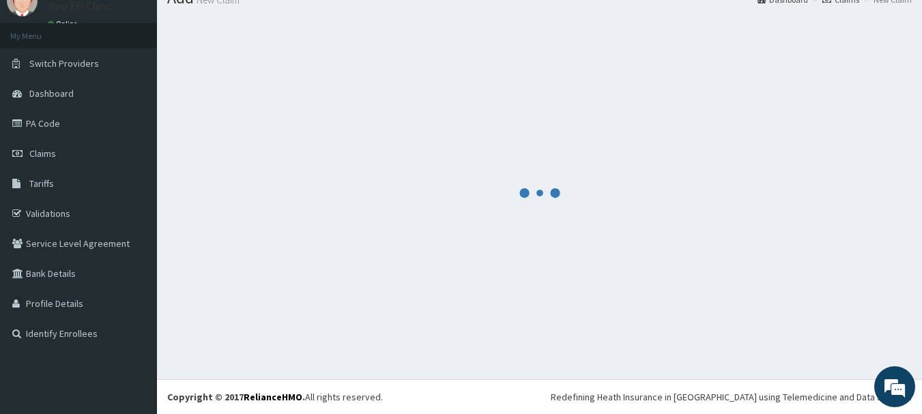
scroll to position [55, 0]
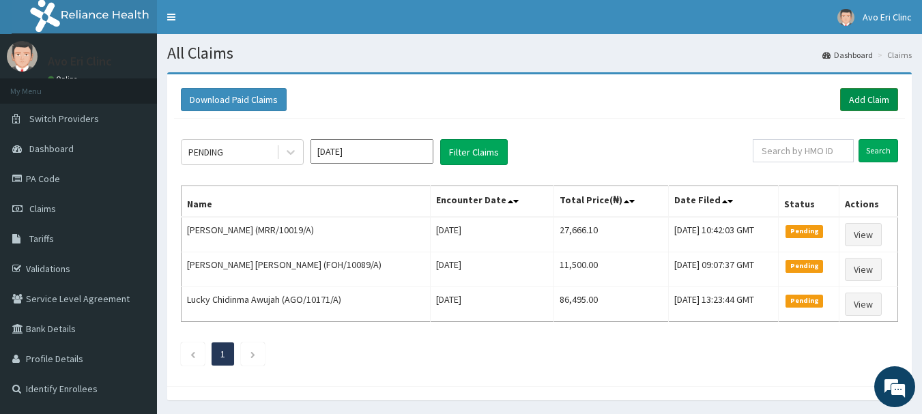
click at [878, 93] on link "Add Claim" at bounding box center [869, 99] width 58 height 23
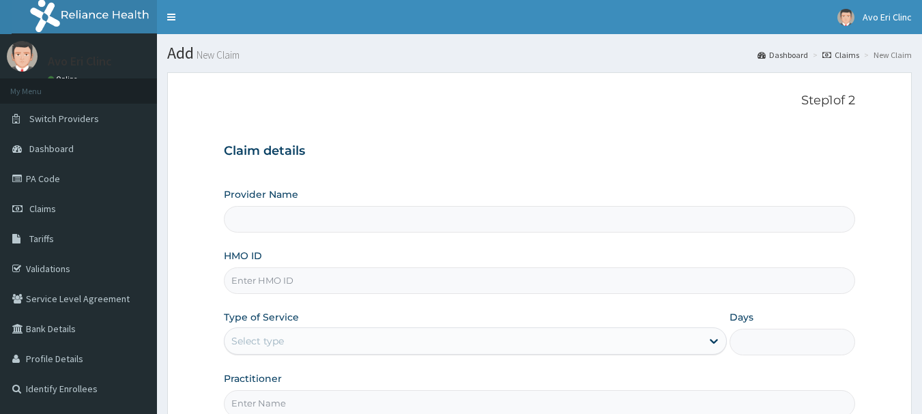
paste input "FOH/10209/A"
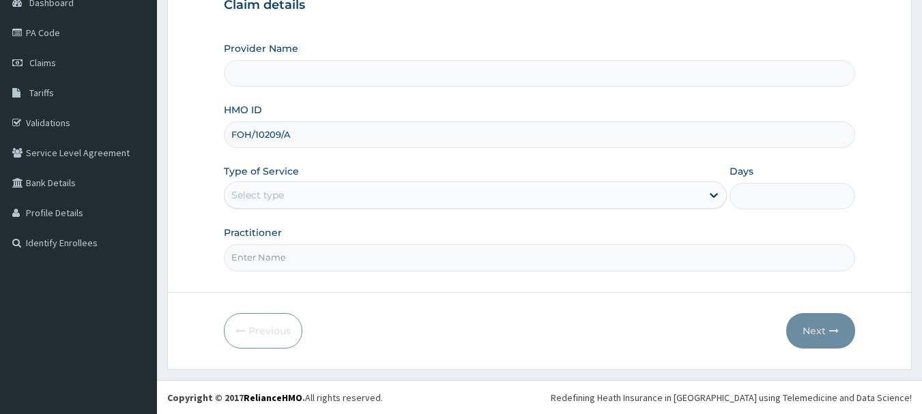
scroll to position [147, 0]
type input "FOH/10209/A"
click at [362, 188] on div "Select type" at bounding box center [463, 195] width 477 height 22
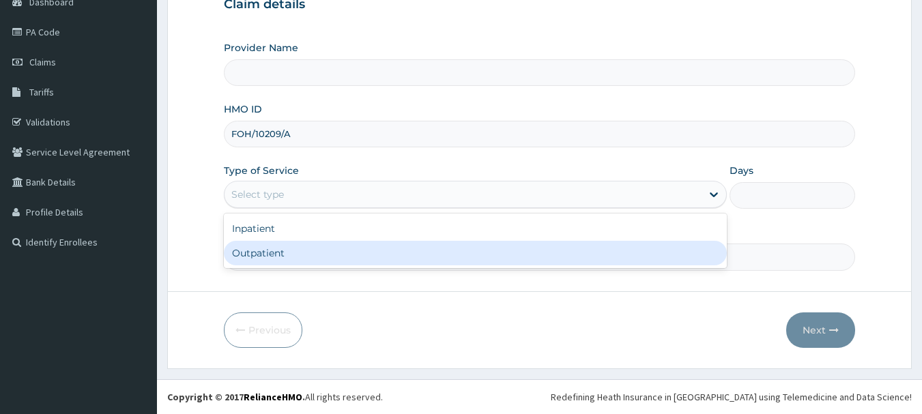
click at [369, 259] on div "Outpatient" at bounding box center [475, 253] width 503 height 25
type input "1"
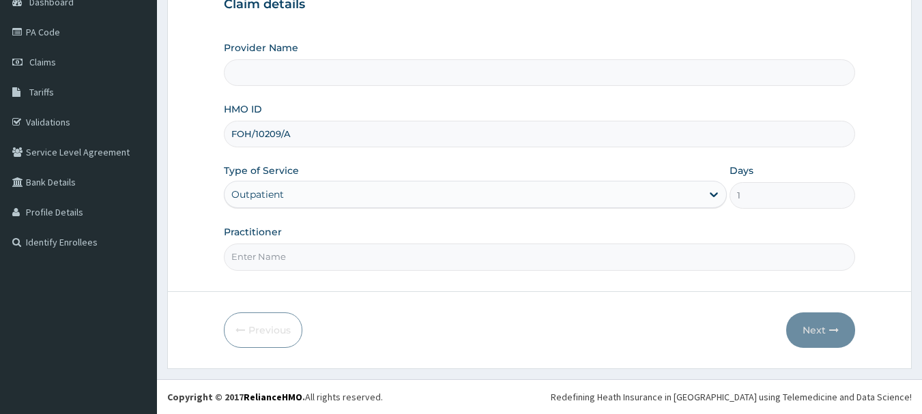
click at [369, 260] on input "Practitioner" at bounding box center [540, 257] width 632 height 27
type input "Avo Eri Clinic"
type input "[PERSON_NAME]"
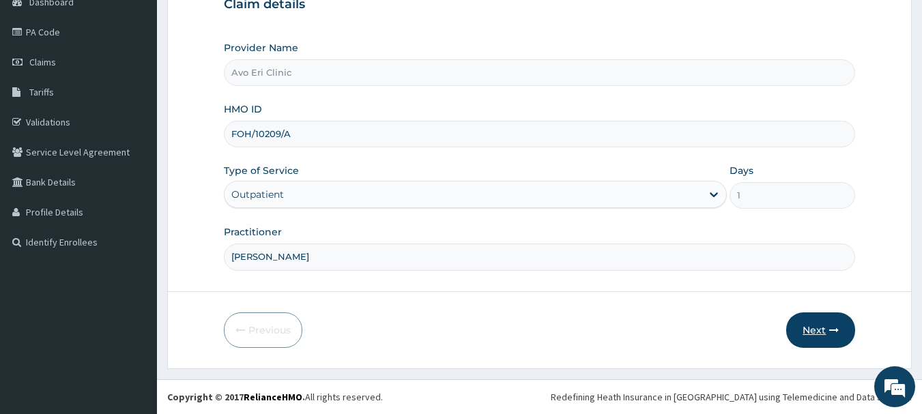
click at [826, 331] on button "Next" at bounding box center [820, 330] width 69 height 35
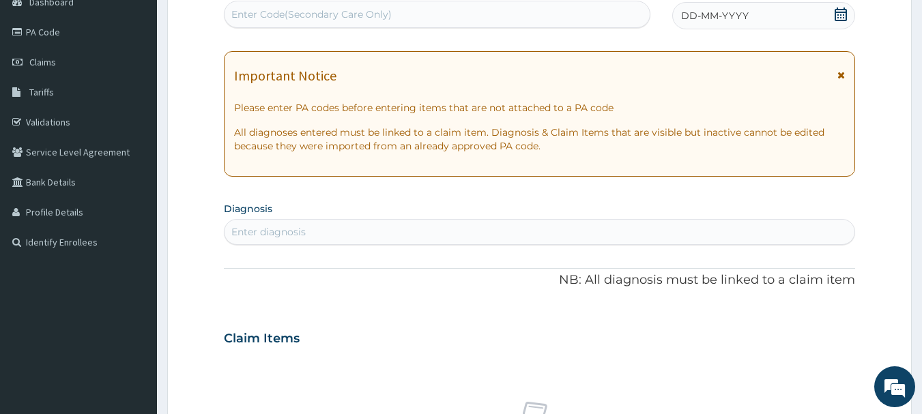
drag, startPoint x: 306, startPoint y: 224, endPoint x: 300, endPoint y: 236, distance: 13.4
click at [304, 224] on div "Enter diagnosis" at bounding box center [540, 232] width 631 height 22
type input "UPPER RES"
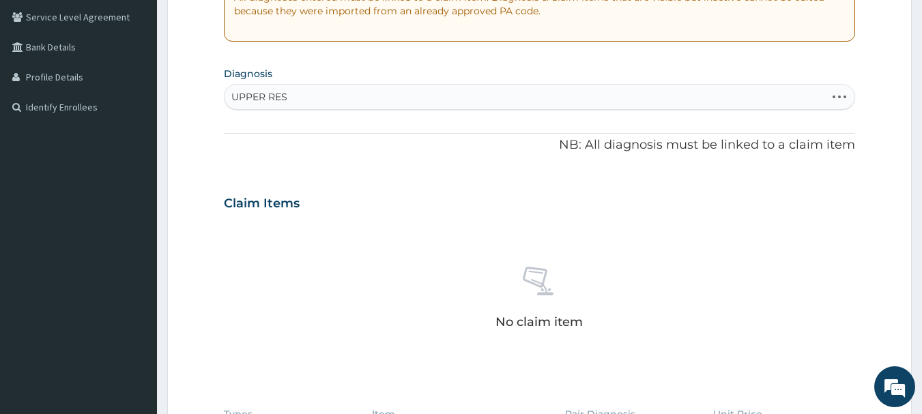
scroll to position [283, 0]
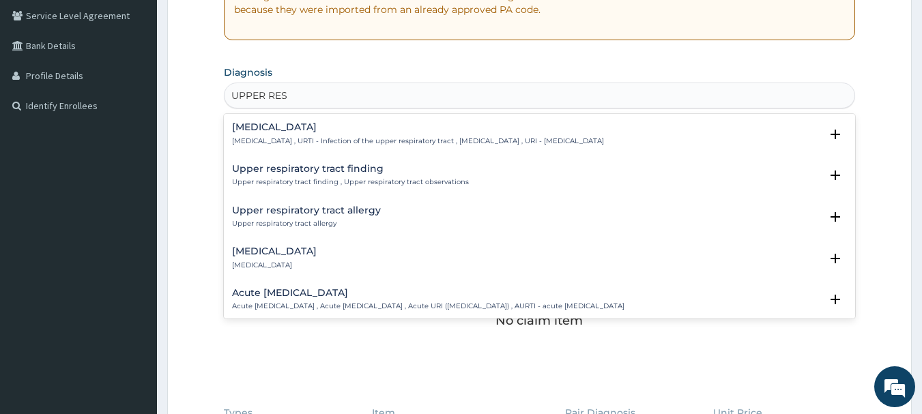
click at [288, 143] on p "Upper respiratory infection , URTI - Infection of the upper respiratory tract ,…" at bounding box center [418, 142] width 372 height 10
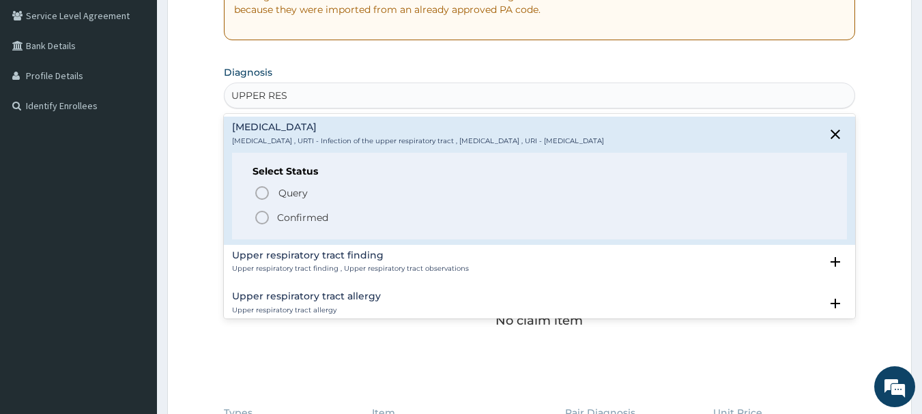
click at [297, 214] on p "Confirmed" at bounding box center [302, 218] width 51 height 14
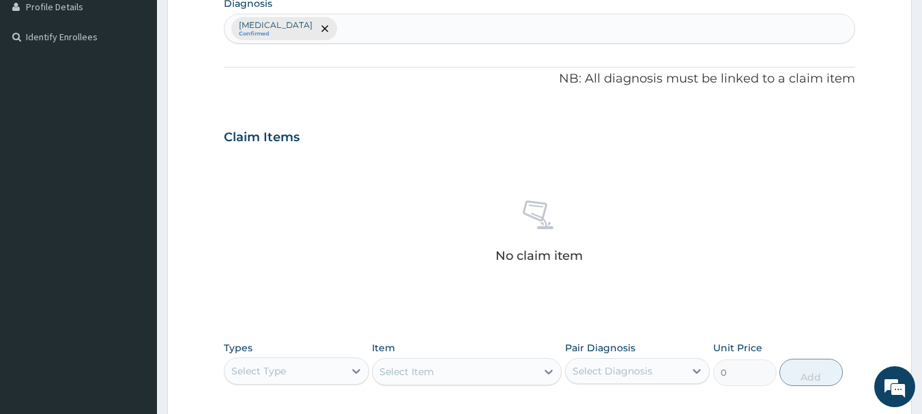
scroll to position [570, 0]
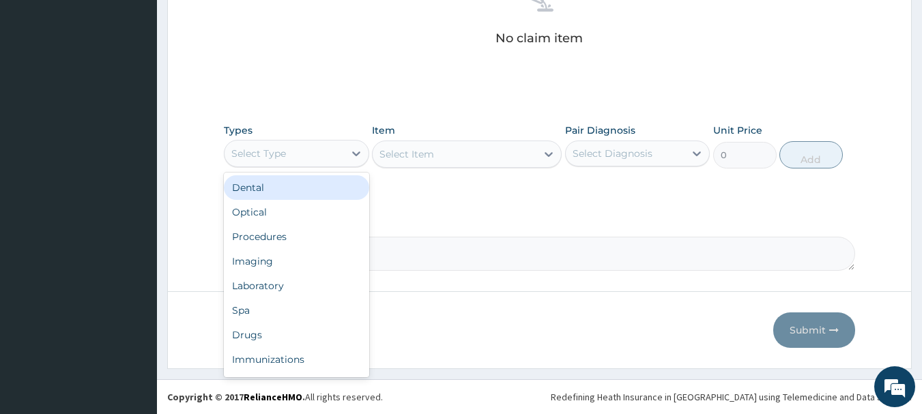
click at [319, 160] on div "Select Type" at bounding box center [284, 154] width 119 height 22
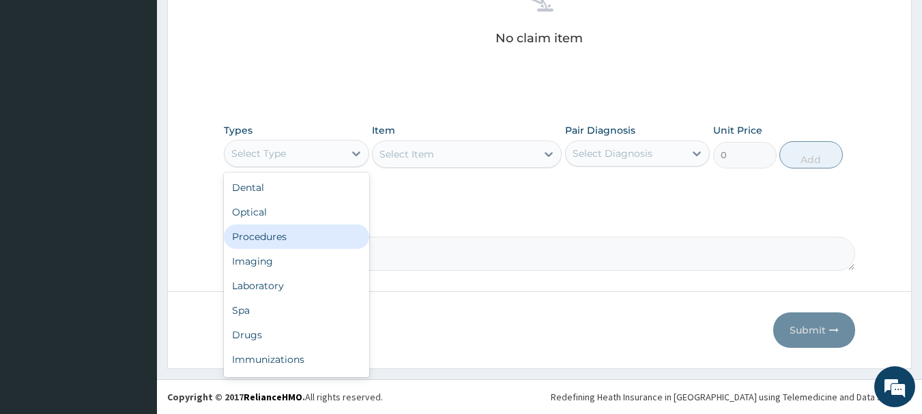
click at [334, 241] on div "Procedures" at bounding box center [296, 237] width 145 height 25
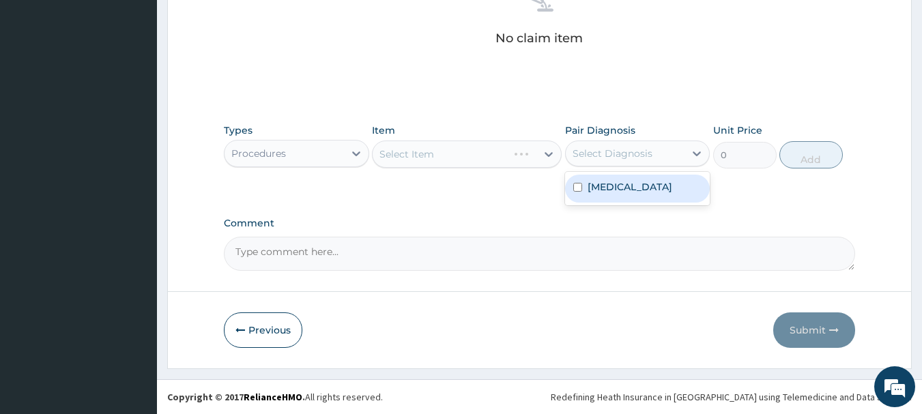
click at [637, 162] on div "Select Diagnosis" at bounding box center [637, 154] width 145 height 26
click at [640, 190] on label "Upper respiratory infection" at bounding box center [630, 187] width 85 height 14
checkbox input "true"
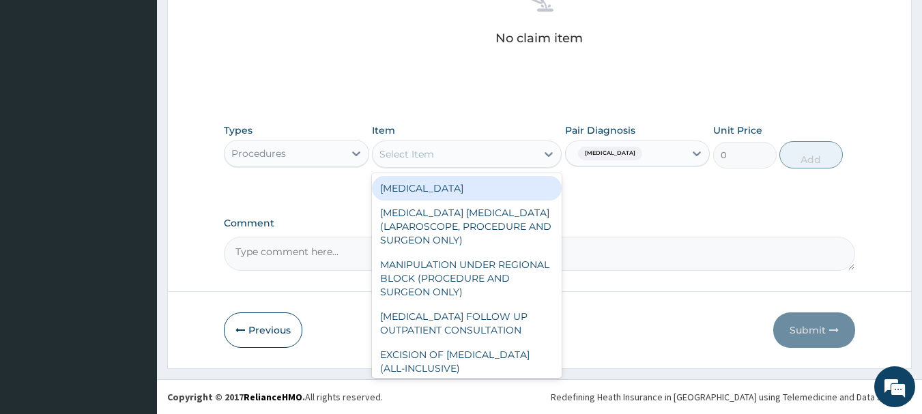
click at [487, 149] on div "Select Item" at bounding box center [455, 154] width 164 height 22
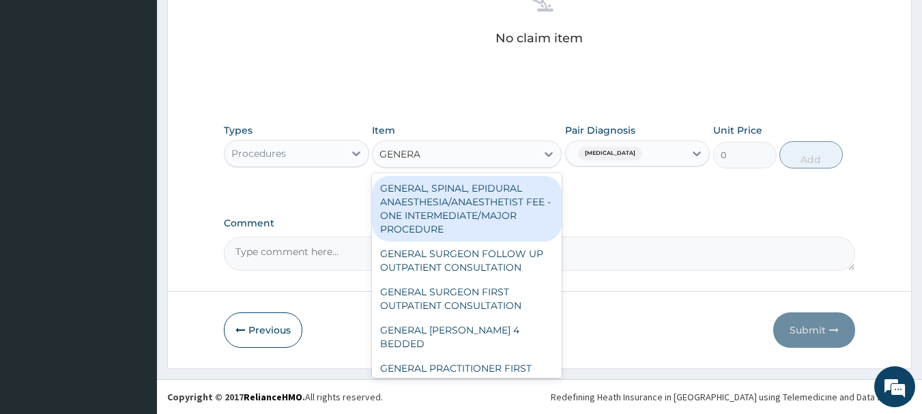
type input "GENERAL"
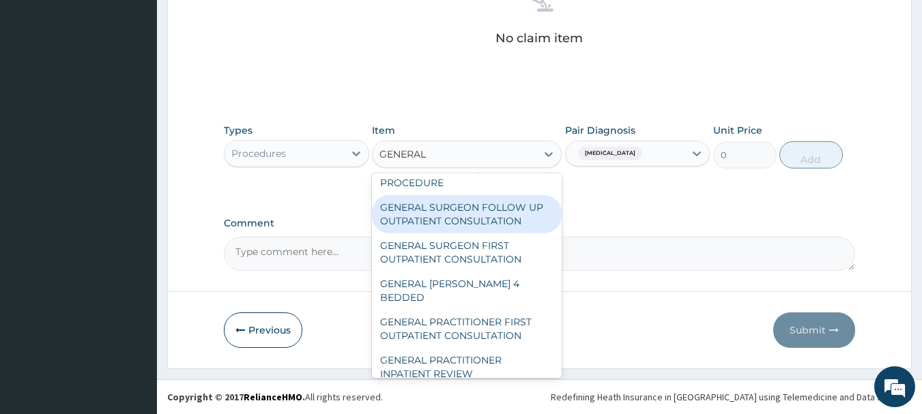
scroll to position [68, 0]
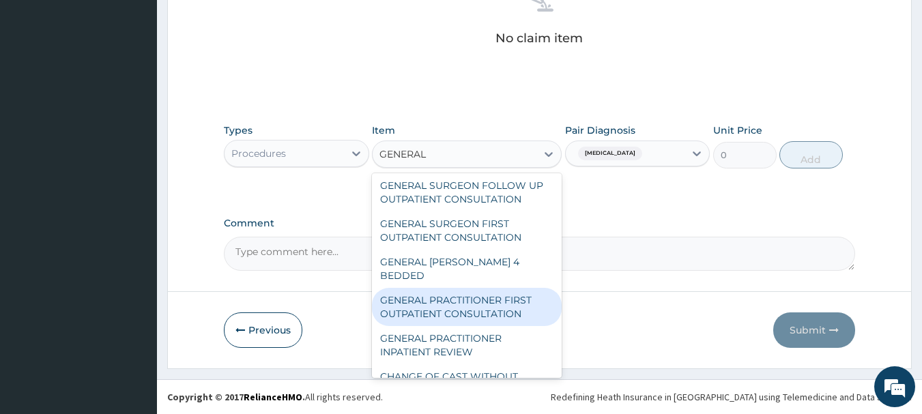
click at [516, 309] on div "GENERAL PRACTITIONER FIRST OUTPATIENT CONSULTATION" at bounding box center [467, 307] width 190 height 38
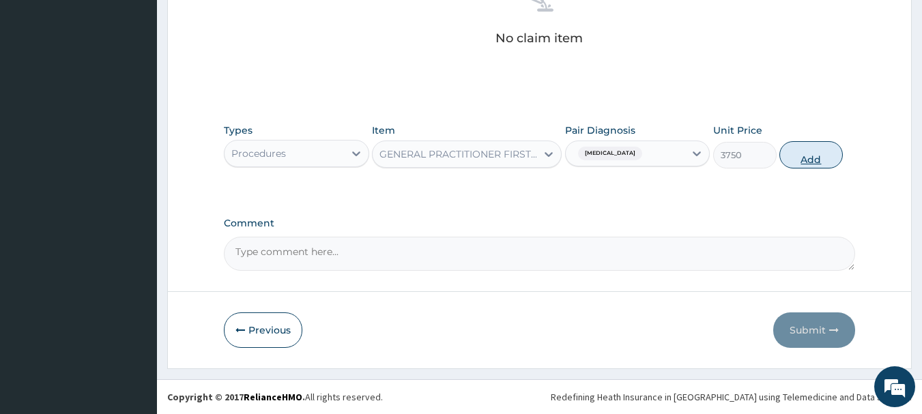
click at [817, 146] on button "Add" at bounding box center [810, 154] width 63 height 27
type input "0"
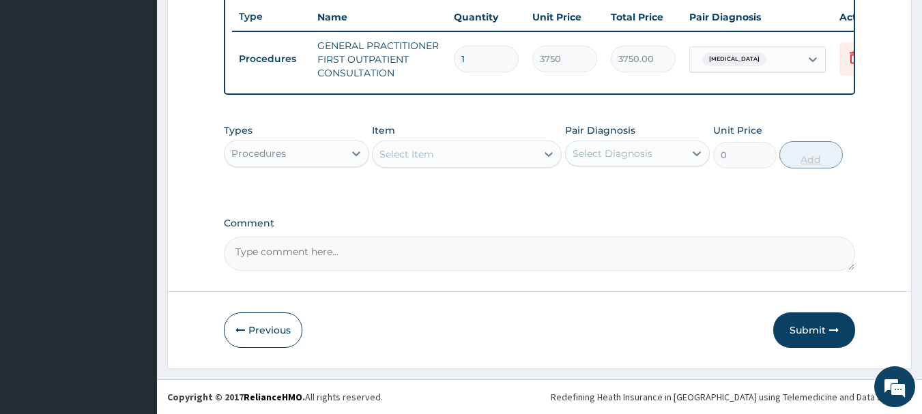
scroll to position [523, 0]
click at [264, 154] on div "Procedures" at bounding box center [258, 154] width 55 height 14
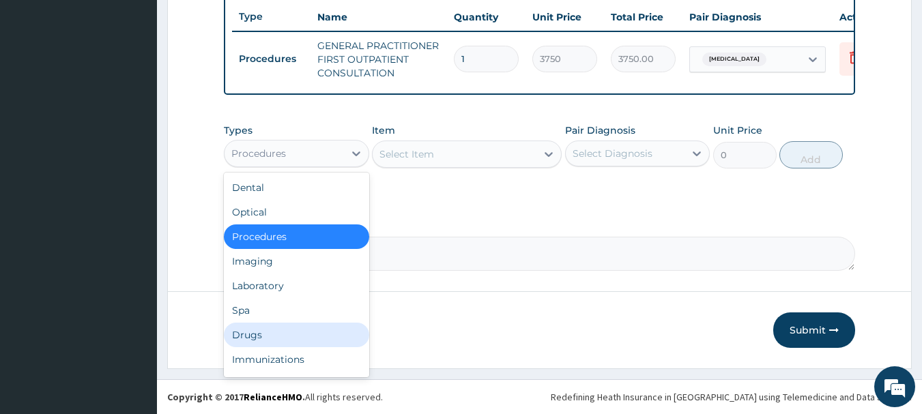
click at [272, 337] on div "Drugs" at bounding box center [296, 335] width 145 height 25
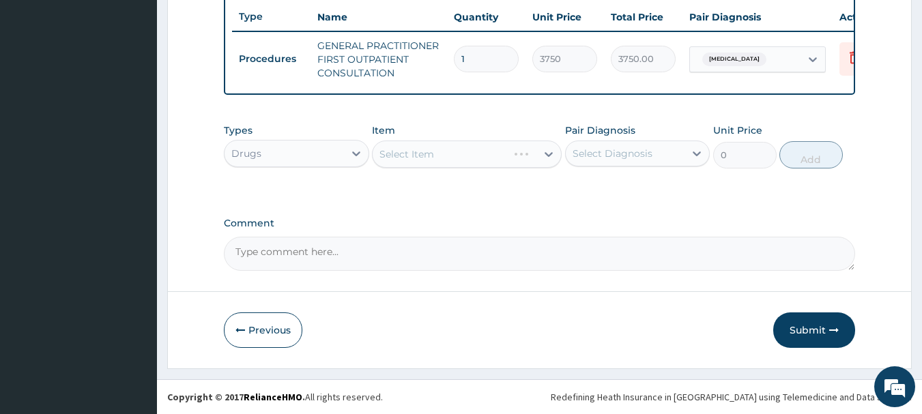
click at [599, 152] on div "Select Diagnosis" at bounding box center [613, 154] width 80 height 14
click at [612, 203] on div "Upper respiratory infection" at bounding box center [637, 189] width 145 height 28
checkbox input "true"
click at [538, 162] on div at bounding box center [548, 154] width 25 height 25
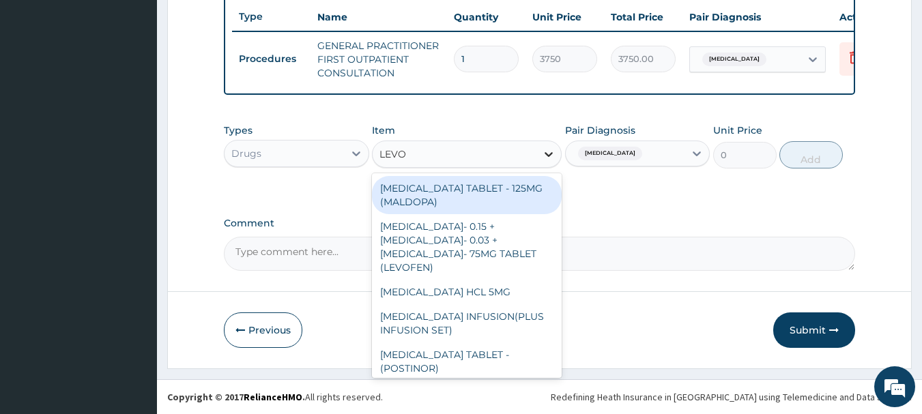
type input "LEVOC"
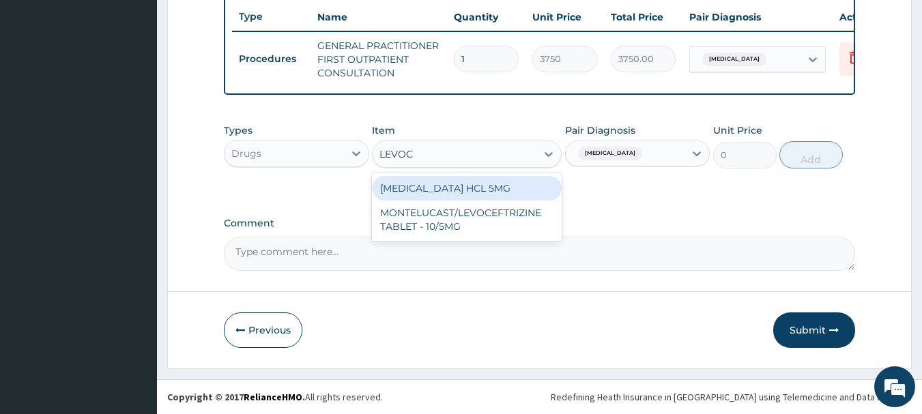
click at [500, 199] on div "LEVOCETIRIZINE HCL 5MG" at bounding box center [467, 188] width 190 height 25
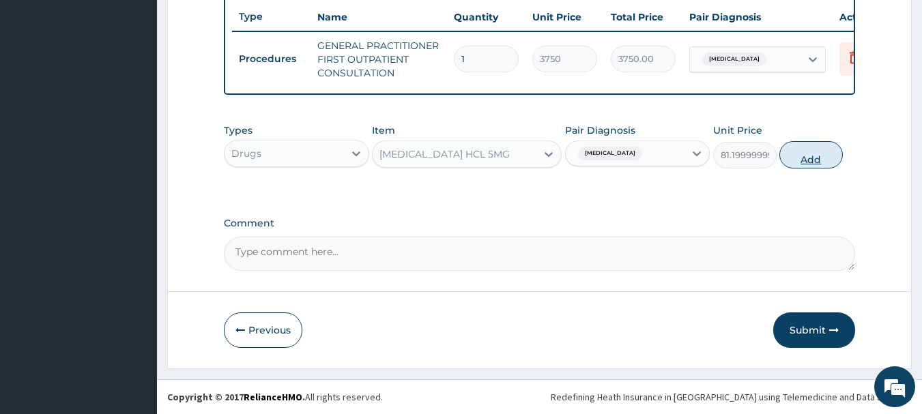
click at [800, 161] on button "Add" at bounding box center [810, 154] width 63 height 27
type input "0"
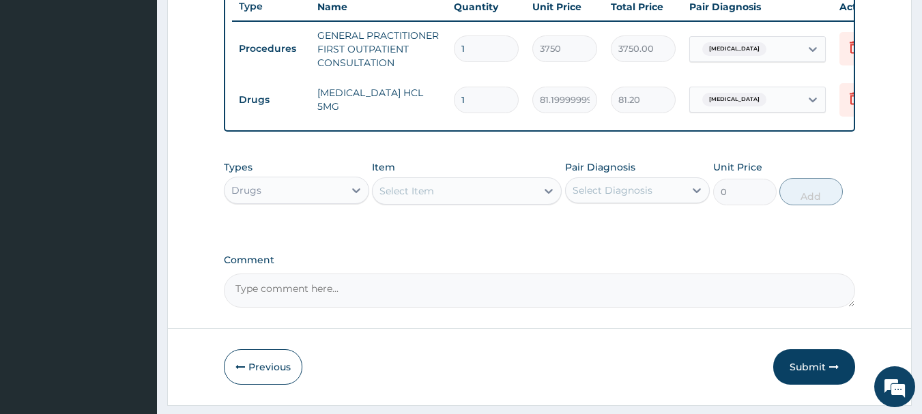
type input "10"
type input "812.00"
type input "10"
click at [444, 188] on div "Select Item" at bounding box center [467, 190] width 190 height 27
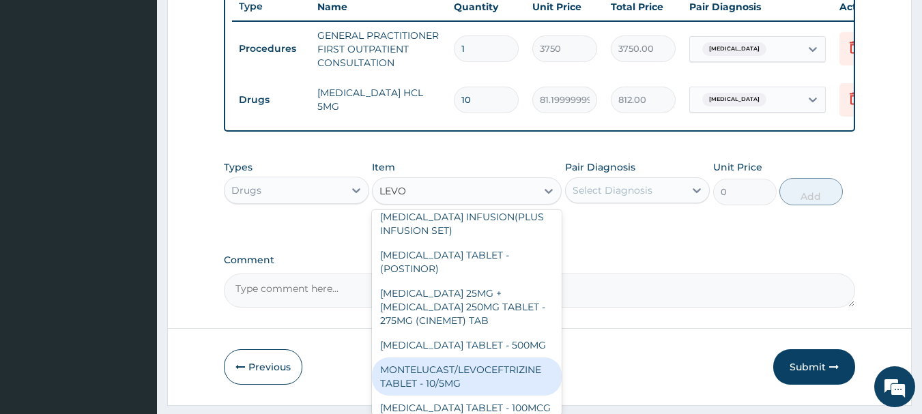
scroll to position [197, 0]
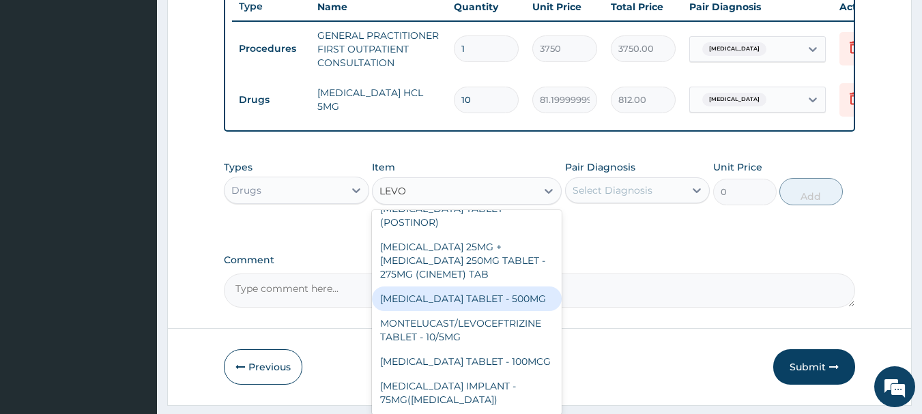
type input "LEVOC"
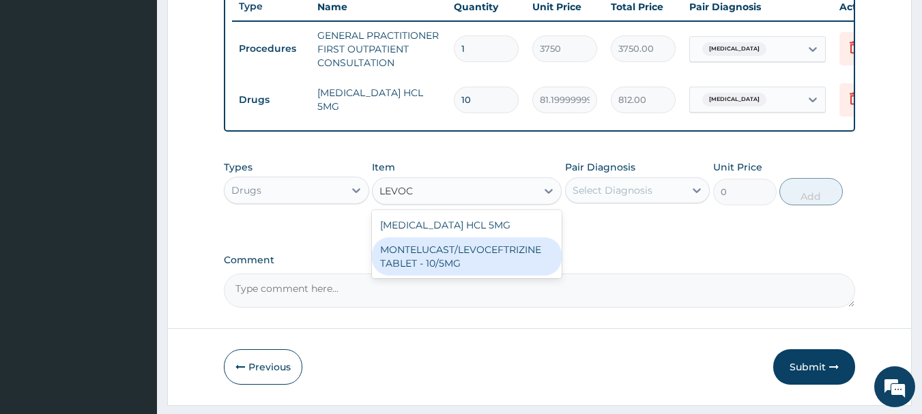
click at [489, 268] on div "MONTELUCAST/LEVOCEFTRIZINE TABLET - 10/5MG" at bounding box center [467, 257] width 190 height 38
type input "154"
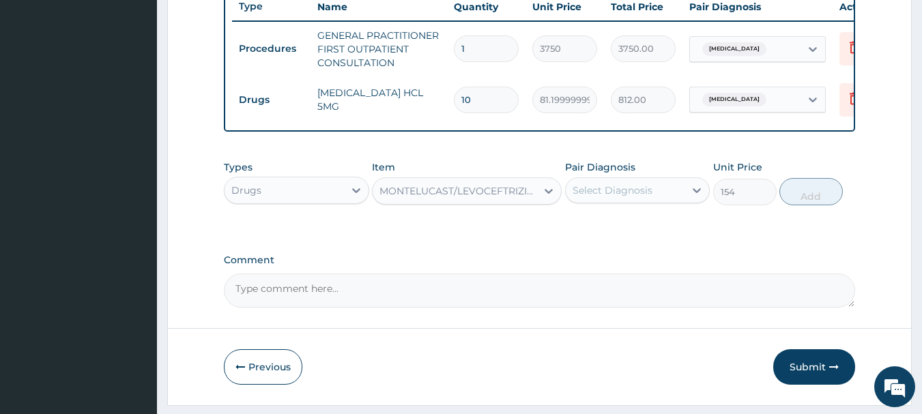
click at [483, 197] on div "MONTELUCAST/LEVOCEFTRIZINE TABLET - 10/5MG" at bounding box center [458, 191] width 158 height 14
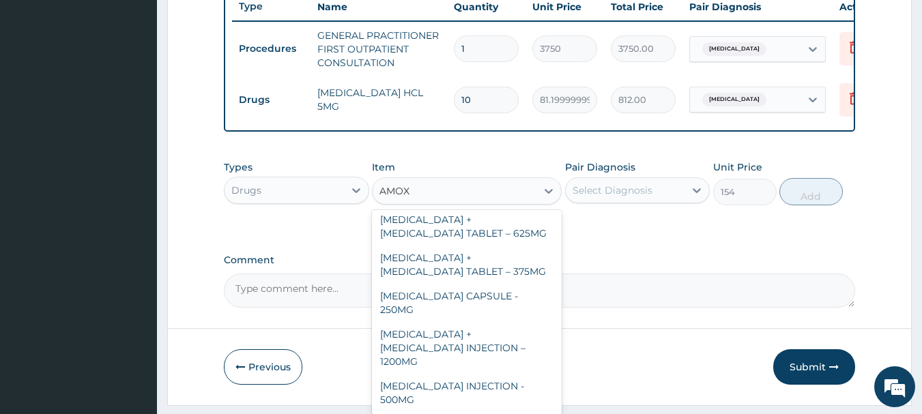
scroll to position [283, 0]
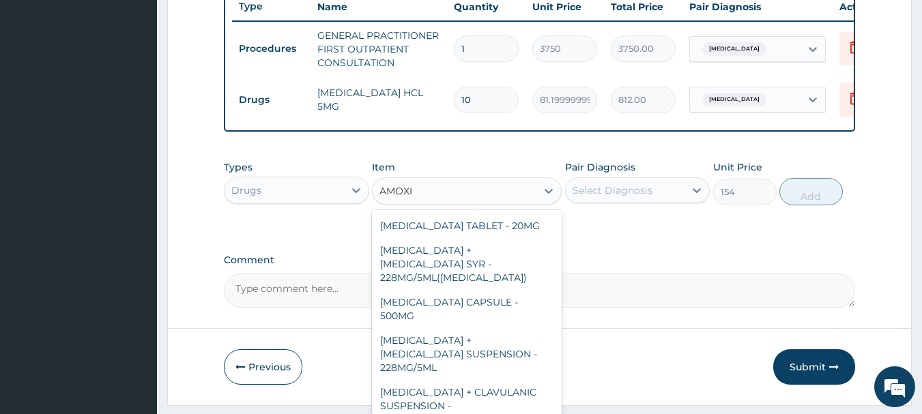
type input "AMOXIC"
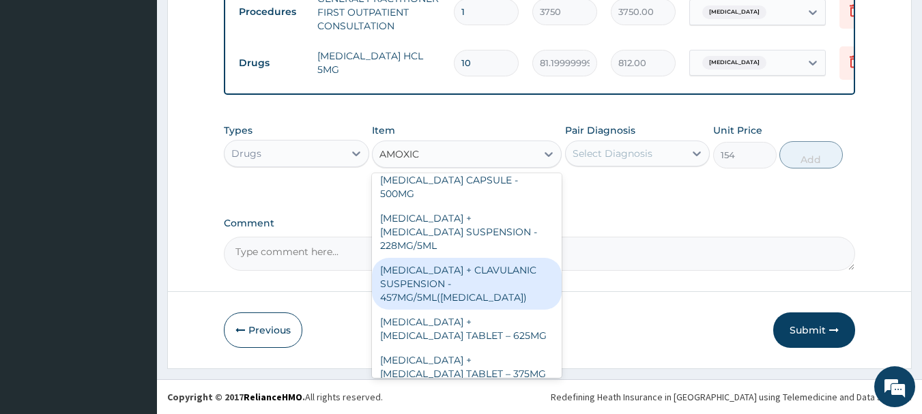
scroll to position [363, 0]
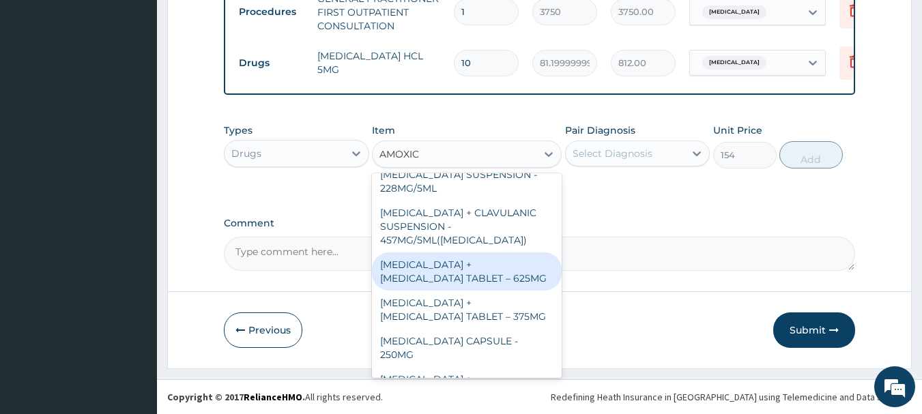
click at [475, 253] on div "AMOXICILLIN + CLAVULANIC ACID TABLET – 625MG" at bounding box center [467, 272] width 190 height 38
type input "420"
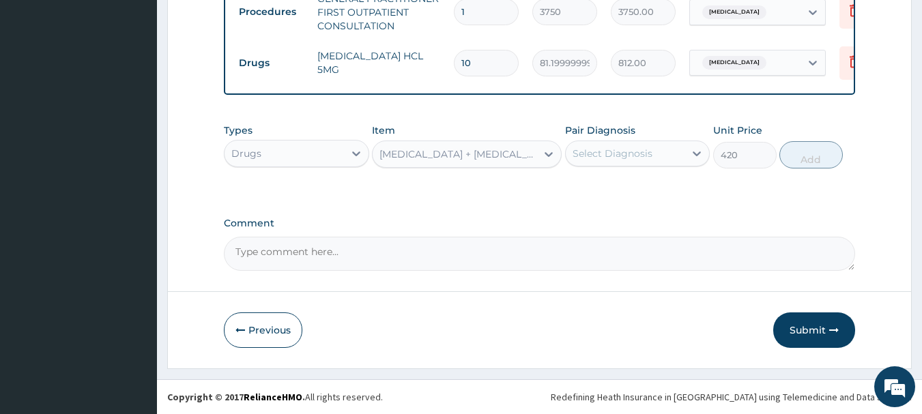
click at [623, 157] on div "Select Diagnosis" at bounding box center [613, 154] width 80 height 14
click at [637, 194] on label "Upper respiratory infection" at bounding box center [630, 187] width 85 height 14
checkbox input "true"
click at [788, 159] on button "Add" at bounding box center [810, 154] width 63 height 27
type input "0"
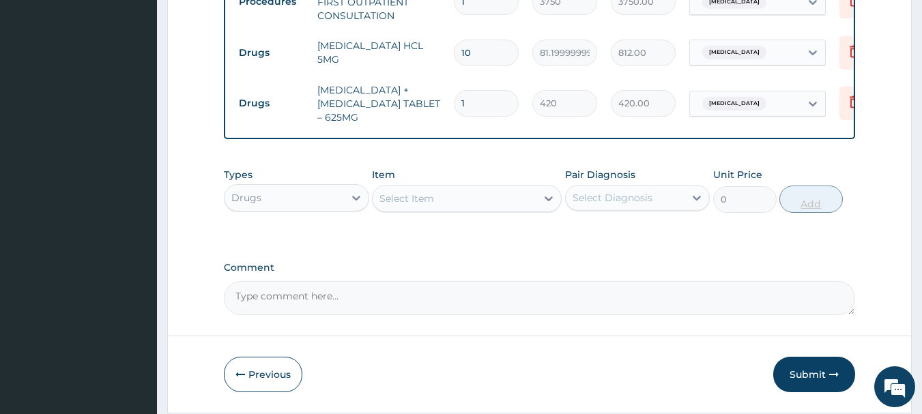
type input "14"
type input "5880.00"
type input "14"
click at [397, 205] on div "Select Item" at bounding box center [406, 199] width 55 height 14
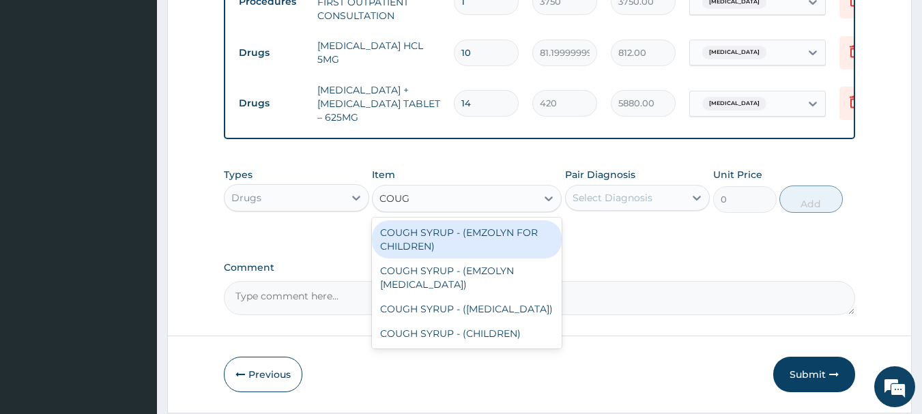
type input "COUGH"
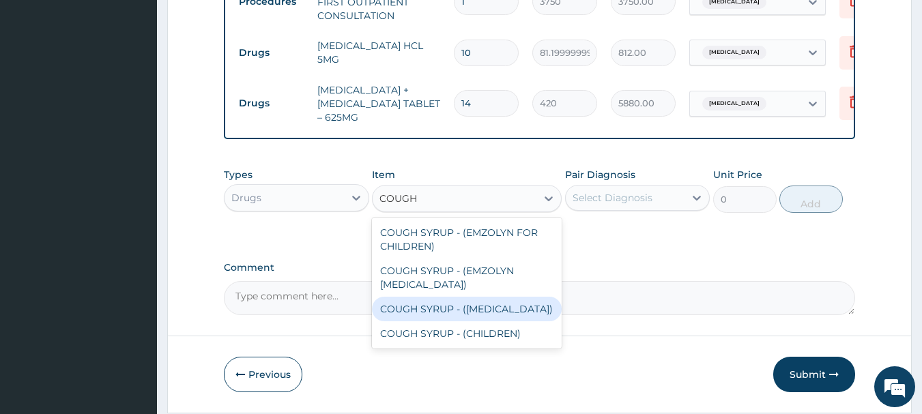
click at [465, 320] on div "COUGH SYRUP - (EXPECTORANT)" at bounding box center [467, 309] width 190 height 25
type input "1120"
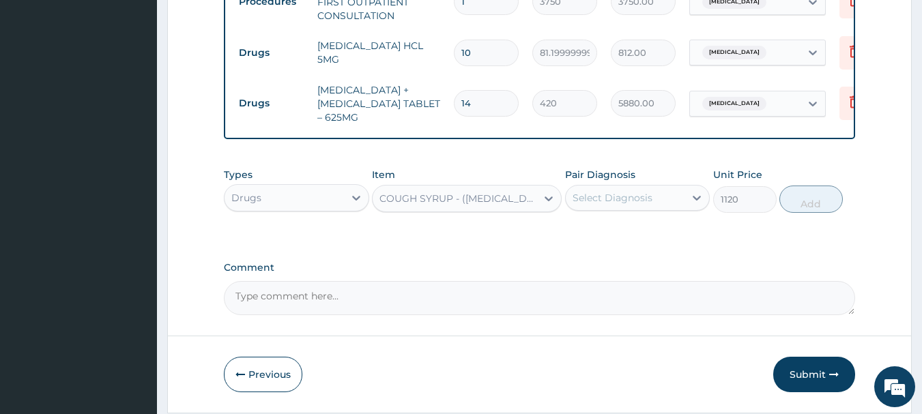
click at [634, 205] on div "Select Diagnosis" at bounding box center [613, 198] width 80 height 14
click at [629, 238] on label "Upper respiratory infection" at bounding box center [630, 232] width 85 height 14
checkbox input "true"
click at [803, 213] on button "Add" at bounding box center [810, 199] width 63 height 27
type input "0"
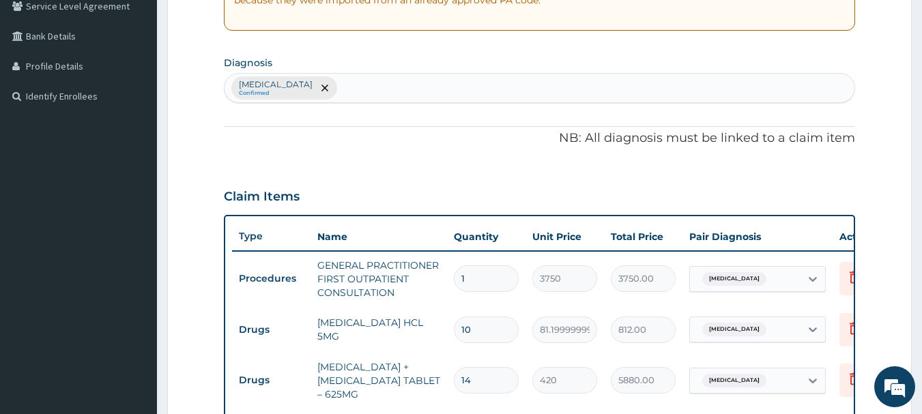
scroll to position [229, 0]
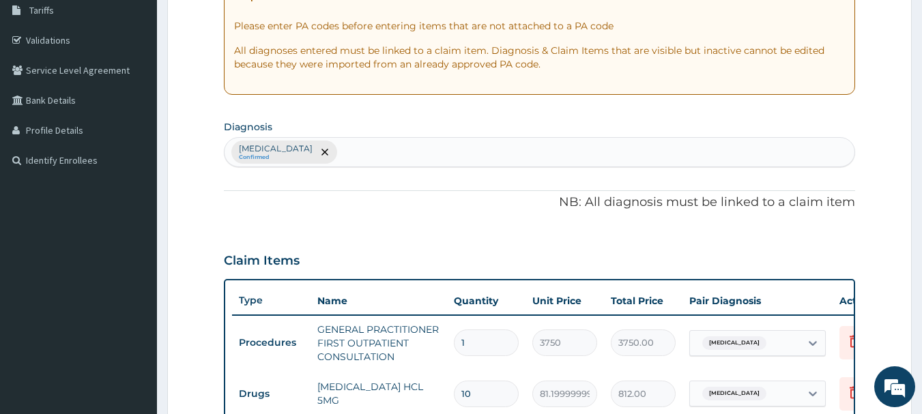
click at [542, 157] on div "Upper respiratory infection Confirmed" at bounding box center [540, 152] width 631 height 29
type input "MYALG"
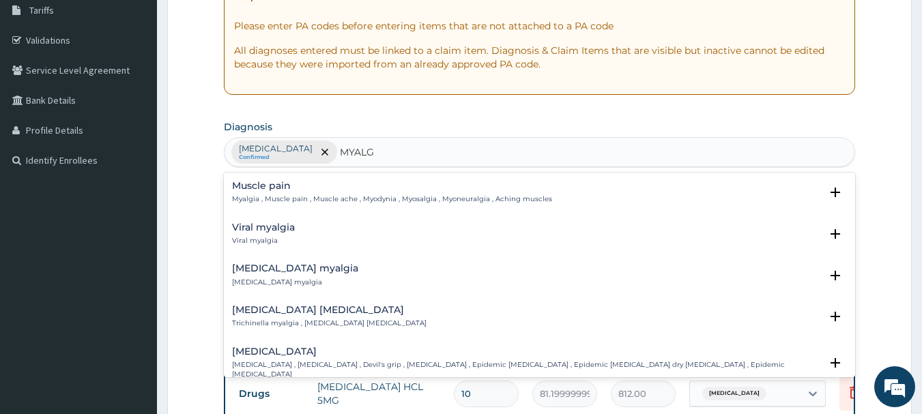
click at [390, 197] on p "Myalgia , Muscle pain , Muscle ache , Myodynia , Myosalgia , Myoneuralgia , Ach…" at bounding box center [392, 200] width 320 height 10
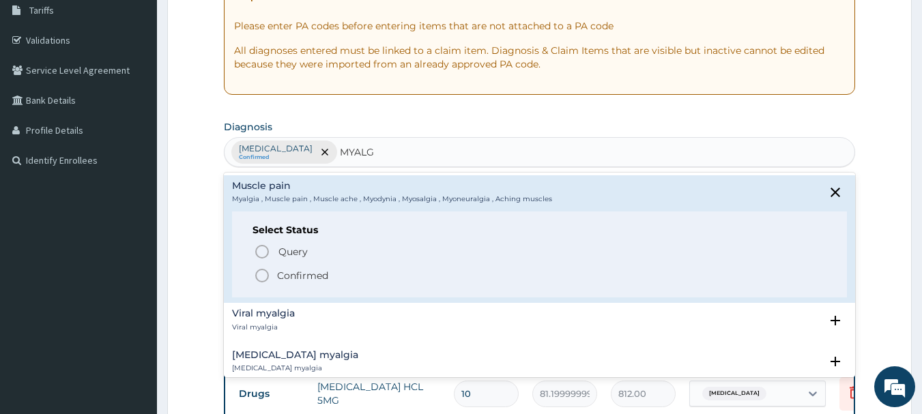
click at [308, 281] on p "Confirmed" at bounding box center [302, 276] width 51 height 14
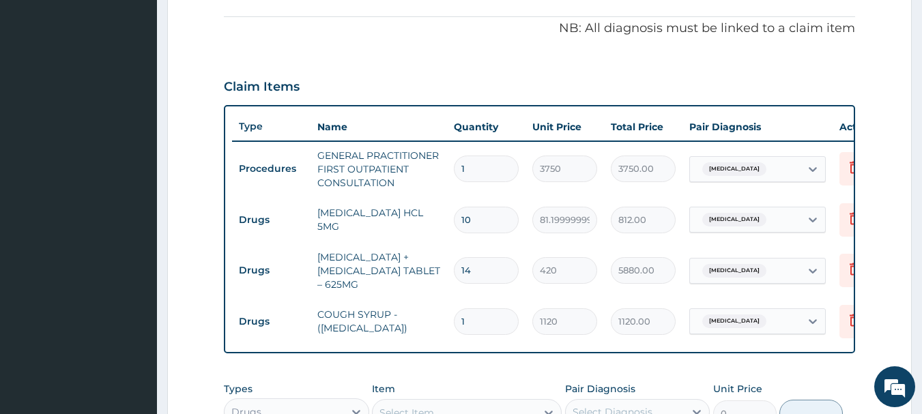
scroll to position [433, 0]
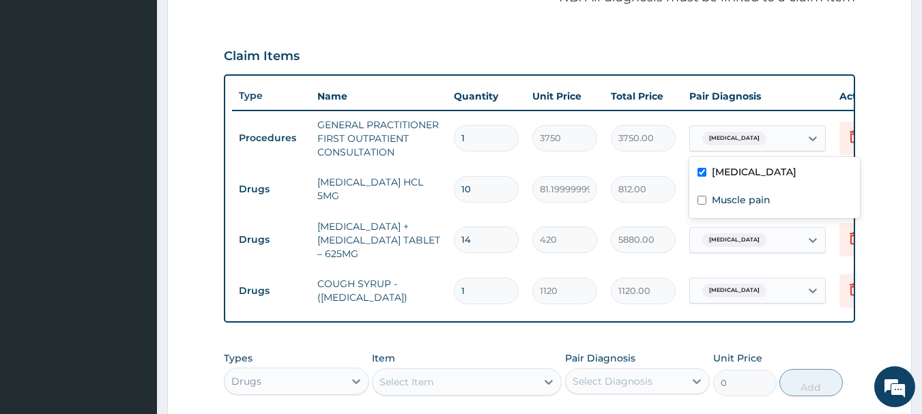
click at [766, 141] on span "Upper respiratory infection" at bounding box center [734, 139] width 64 height 14
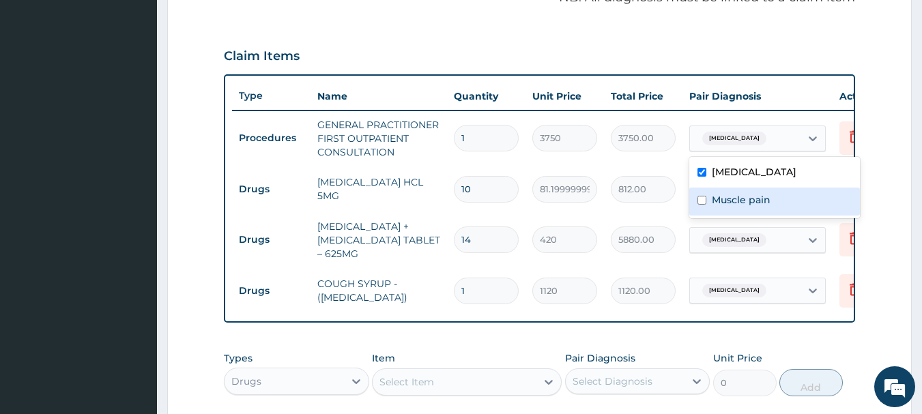
click at [756, 203] on label "Muscle pain" at bounding box center [741, 200] width 59 height 14
checkbox input "true"
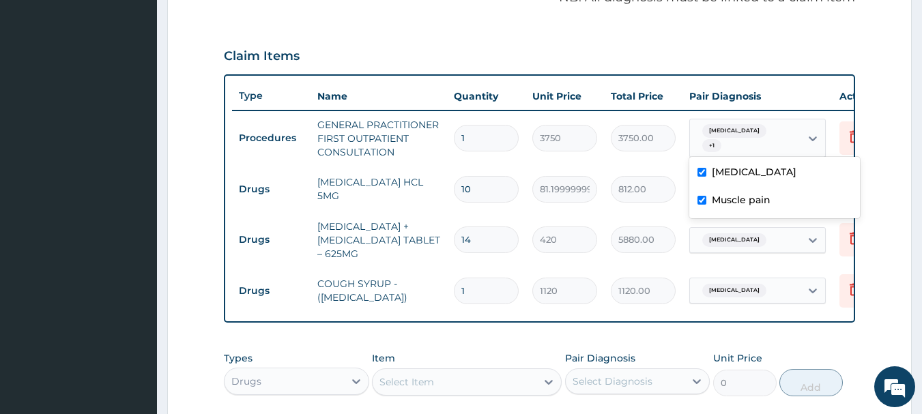
click at [908, 197] on form "Step 2 of 2 PA Code / Prescription Code Enter Code(Secondary Care Only) Encount…" at bounding box center [539, 118] width 745 height 958
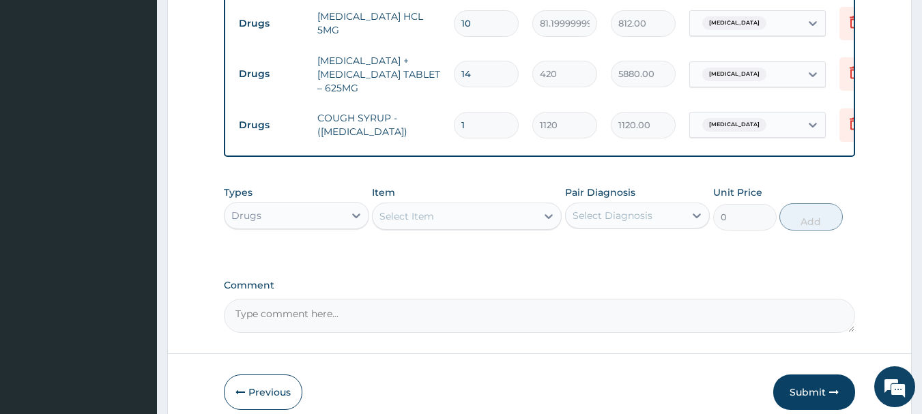
scroll to position [638, 0]
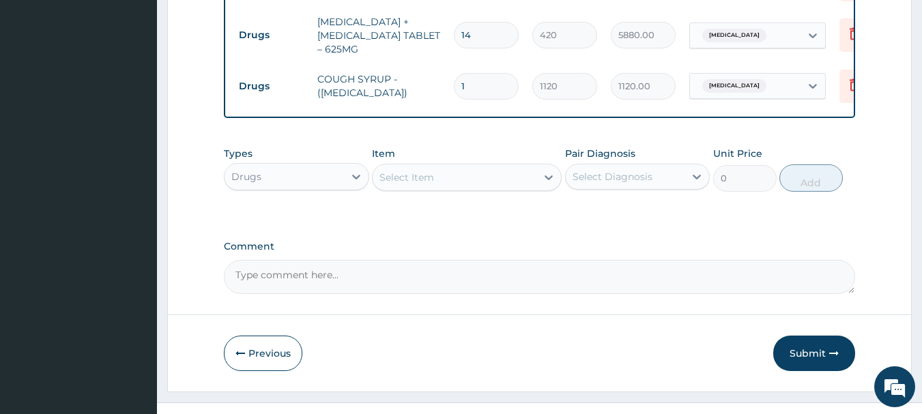
click at [476, 180] on div "Select Item" at bounding box center [455, 178] width 164 height 22
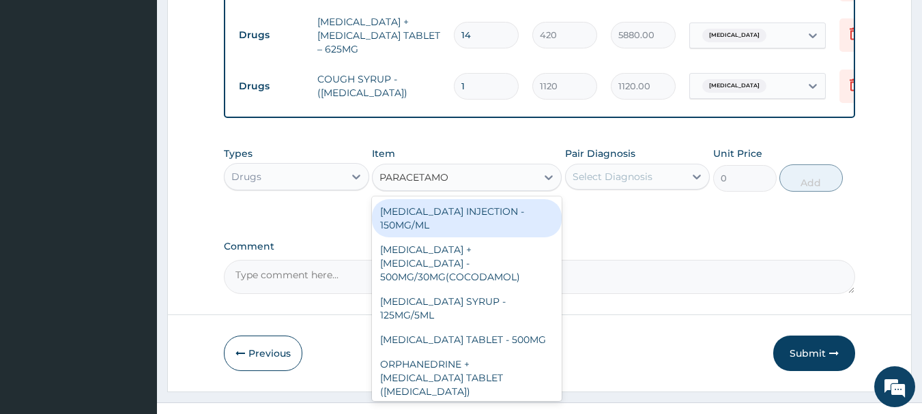
type input "PARACETAMOL"
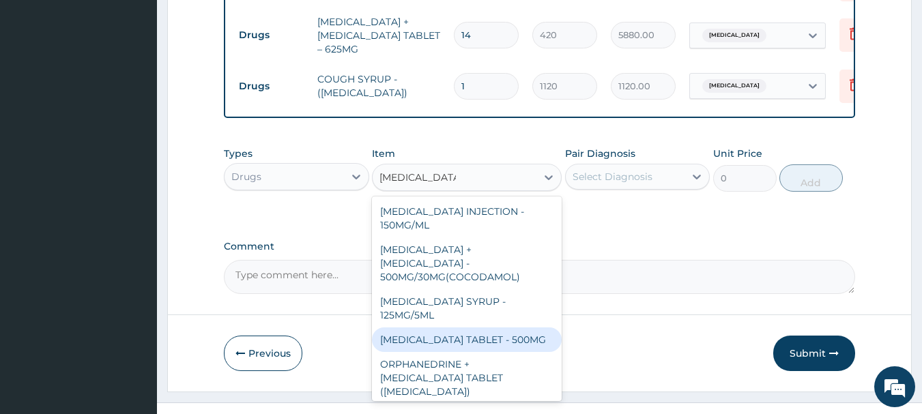
click at [510, 337] on div "PARACETAMOL TABLET - 500MG" at bounding box center [467, 340] width 190 height 25
type input "33.599999999999994"
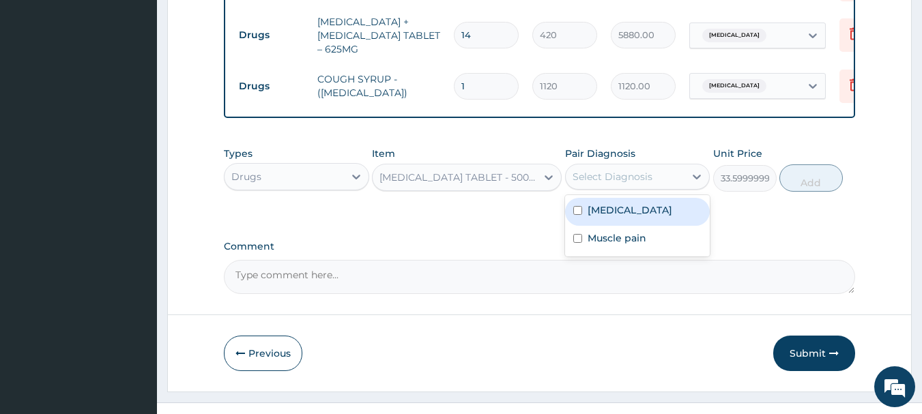
click at [642, 184] on div "Select Diagnosis" at bounding box center [613, 177] width 80 height 14
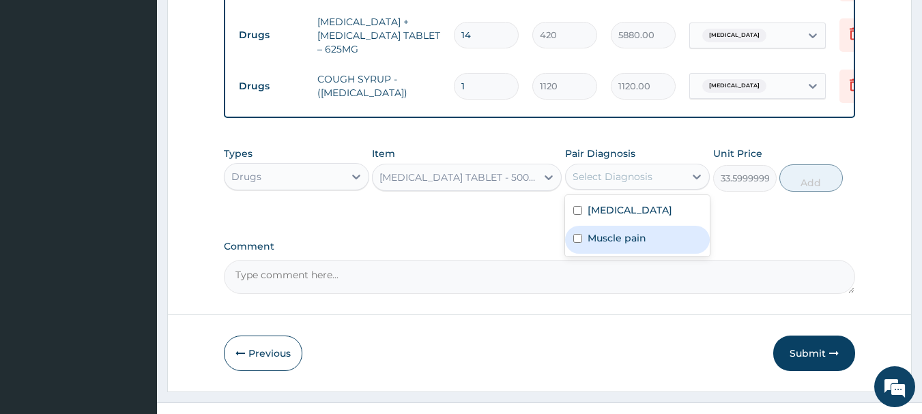
click at [629, 245] on label "Muscle pain" at bounding box center [617, 238] width 59 height 14
checkbox input "true"
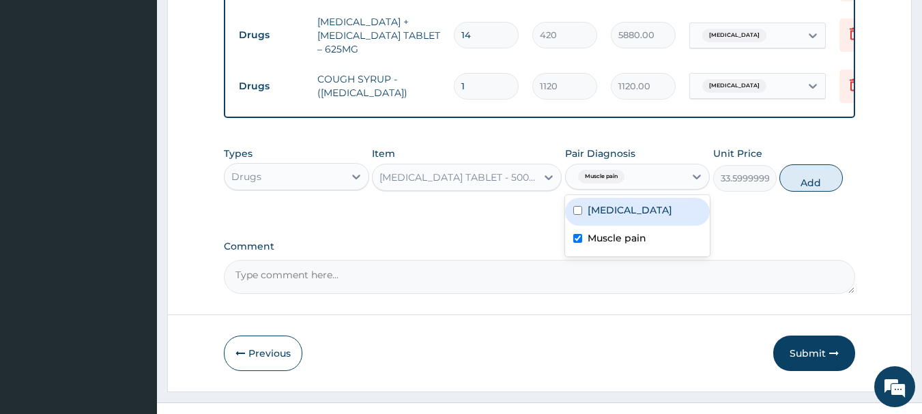
click at [796, 192] on button "Add" at bounding box center [810, 177] width 63 height 27
type input "0"
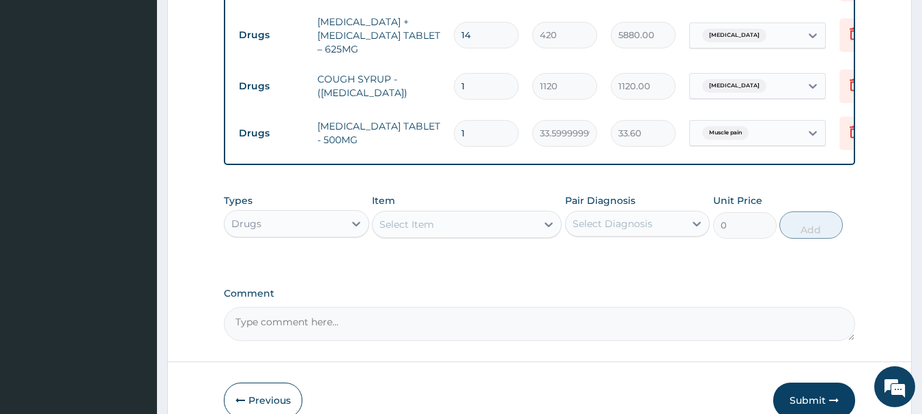
type input "0.00"
type input "2"
type input "67.20"
type input "20"
type input "672.00"
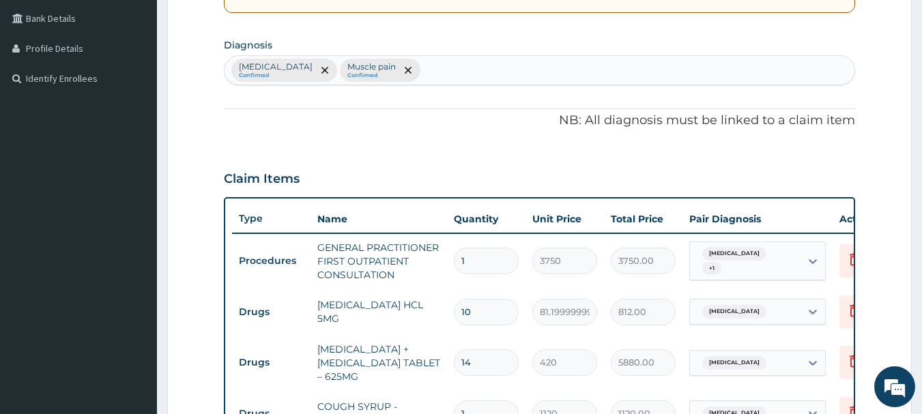
scroll to position [297, 0]
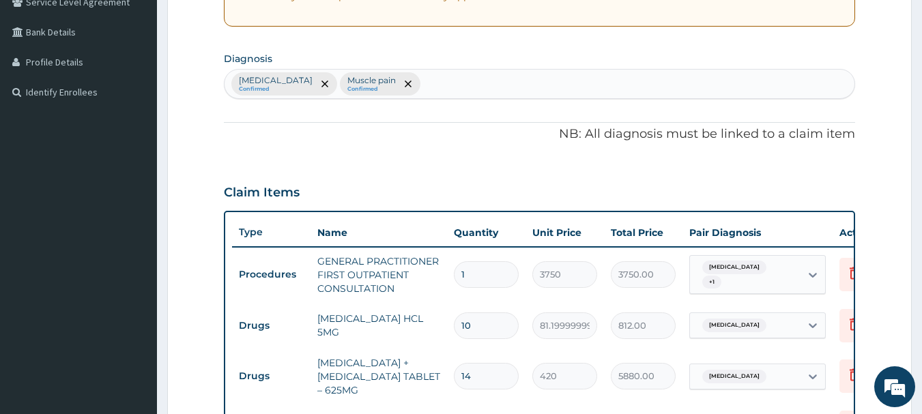
type input "20"
drag, startPoint x: 511, startPoint y: 77, endPoint x: 506, endPoint y: 89, distance: 12.5
click at [510, 76] on div "Upper respiratory infection Confirmed Muscle pain Confirmed" at bounding box center [540, 84] width 631 height 29
type input "COUGH"
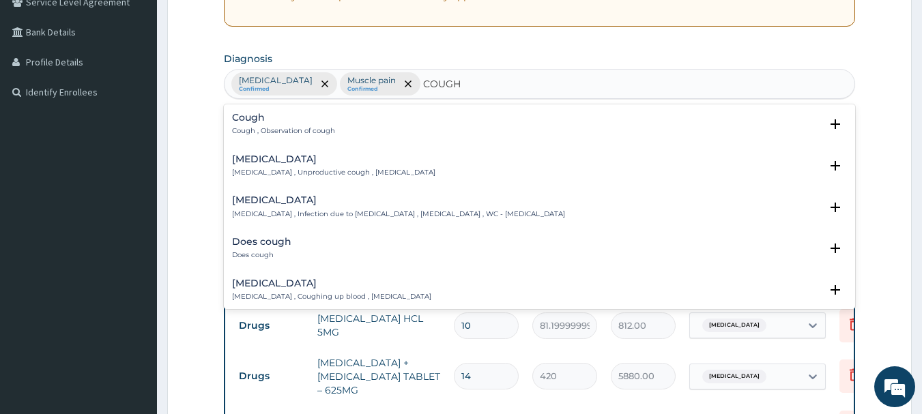
click at [286, 132] on p "Cough , Observation of cough" at bounding box center [283, 131] width 103 height 10
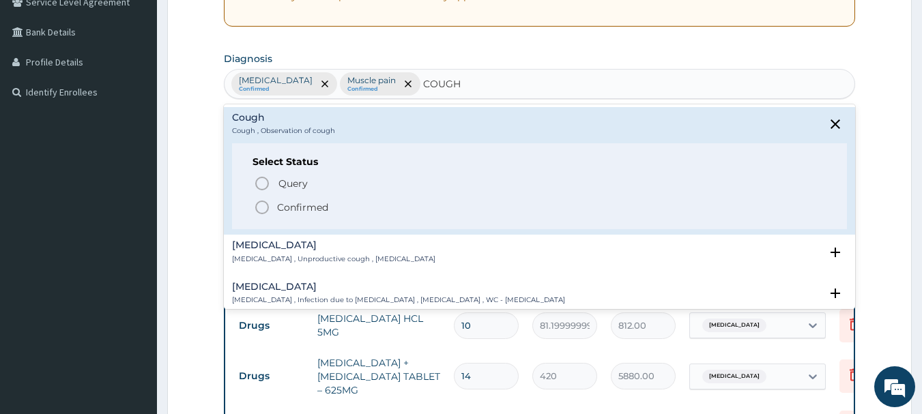
click at [295, 203] on p "Confirmed" at bounding box center [302, 208] width 51 height 14
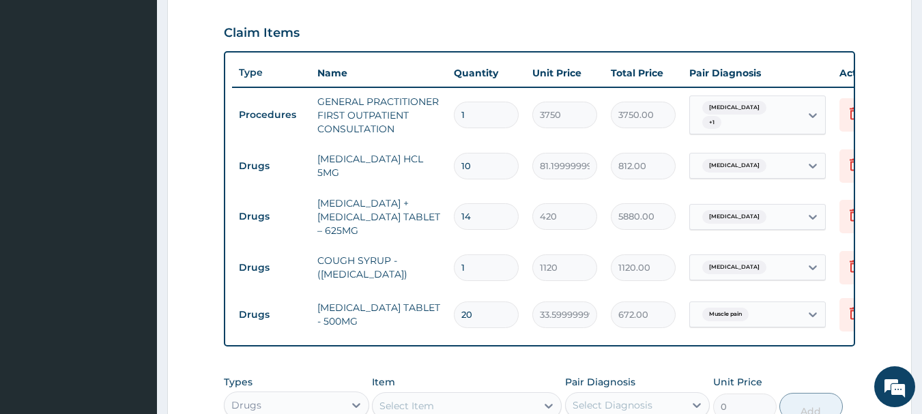
scroll to position [502, 0]
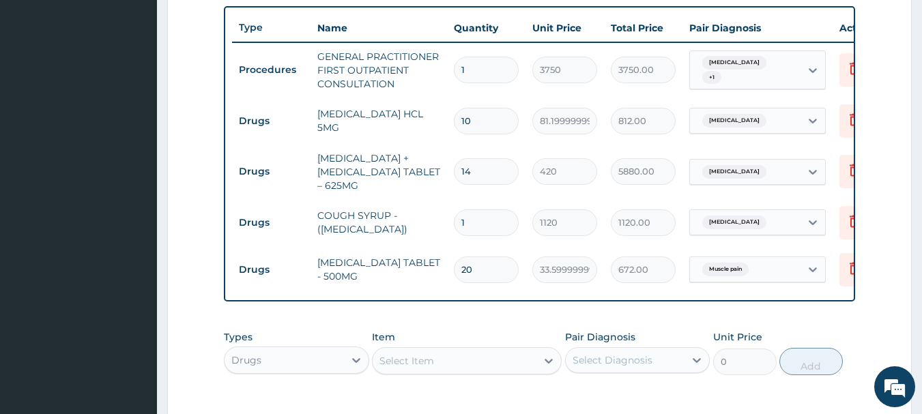
click at [754, 76] on div "Upper respiratory infection + 1" at bounding box center [743, 70] width 93 height 33
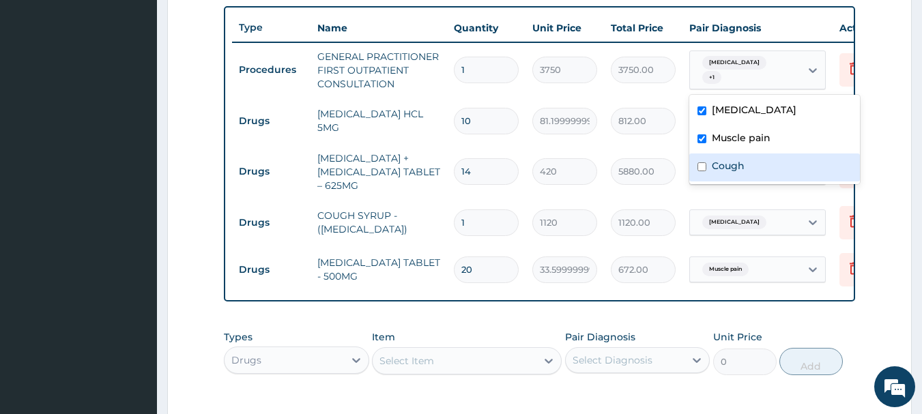
click at [750, 158] on div "Cough" at bounding box center [774, 168] width 171 height 28
checkbox input "true"
click at [882, 148] on form "Step 2 of 2 PA Code / Prescription Code Enter Code(Secondary Care Only) Encount…" at bounding box center [539, 73] width 745 height 1005
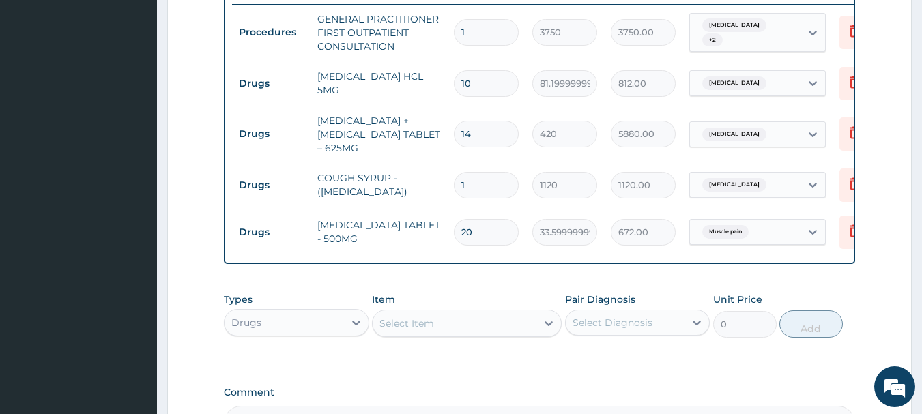
scroll to position [570, 0]
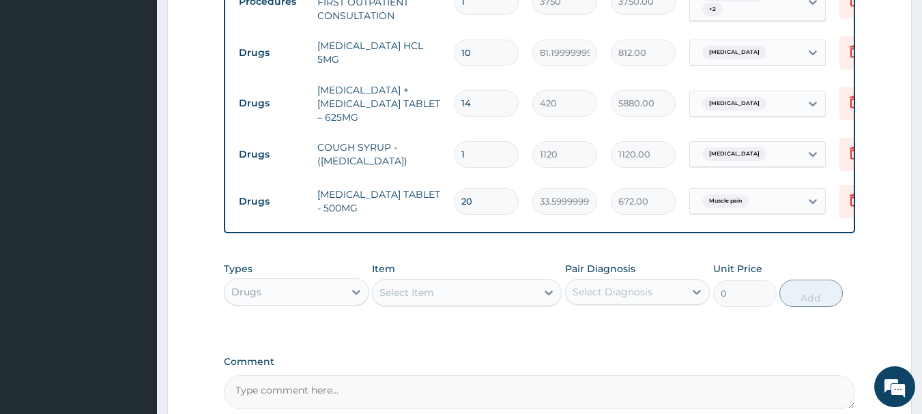
click at [736, 162] on div "Upper respiratory infection" at bounding box center [733, 154] width 72 height 18
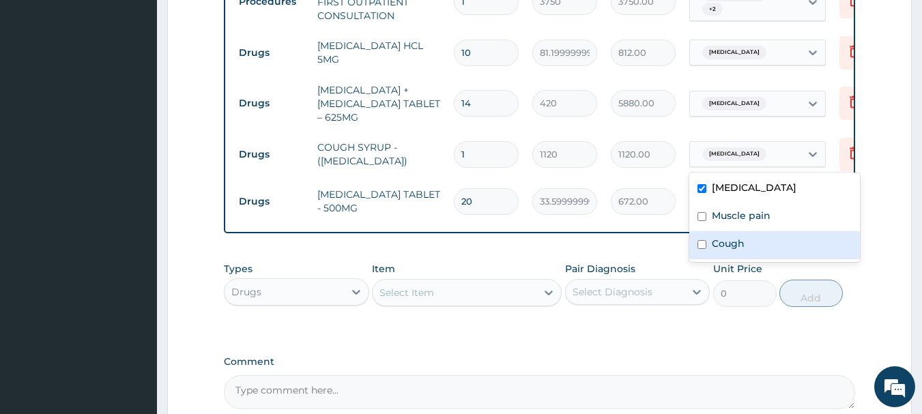
click at [732, 241] on label "Cough" at bounding box center [728, 244] width 33 height 14
checkbox input "true"
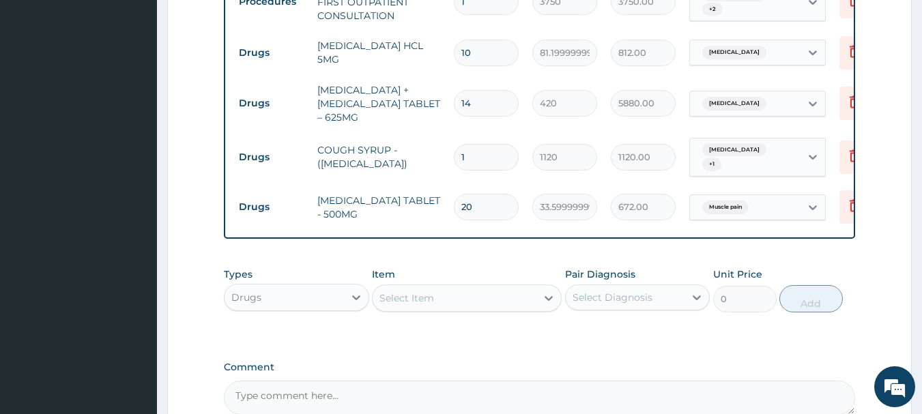
click at [880, 221] on form "Step 2 of 2 PA Code / Prescription Code Enter Code(Secondary Care Only) Encount…" at bounding box center [539, 7] width 745 height 1011
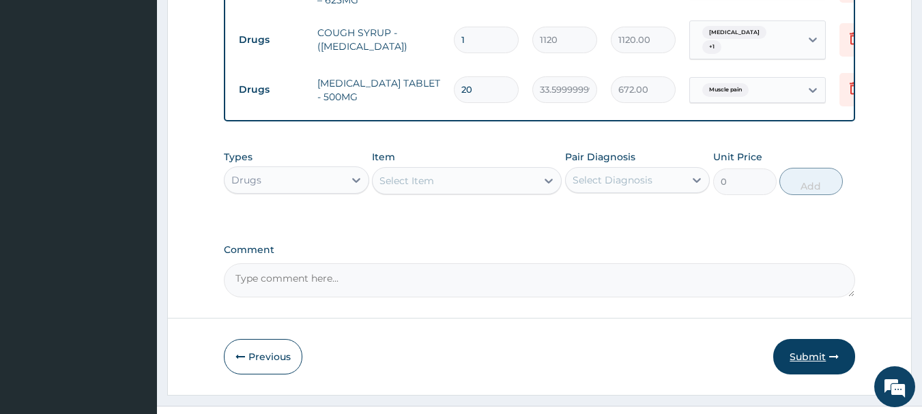
scroll to position [724, 0]
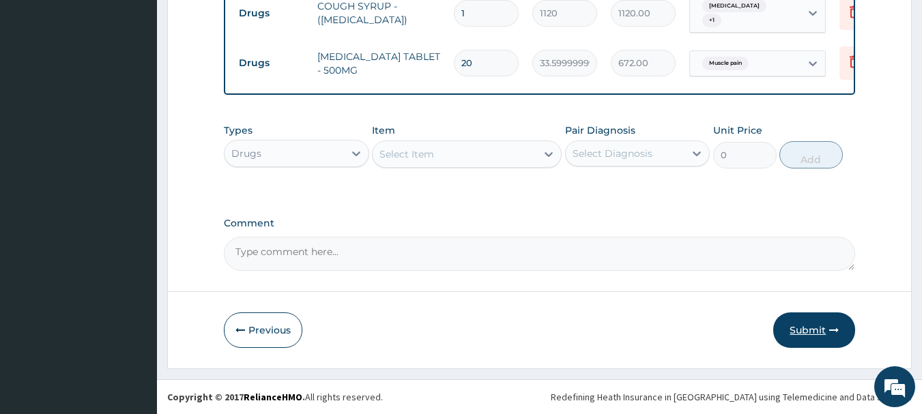
click at [824, 319] on button "Submit" at bounding box center [814, 330] width 82 height 35
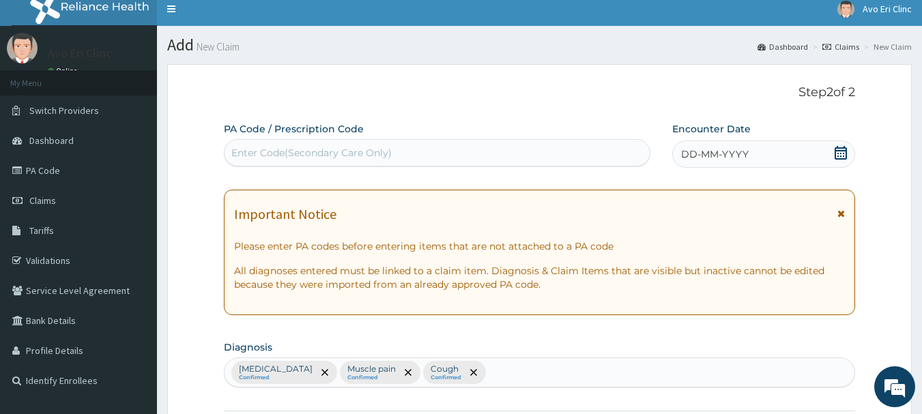
scroll to position [0, 0]
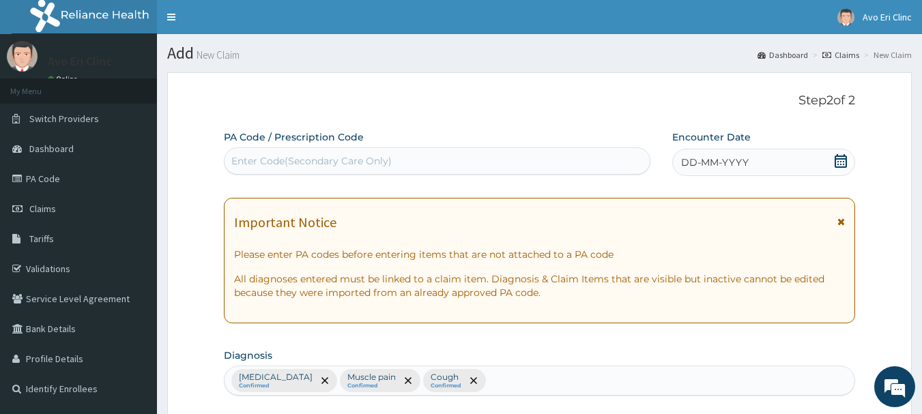
click at [820, 164] on div "DD-MM-YYYY" at bounding box center [763, 162] width 183 height 27
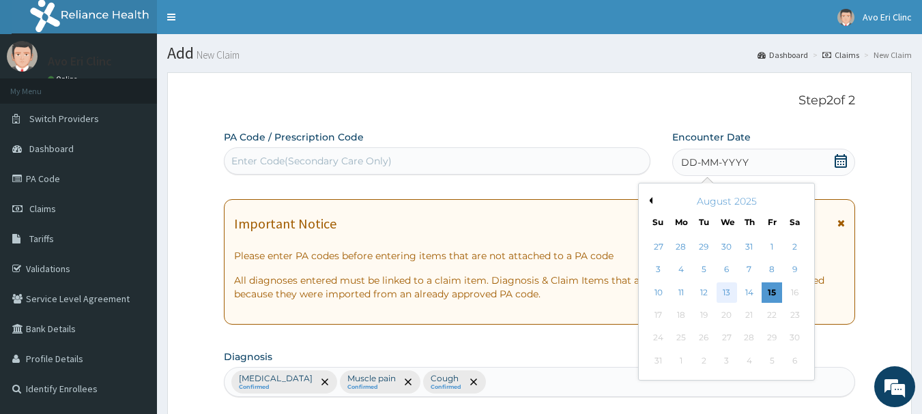
click at [725, 290] on div "13" at bounding box center [727, 293] width 20 height 20
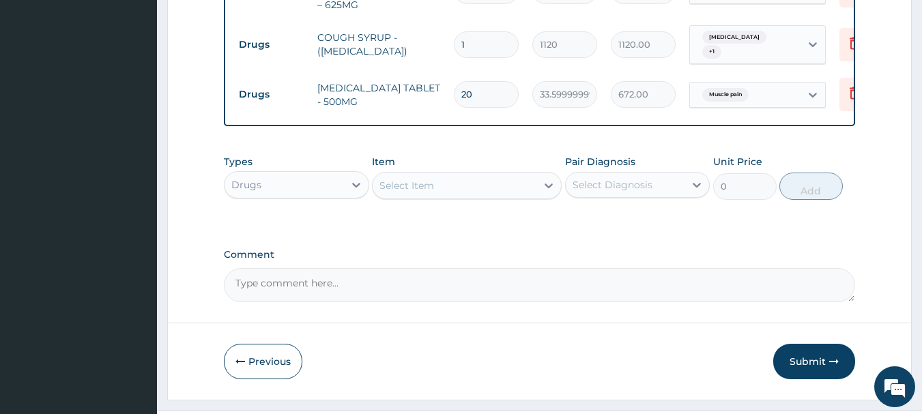
click at [816, 368] on button "Submit" at bounding box center [814, 361] width 82 height 35
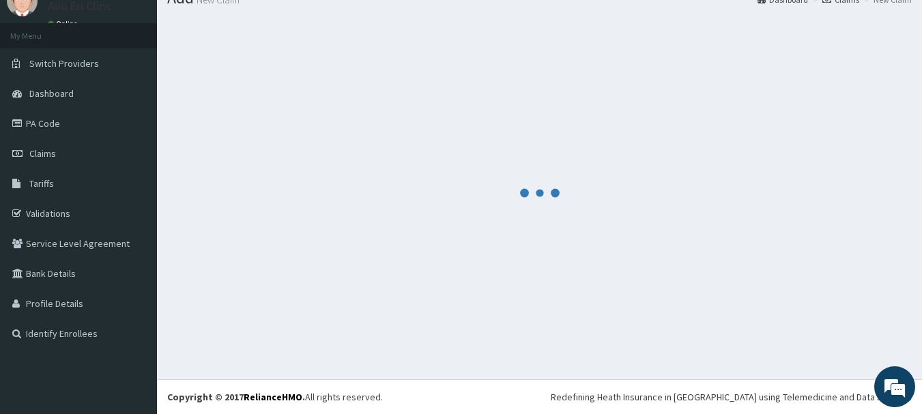
scroll to position [55, 0]
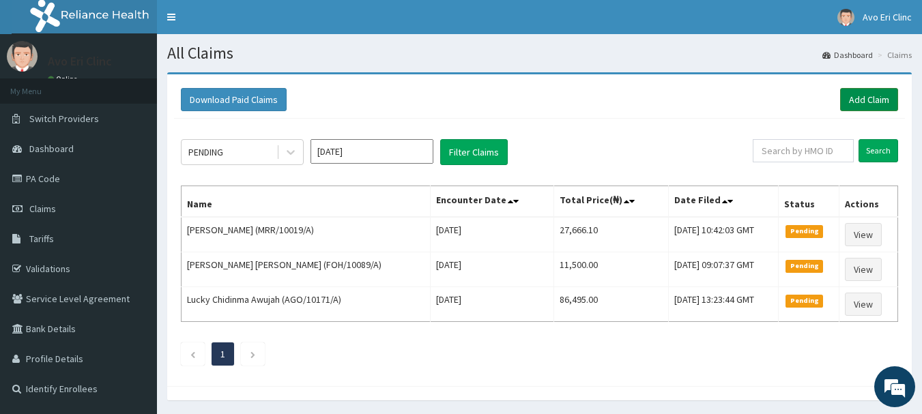
click at [883, 99] on link "Add Claim" at bounding box center [869, 99] width 58 height 23
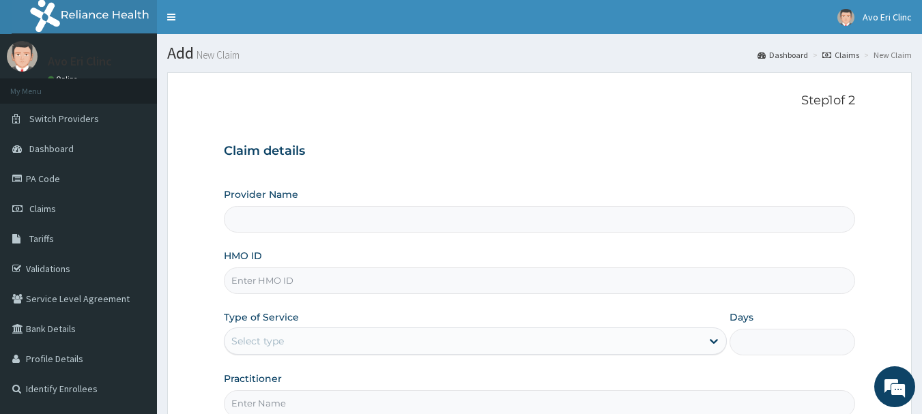
type input "Avo Eri Clinic"
paste input "NTI/10027/A"
type input "NTI/10027/A"
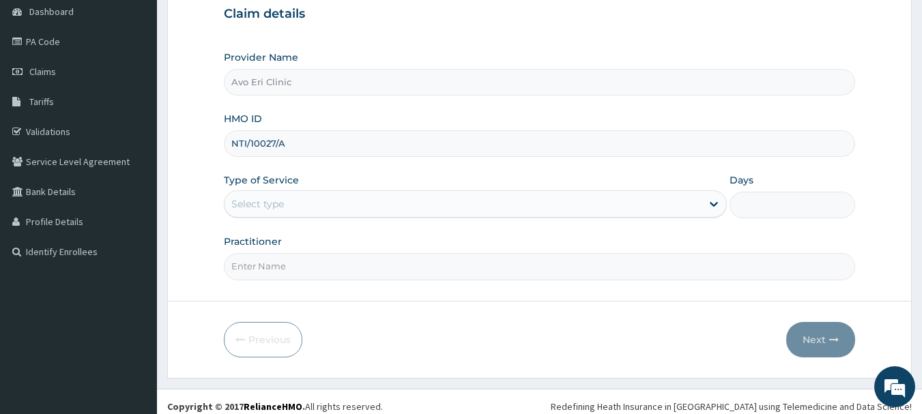
scroll to position [147, 0]
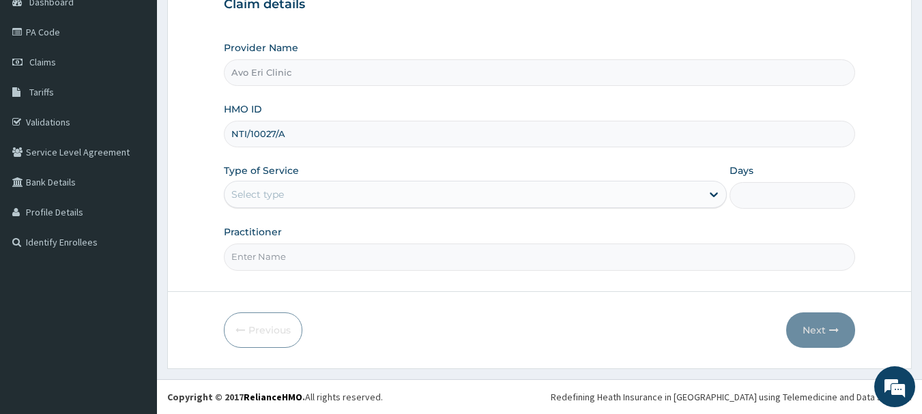
click at [281, 202] on div "Select type" at bounding box center [463, 195] width 477 height 22
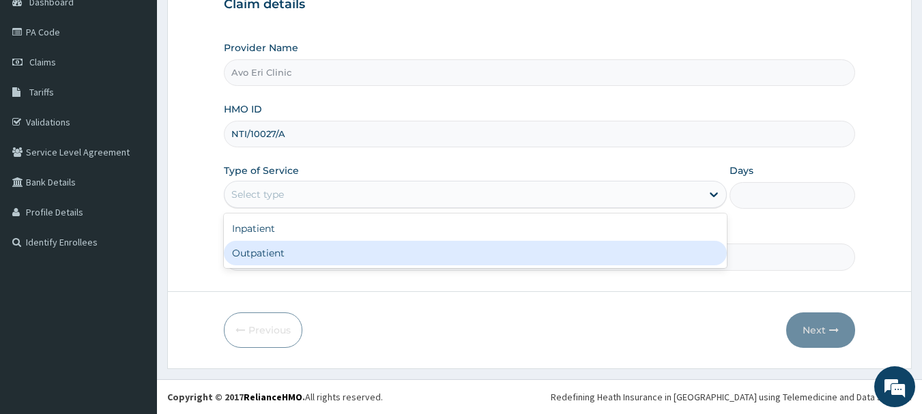
click at [294, 257] on div "Outpatient" at bounding box center [475, 253] width 503 height 25
type input "1"
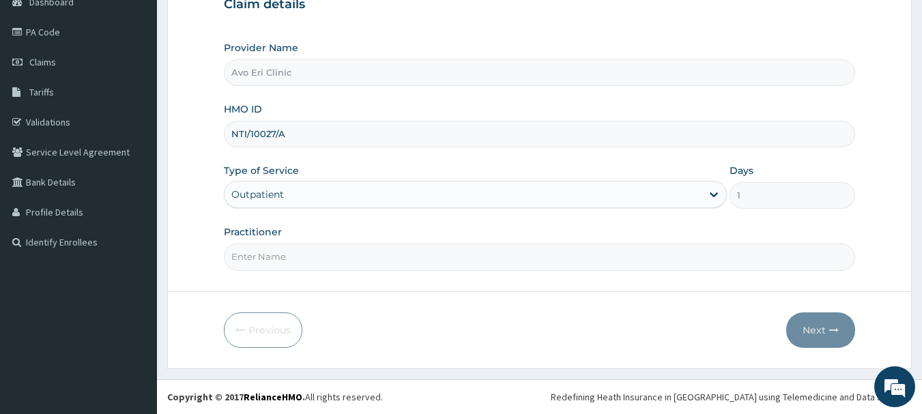
click at [293, 257] on input "Practitioner" at bounding box center [540, 257] width 632 height 27
type input "[PERSON_NAME]"
click at [818, 320] on button "Next" at bounding box center [820, 330] width 69 height 35
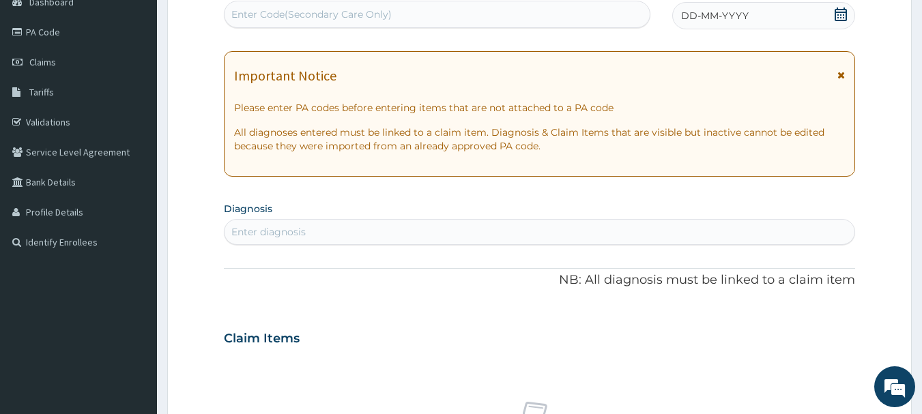
click at [317, 224] on div "Enter diagnosis" at bounding box center [540, 232] width 631 height 22
type input "[MEDICAL_DATA]"
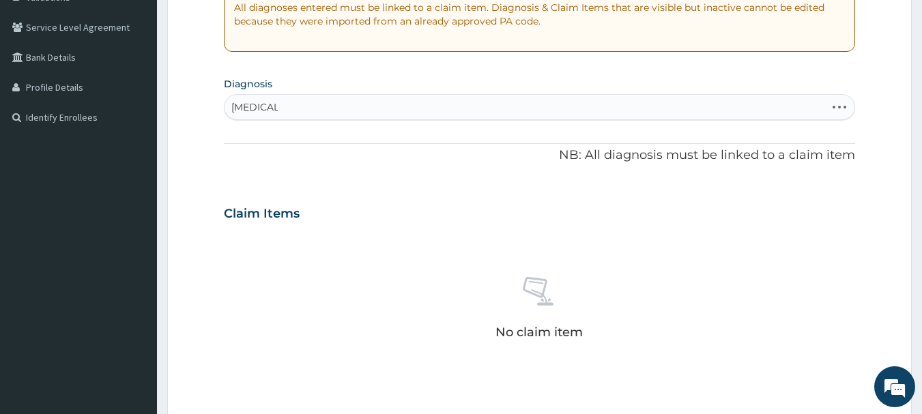
scroll to position [283, 0]
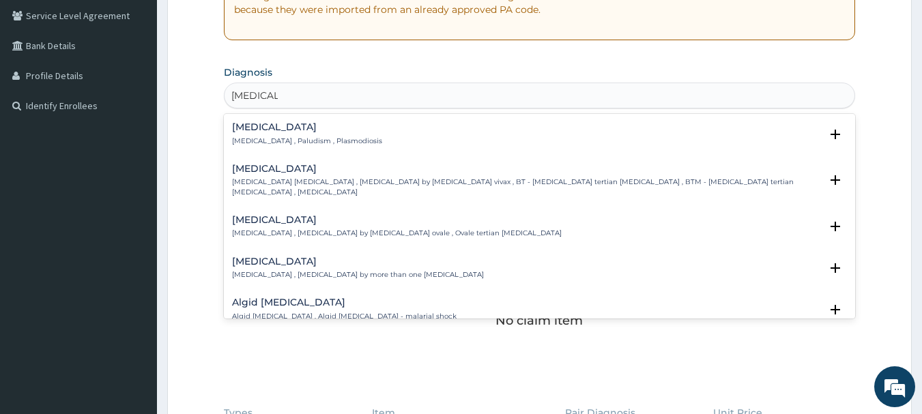
click at [279, 117] on div "[MEDICAL_DATA] [MEDICAL_DATA] , Paludism , Plasmodiosis Select Status Query Que…" at bounding box center [540, 138] width 632 height 42
click at [281, 128] on h4 "[MEDICAL_DATA]" at bounding box center [307, 127] width 150 height 10
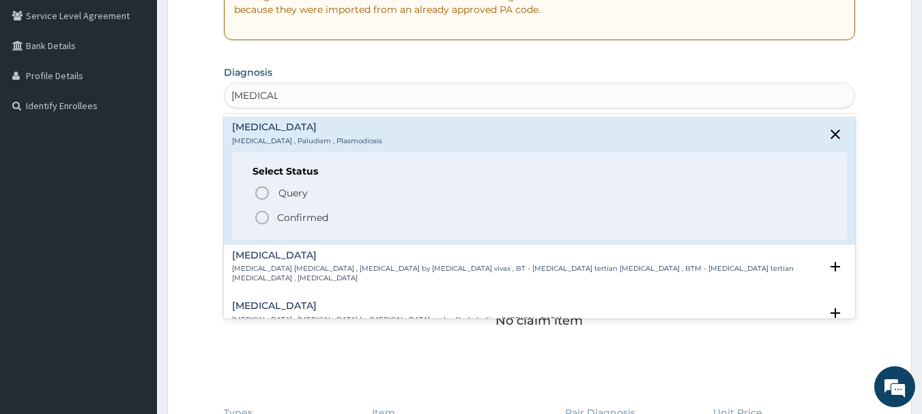
click at [296, 218] on p "Confirmed" at bounding box center [302, 218] width 51 height 14
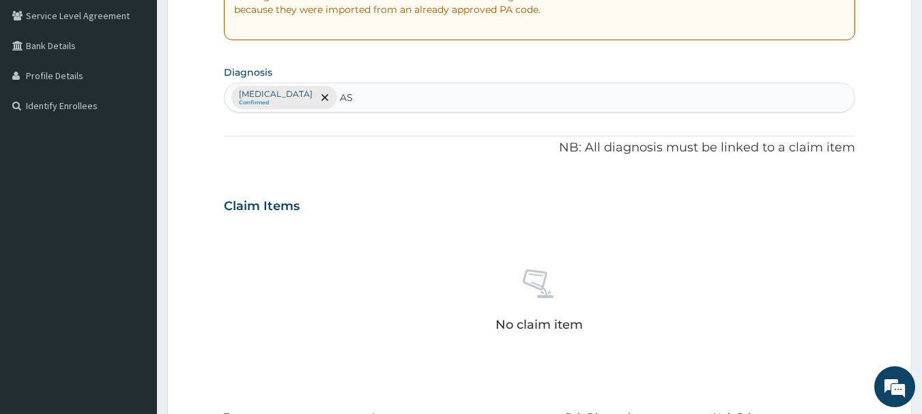
type input "AST"
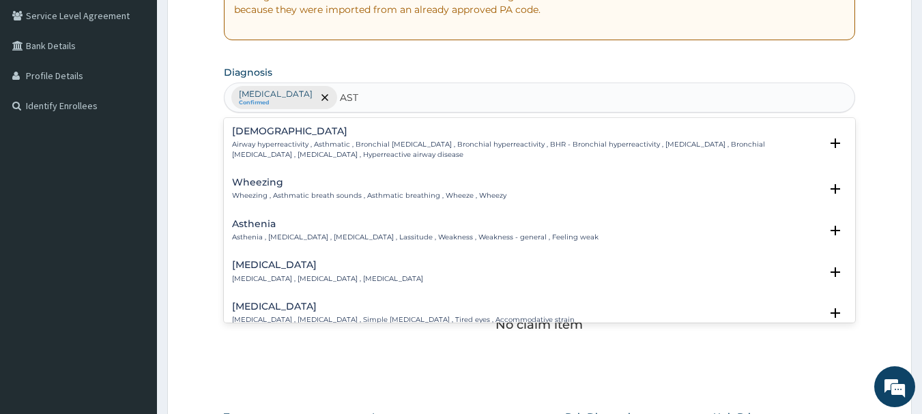
click at [303, 147] on p "Airway hyperreactivity , Asthmatic , Bronchial [MEDICAL_DATA] , Bronchial hyper…" at bounding box center [526, 150] width 589 height 20
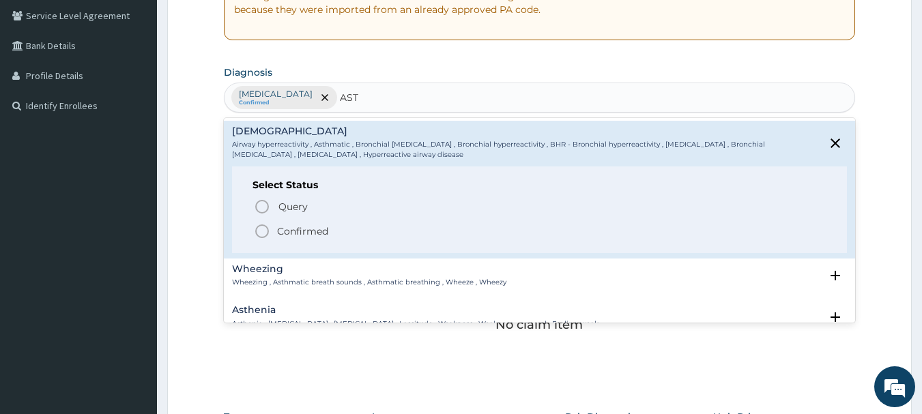
click at [303, 147] on p "Airway hyperreactivity , Asthmatic , Bronchial [MEDICAL_DATA] , Bronchial hyper…" at bounding box center [526, 150] width 589 height 20
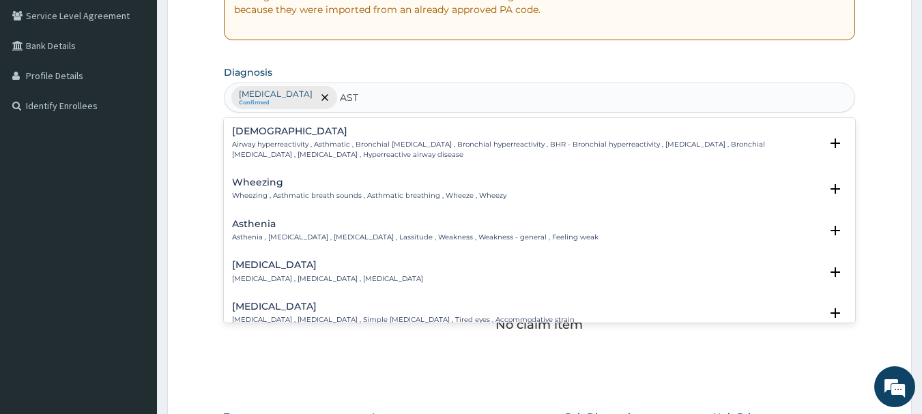
click at [289, 139] on div "[MEDICAL_DATA] Airway hyperreactivity , Asthmatic , Bronchial [MEDICAL_DATA] , …" at bounding box center [526, 142] width 589 height 33
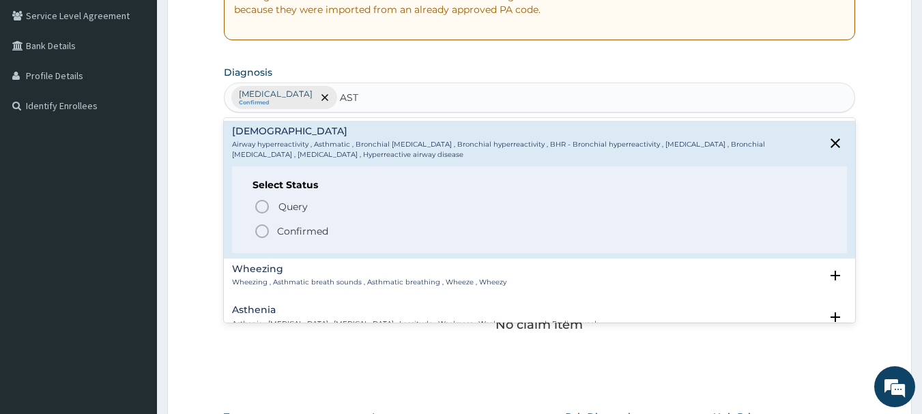
click at [277, 231] on p "Confirmed" at bounding box center [302, 232] width 51 height 14
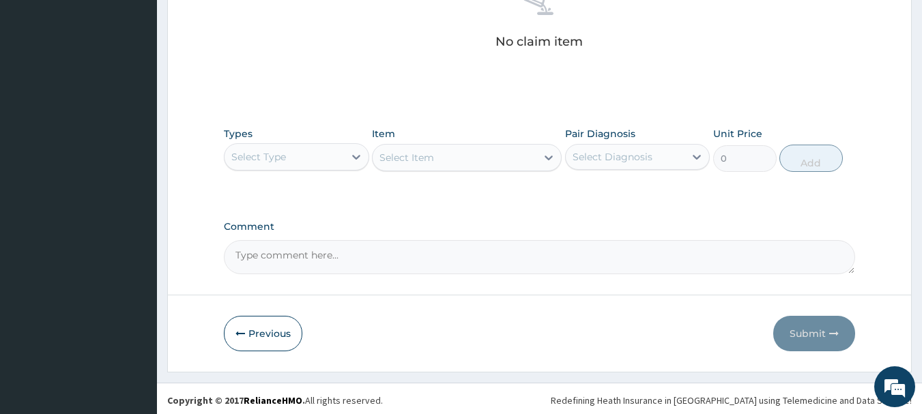
scroll to position [570, 0]
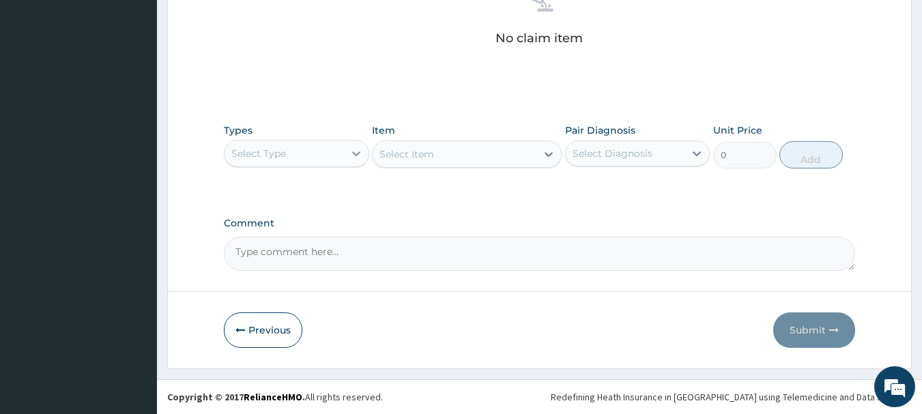
click at [352, 147] on icon at bounding box center [356, 154] width 14 height 14
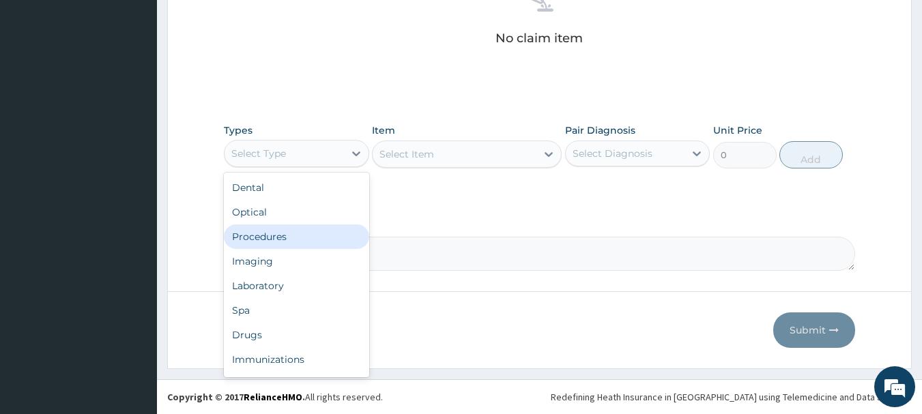
click at [311, 232] on div "Procedures" at bounding box center [296, 237] width 145 height 25
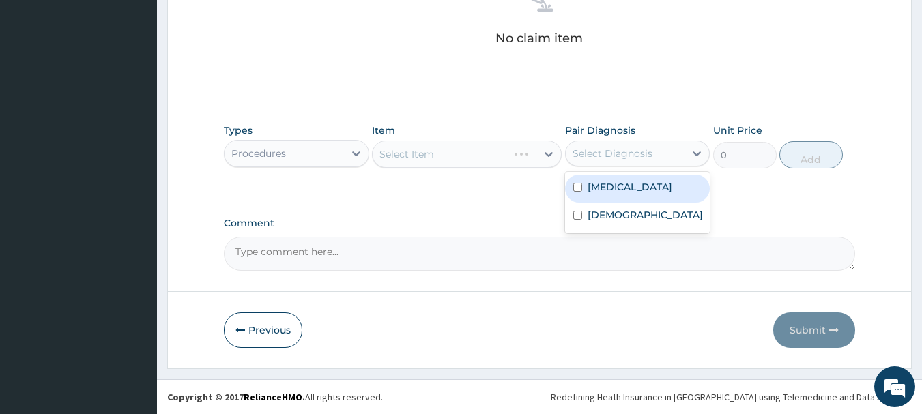
click at [588, 157] on div "Select Diagnosis" at bounding box center [613, 154] width 80 height 14
click at [601, 190] on label "[MEDICAL_DATA]" at bounding box center [630, 187] width 85 height 14
checkbox input "true"
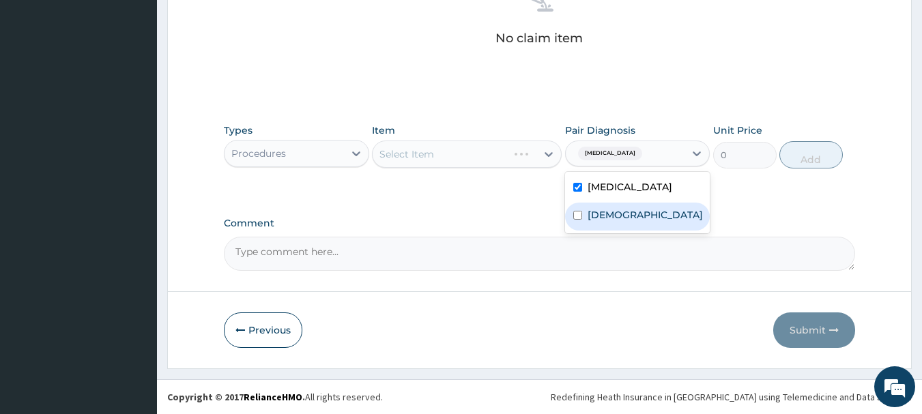
click at [615, 215] on label "[DEMOGRAPHIC_DATA]" at bounding box center [645, 215] width 115 height 14
checkbox input "true"
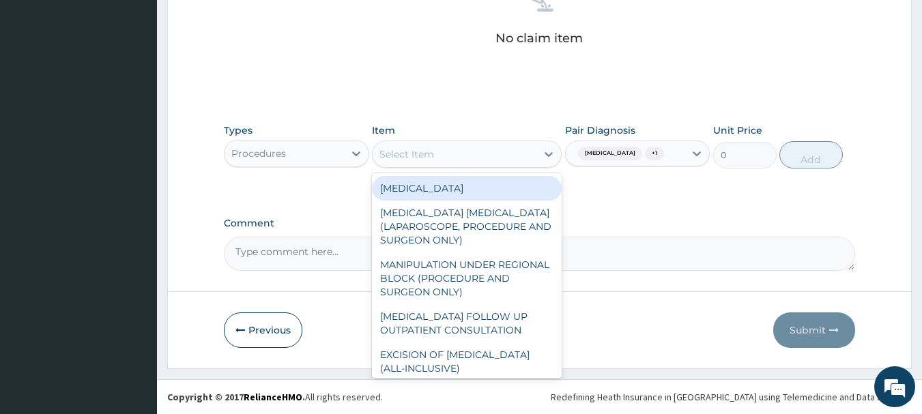
click at [431, 151] on div "Select Item" at bounding box center [406, 154] width 55 height 14
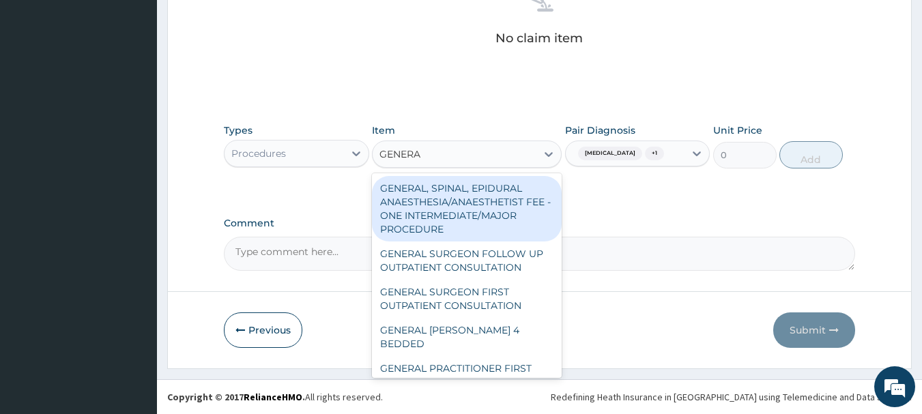
type input "GENERAL"
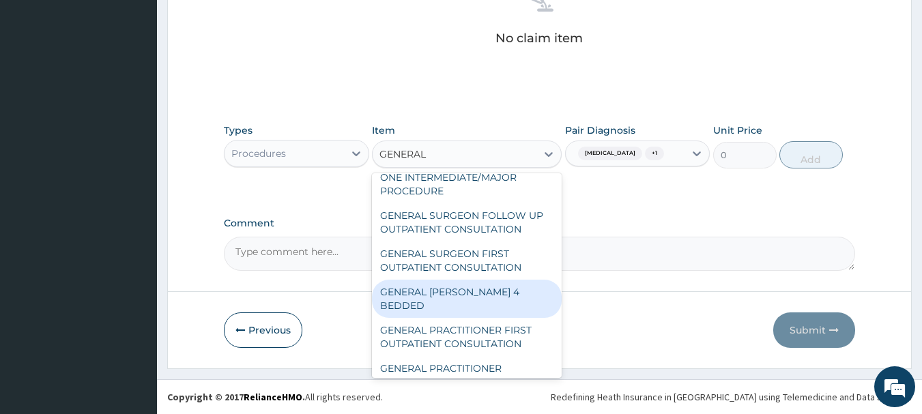
scroll to position [68, 0]
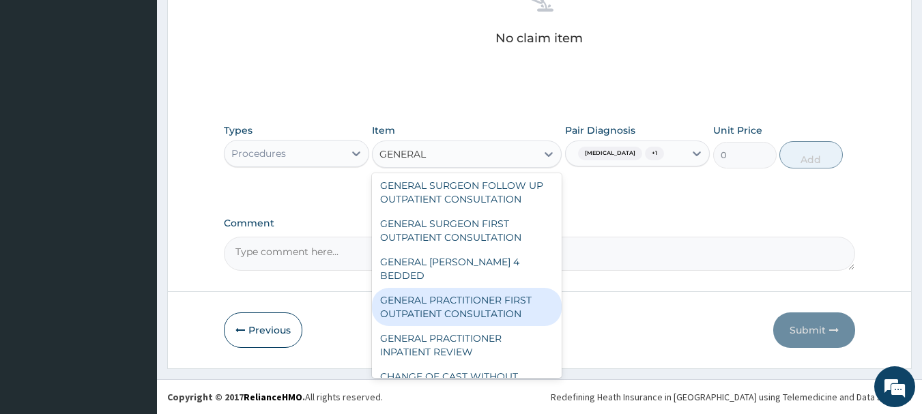
click at [484, 312] on div "GENERAL PRACTITIONER FIRST OUTPATIENT CONSULTATION" at bounding box center [467, 307] width 190 height 38
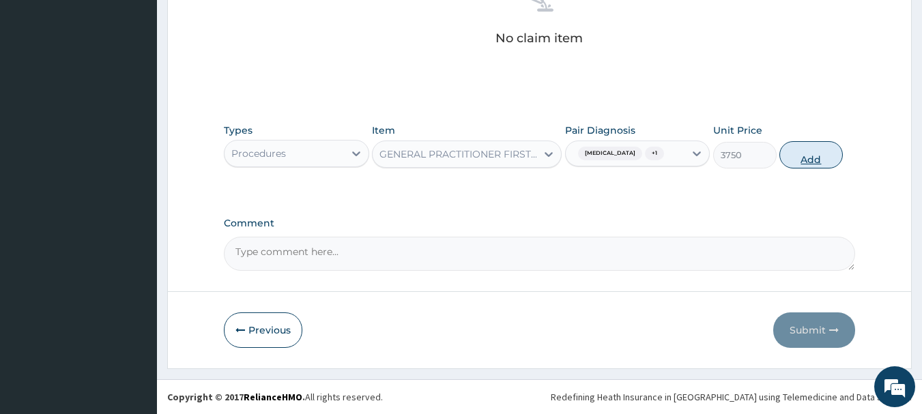
click at [788, 158] on button "Add" at bounding box center [810, 154] width 63 height 27
type input "0"
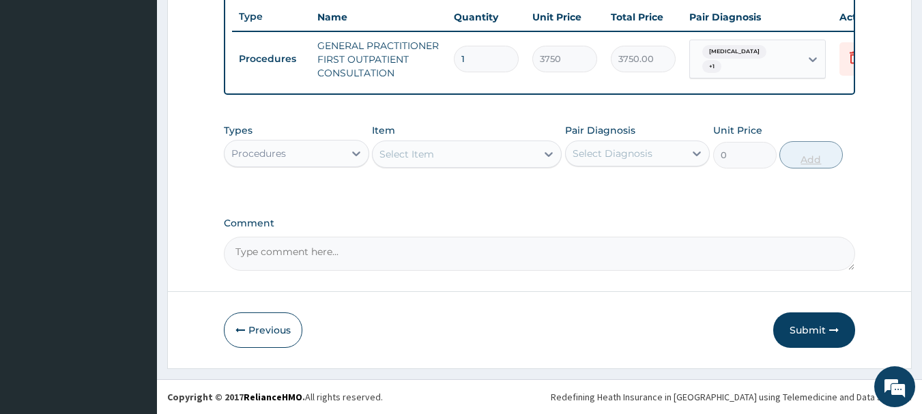
scroll to position [523, 0]
click at [341, 154] on div "Procedures" at bounding box center [284, 154] width 119 height 22
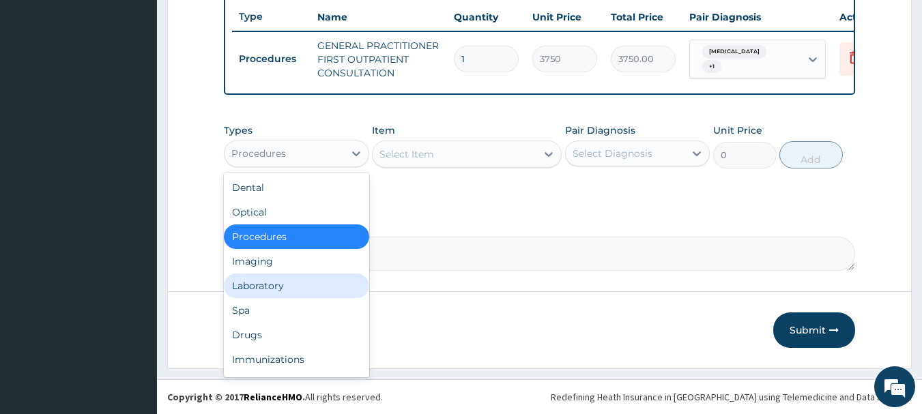
click at [303, 289] on div "Laboratory" at bounding box center [296, 286] width 145 height 25
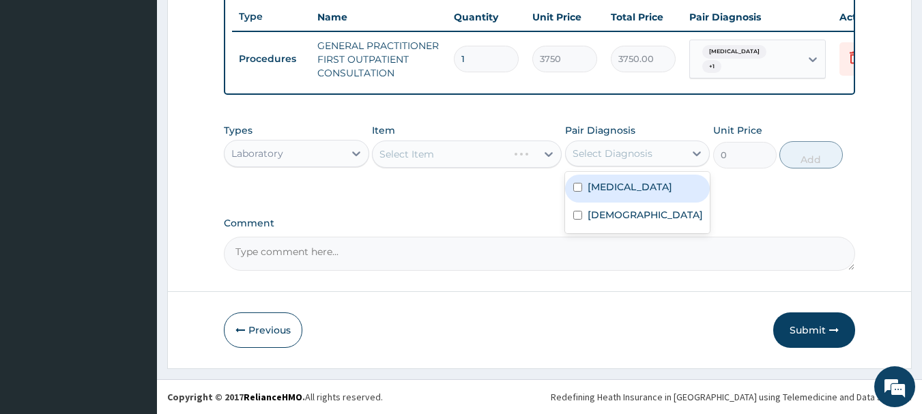
click at [611, 149] on div "Select Diagnosis" at bounding box center [613, 154] width 80 height 14
click at [625, 184] on div "Malaria" at bounding box center [637, 189] width 145 height 28
checkbox input "true"
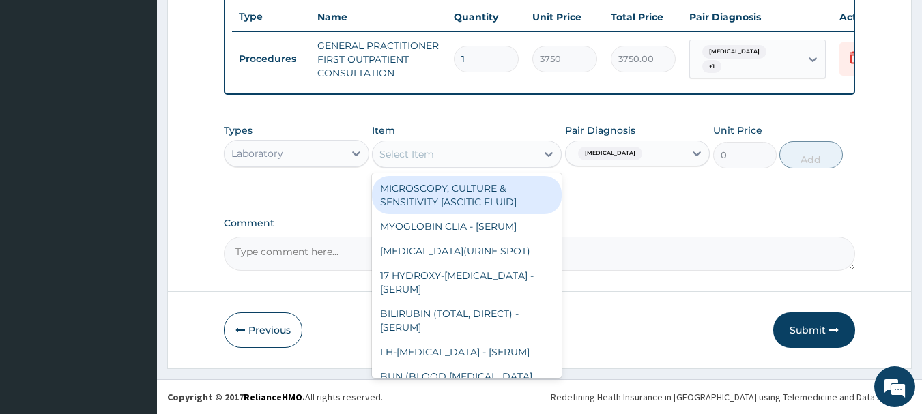
click at [414, 153] on div "Select Item" at bounding box center [406, 154] width 55 height 14
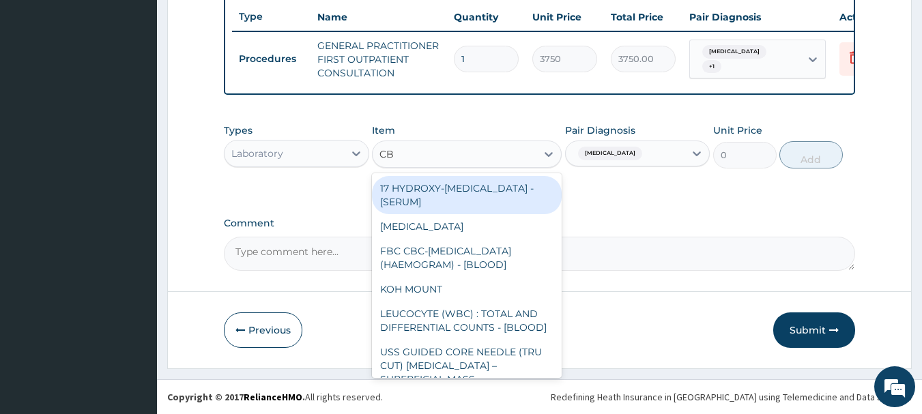
type input "CBC"
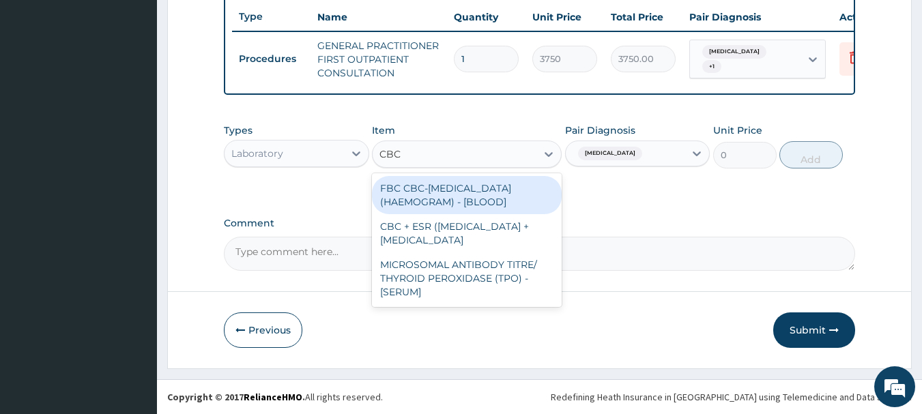
click at [446, 191] on div "FBC CBC-COMPLETE BLOOD COUNT (HAEMOGRAM) - [BLOOD]" at bounding box center [467, 195] width 190 height 38
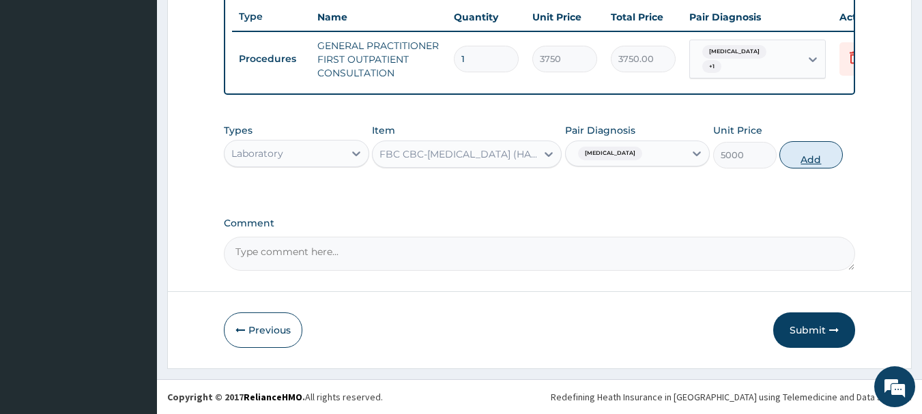
click at [810, 166] on button "Add" at bounding box center [810, 154] width 63 height 27
type input "0"
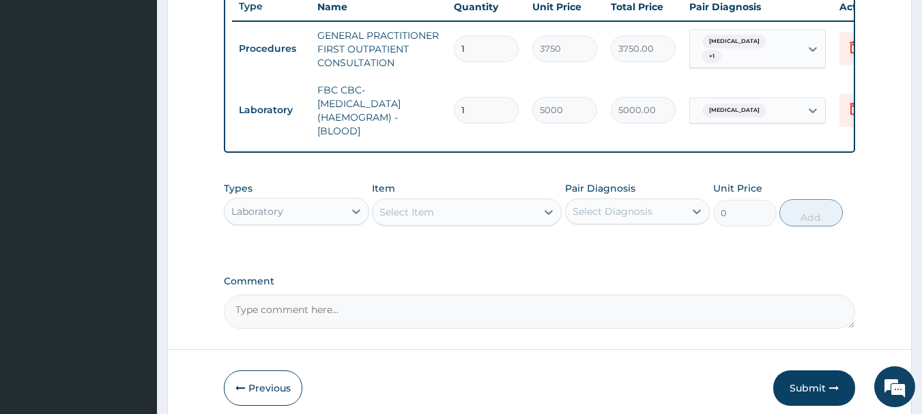
click at [432, 219] on div "Select Item" at bounding box center [406, 212] width 55 height 14
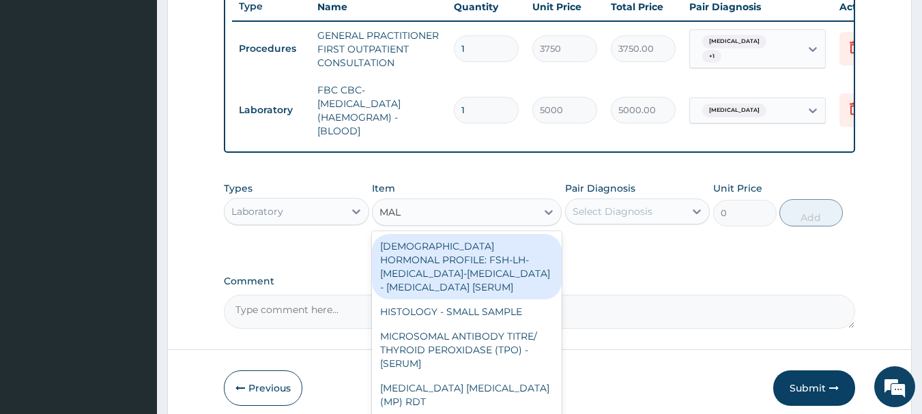
type input "MALA"
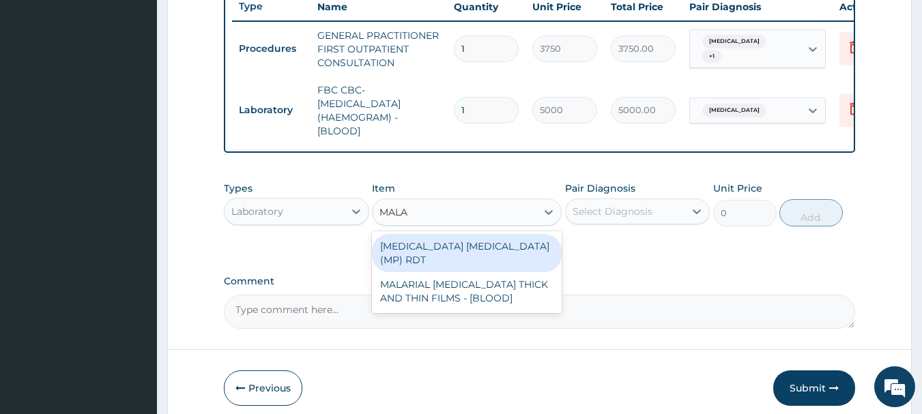
click at [401, 308] on div "MALARIA PARASITE (MP) RDT MALARIAL PARASITE THICK AND THIN FILMS - [BLOOD]" at bounding box center [467, 272] width 190 height 82
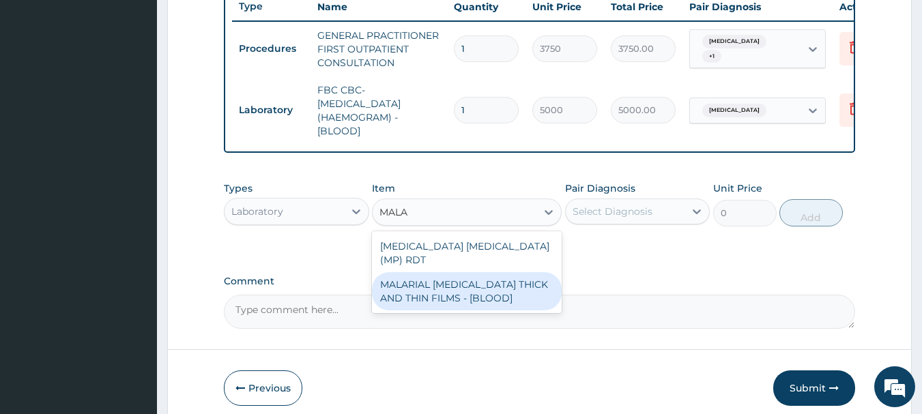
click at [407, 289] on div "MALARIAL PARASITE THICK AND THIN FILMS - [BLOOD]" at bounding box center [467, 291] width 190 height 38
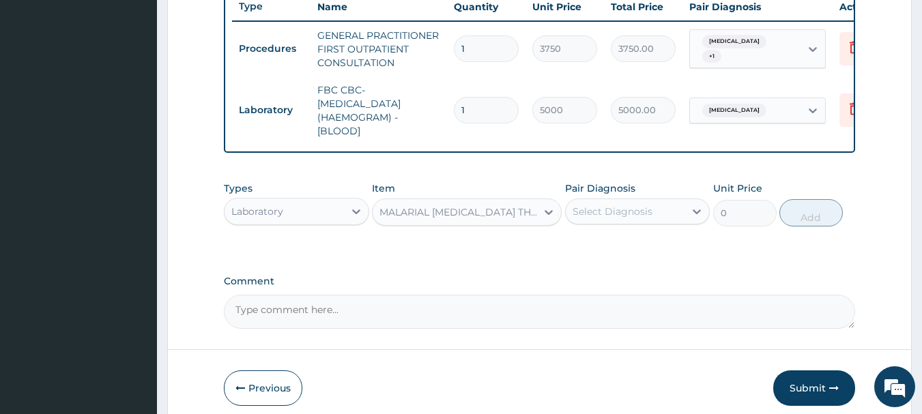
type input "2187.5"
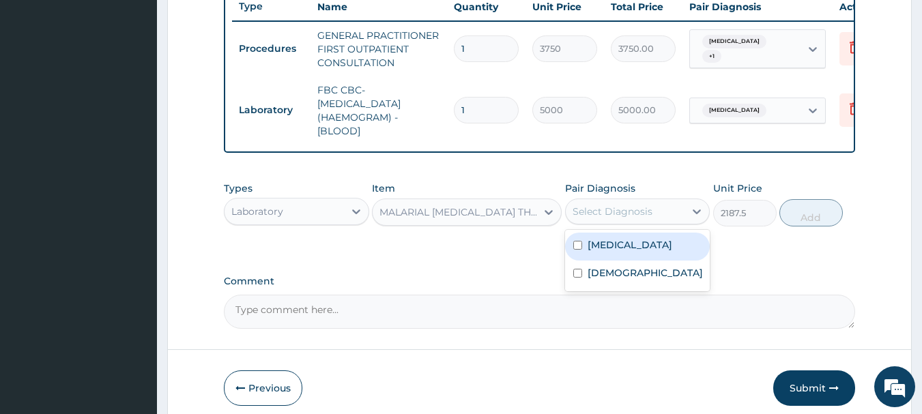
click at [640, 218] on div "Select Diagnosis" at bounding box center [613, 212] width 80 height 14
click at [643, 244] on div "Malaria" at bounding box center [637, 247] width 145 height 28
checkbox input "true"
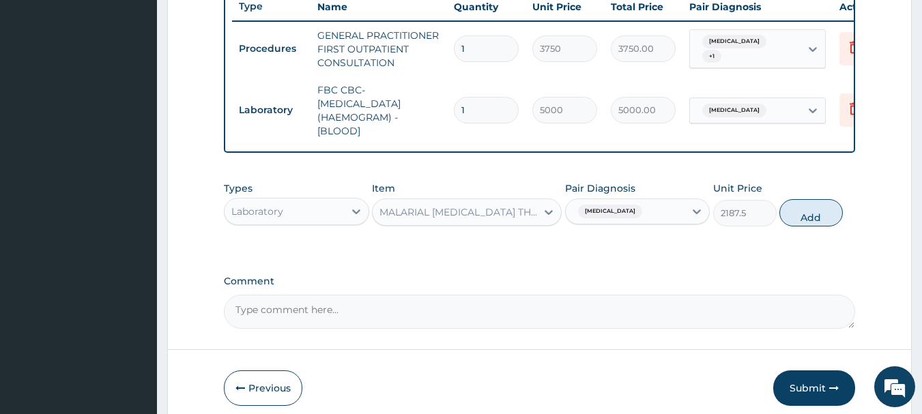
drag, startPoint x: 797, startPoint y: 216, endPoint x: 786, endPoint y: 216, distance: 10.9
click at [797, 216] on button "Add" at bounding box center [810, 212] width 63 height 27
type input "0"
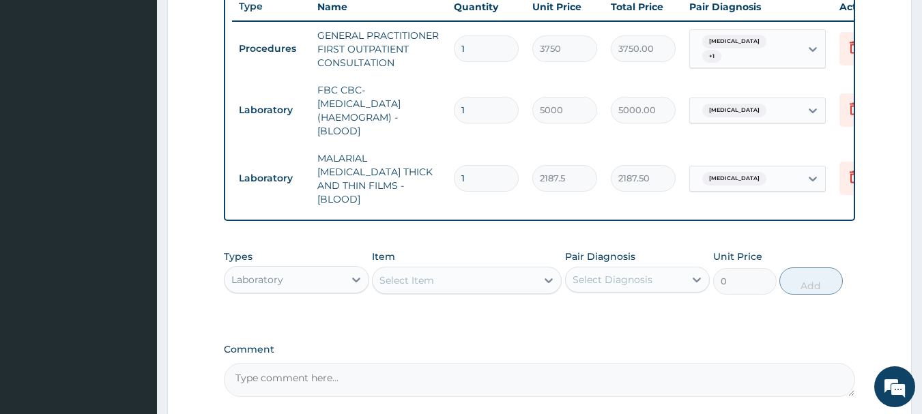
click at [313, 270] on div "Laboratory" at bounding box center [284, 280] width 119 height 22
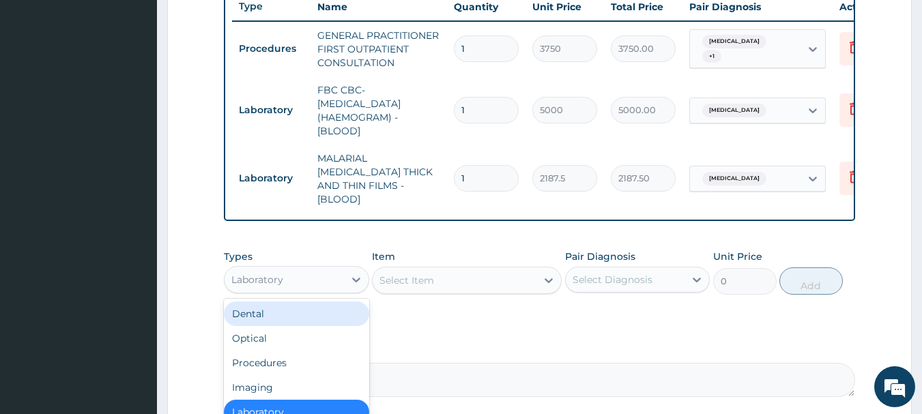
scroll to position [46, 0]
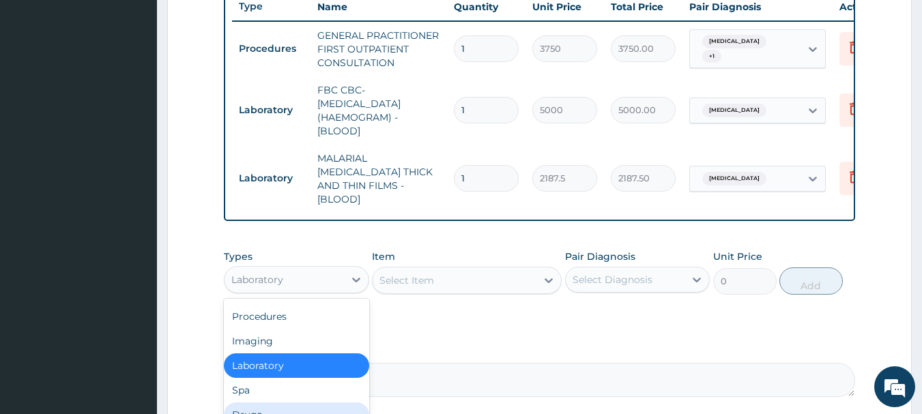
click at [305, 403] on div "Drugs" at bounding box center [296, 415] width 145 height 25
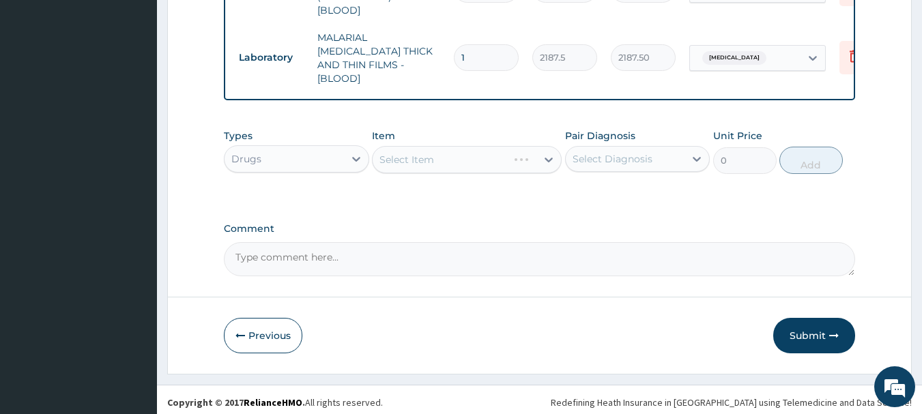
scroll to position [646, 0]
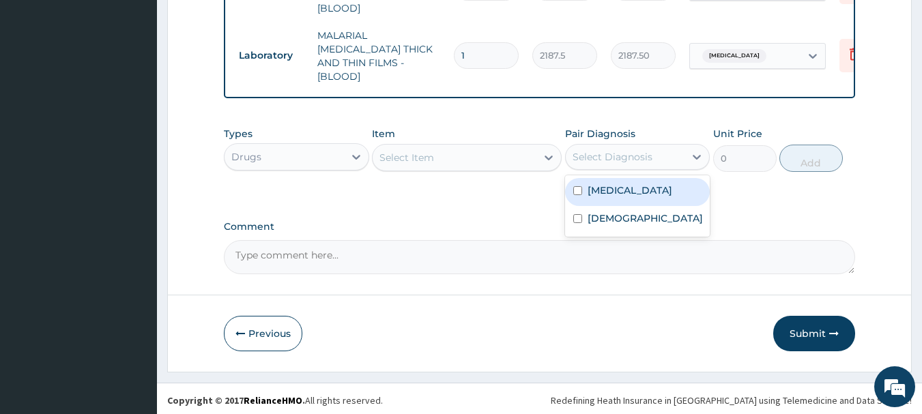
click at [612, 146] on div "Select Diagnosis" at bounding box center [625, 157] width 119 height 22
click at [621, 187] on label "Malaria" at bounding box center [630, 191] width 85 height 14
checkbox input "true"
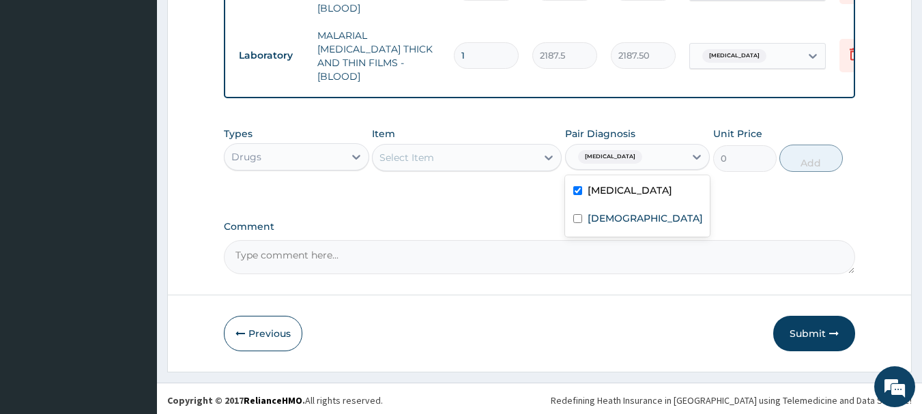
click at [483, 154] on div "Select Item" at bounding box center [455, 158] width 164 height 22
type input "ARTEMET"
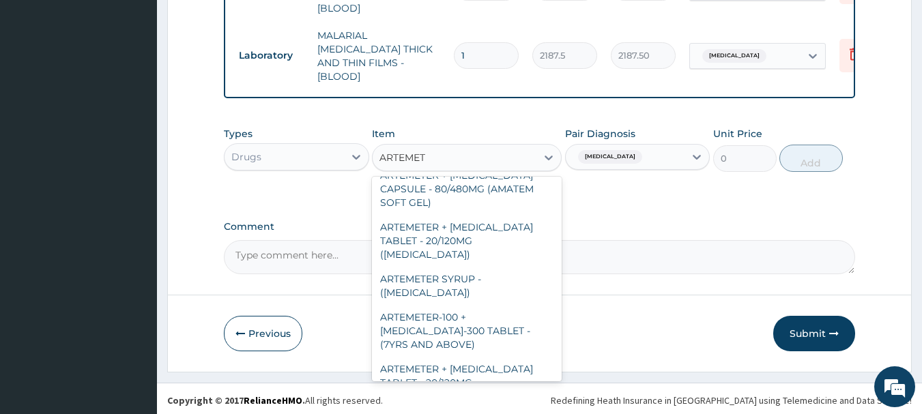
scroll to position [205, 0]
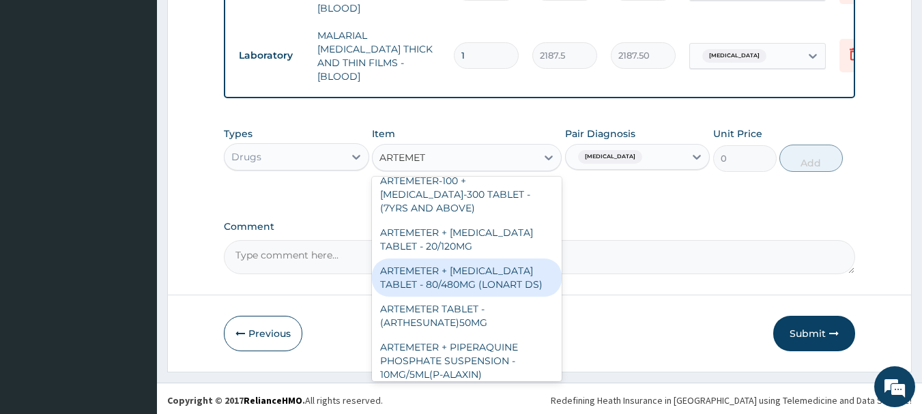
click at [477, 268] on div "ARTEMETER + LUMEFANTRINE TABLET - 80/480MG (LONART DS)" at bounding box center [467, 278] width 190 height 38
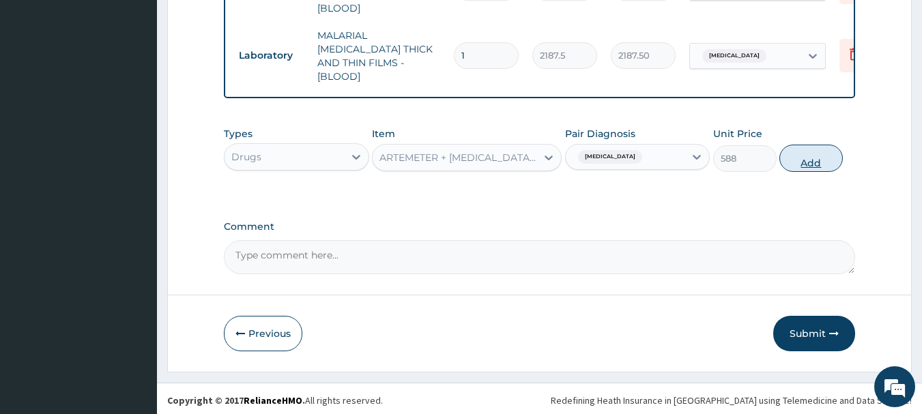
click at [812, 164] on button "Add" at bounding box center [810, 158] width 63 height 27
type input "0"
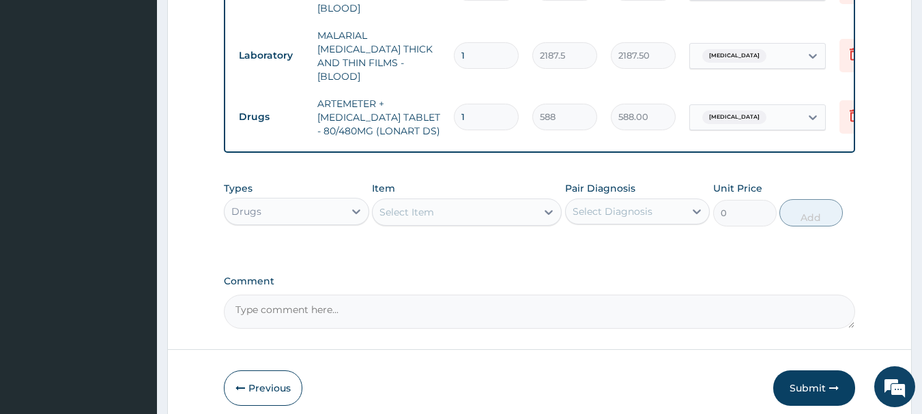
type input "2"
type input "1176.00"
type input "3"
type input "1764.00"
type input "4"
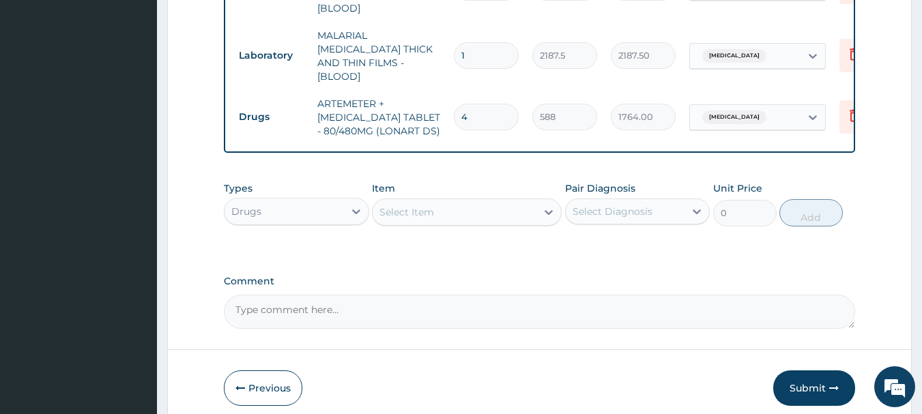
type input "2352.00"
type input "5"
type input "2940.00"
type input "6"
type input "3528.00"
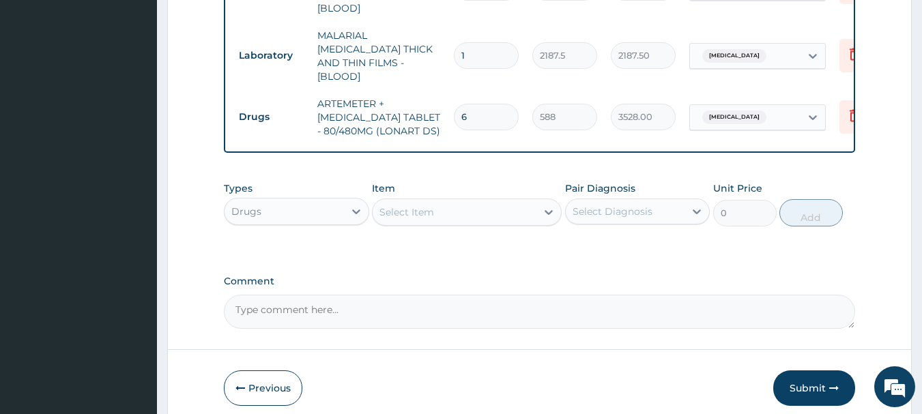
click at [469, 202] on div "Select Item" at bounding box center [455, 212] width 164 height 22
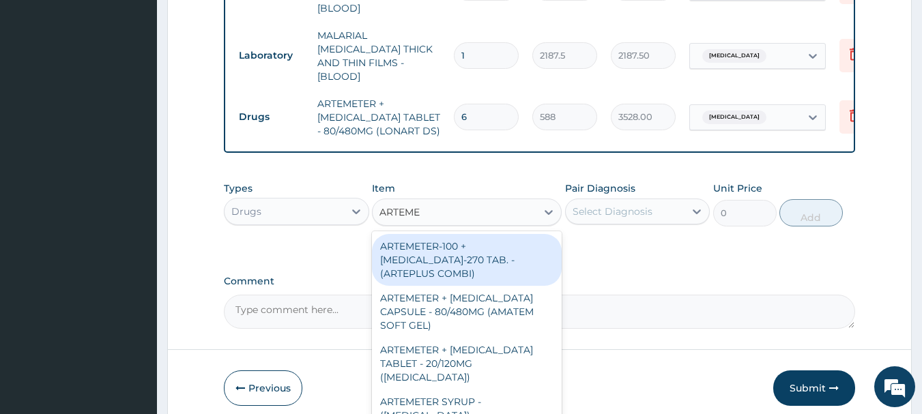
type input "ARTEMET"
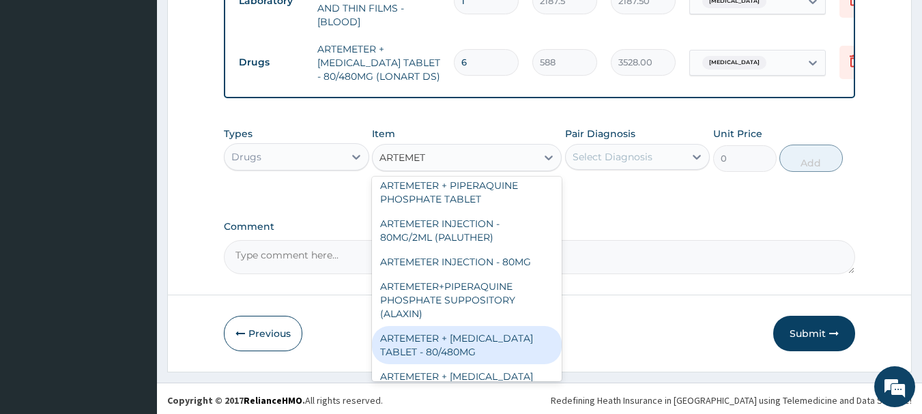
scroll to position [527, 0]
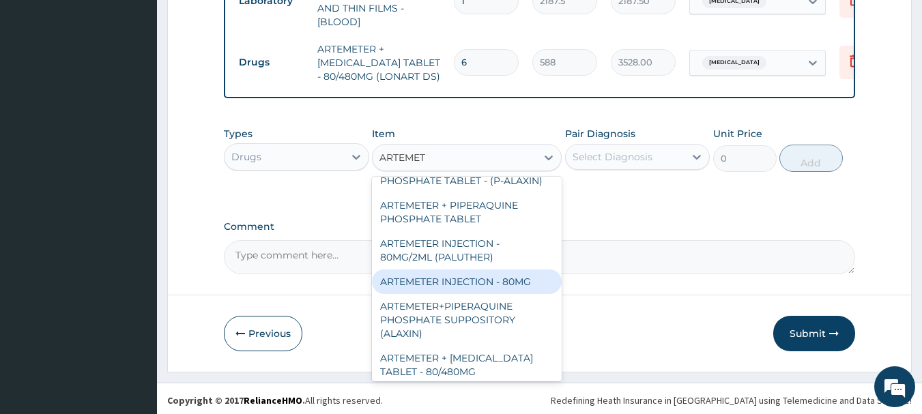
click at [468, 270] on div "ARTEMETER INJECTION - 80MG" at bounding box center [467, 282] width 190 height 25
type input "475.99999999999994"
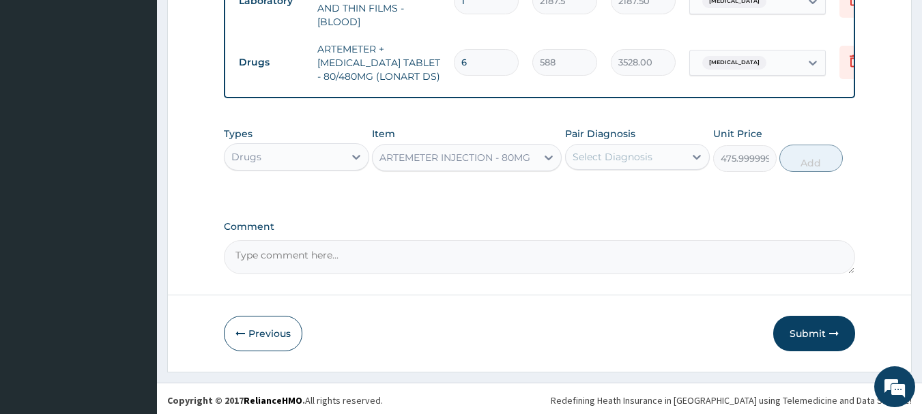
click at [468, 270] on textarea "Comment" at bounding box center [540, 257] width 632 height 34
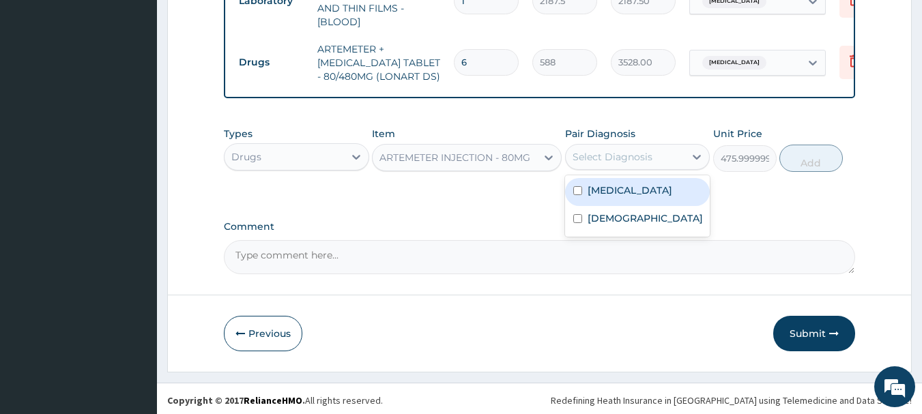
click at [613, 150] on div "Select Diagnosis" at bounding box center [613, 157] width 80 height 14
click at [619, 185] on label "Malaria" at bounding box center [630, 191] width 85 height 14
checkbox input "true"
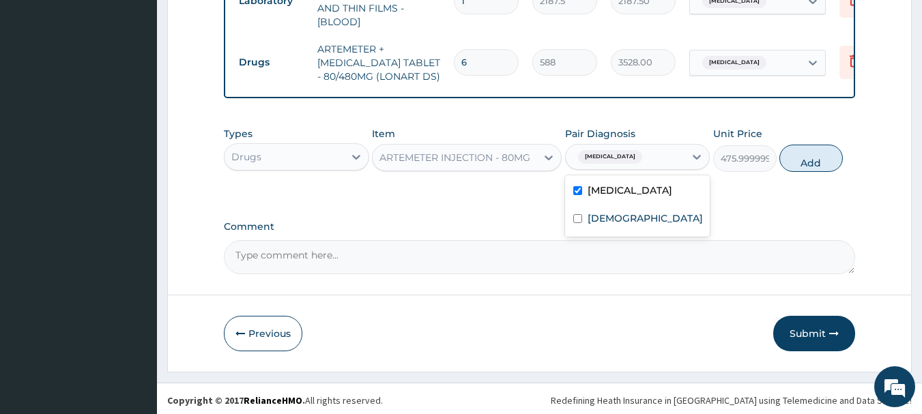
click at [801, 175] on div "Types Drugs Item ARTEMETER INJECTION - 80MG Pair Diagnosis option Malaria, sele…" at bounding box center [540, 149] width 632 height 59
click at [801, 160] on button "Add" at bounding box center [810, 158] width 63 height 27
type input "0"
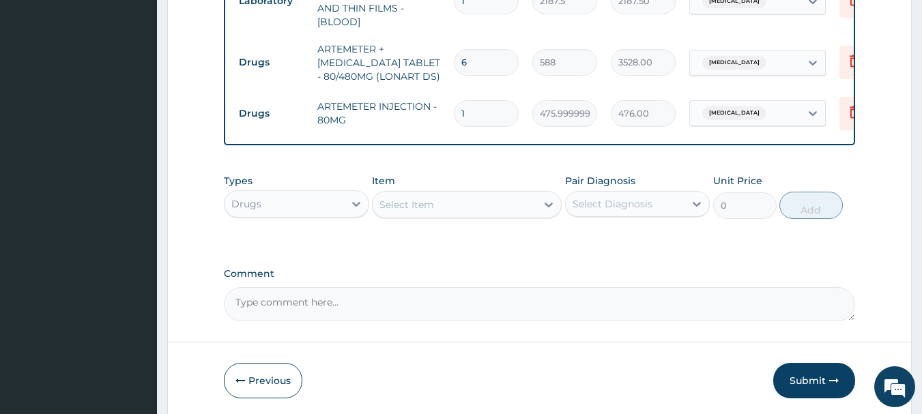
type input "2"
type input "952.00"
click at [513, 205] on div "Select Item" at bounding box center [455, 205] width 164 height 22
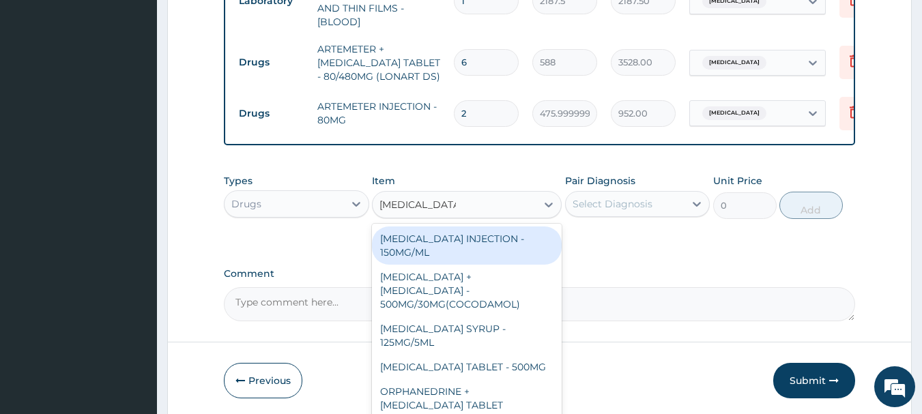
type input "PARACETAMOL"
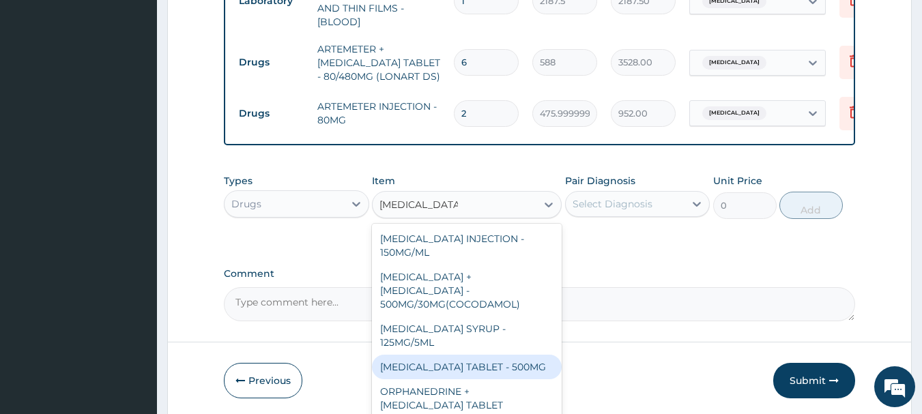
click at [474, 355] on div "PARACETAMOL TABLET - 500MG" at bounding box center [467, 367] width 190 height 25
type input "33.599999999999994"
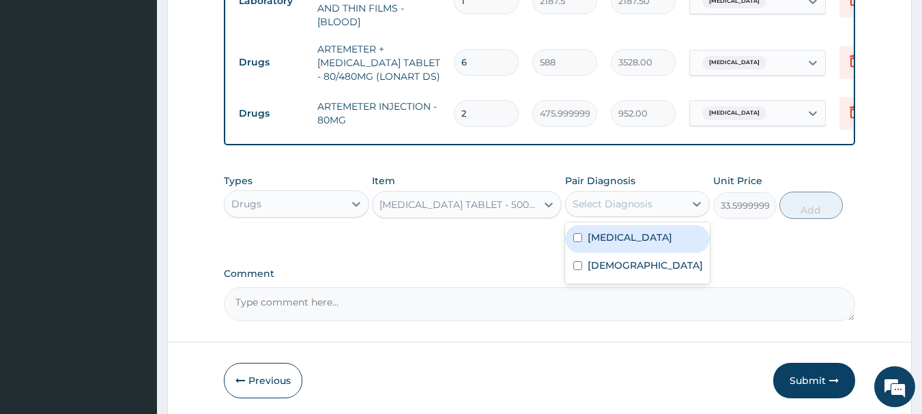
click at [621, 201] on div "Select Diagnosis" at bounding box center [613, 204] width 80 height 14
click at [616, 245] on div "Malaria" at bounding box center [637, 239] width 145 height 28
checkbox input "true"
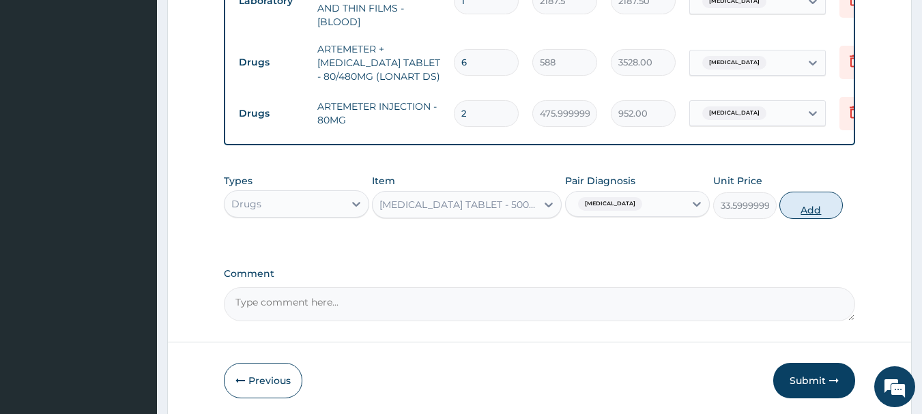
click at [788, 201] on button "Add" at bounding box center [810, 205] width 63 height 27
type input "0"
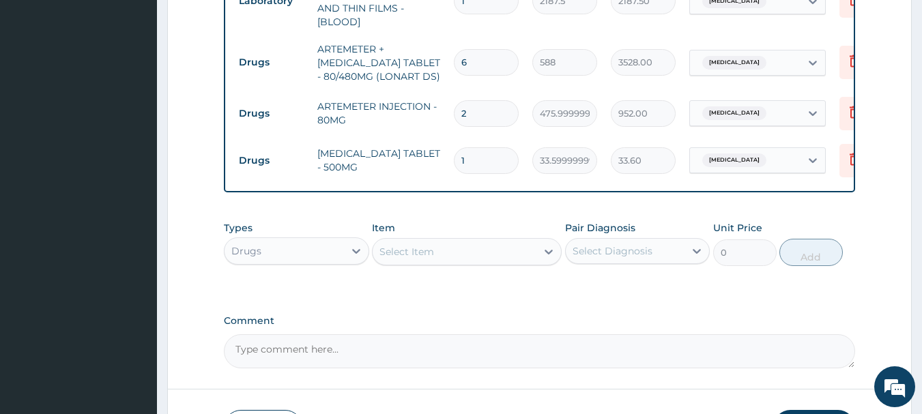
type input "0.00"
type input "2"
type input "67.20"
type input "20"
type input "672.00"
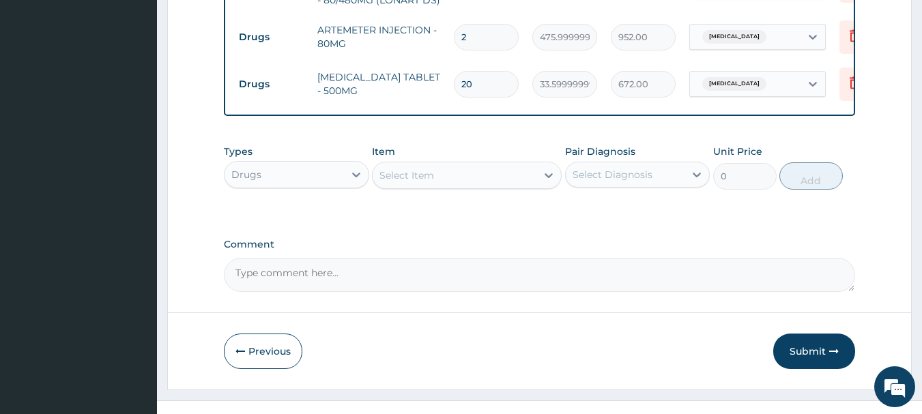
scroll to position [794, 0]
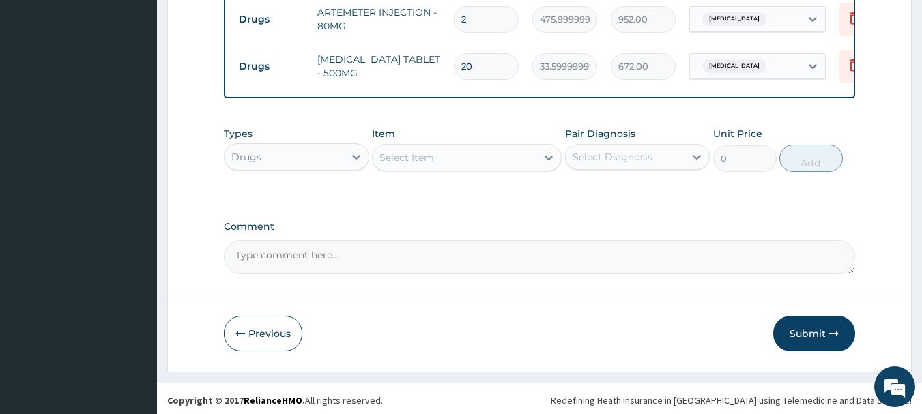
type input "20"
click at [403, 147] on div "Select Item" at bounding box center [455, 158] width 164 height 22
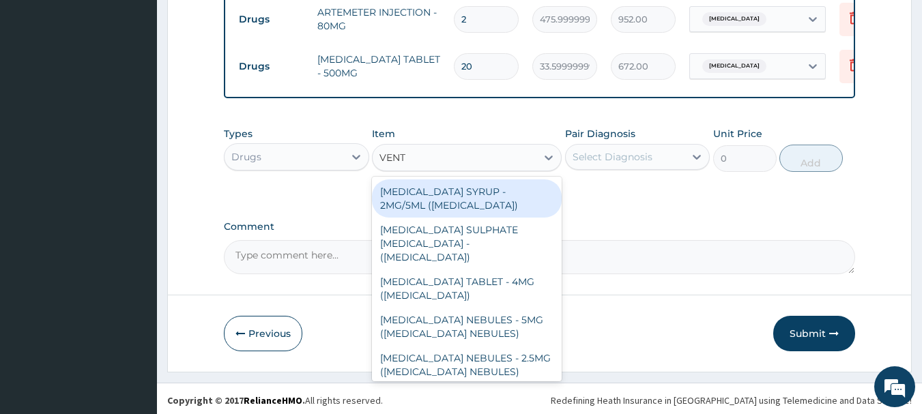
type input "VENTO"
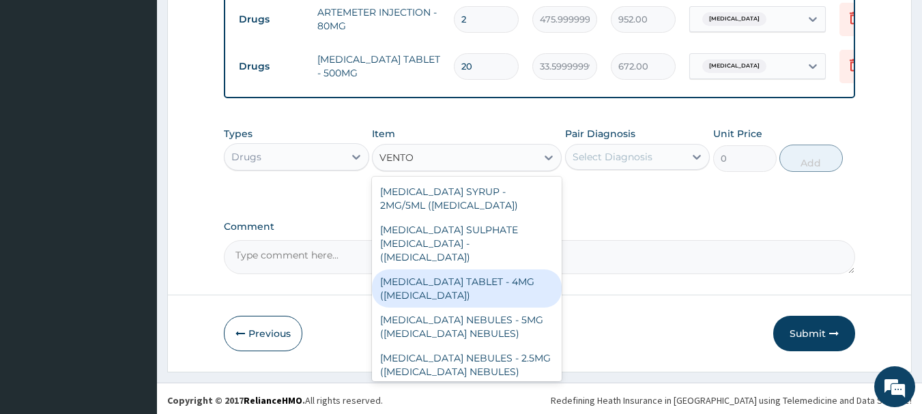
click at [462, 270] on div "SALBUTAMOL TABLET - 4MG (VENTOLIN)" at bounding box center [467, 289] width 190 height 38
type input "56"
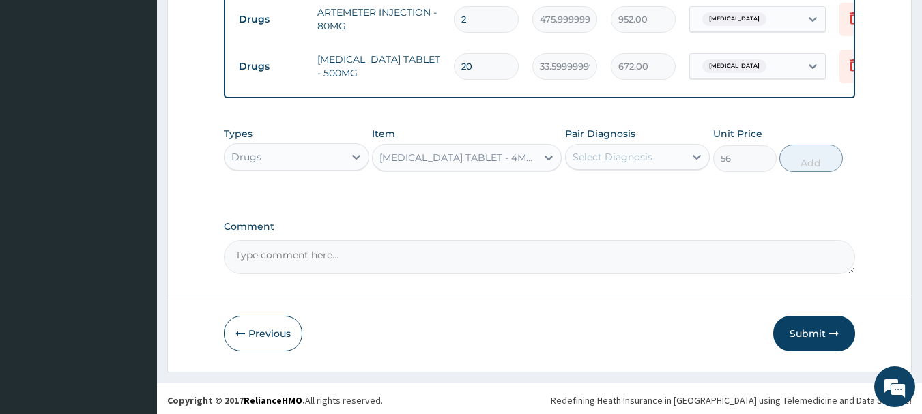
click at [633, 154] on div "Select Diagnosis" at bounding box center [613, 157] width 80 height 14
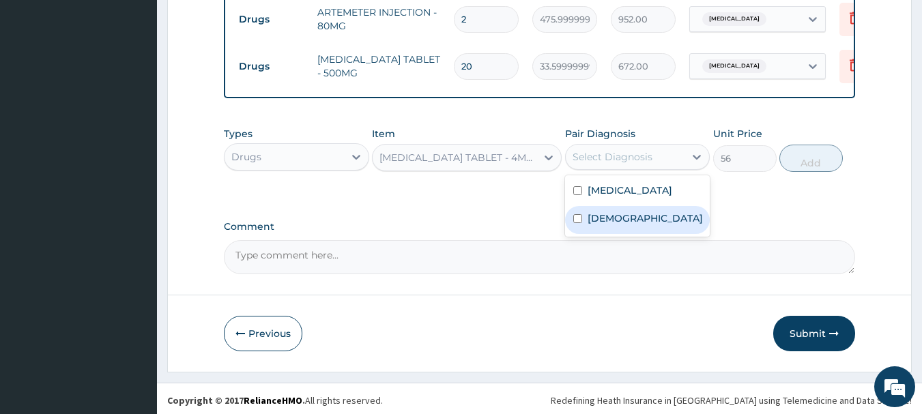
click at [629, 213] on div "Asthma" at bounding box center [637, 220] width 145 height 28
checkbox input "true"
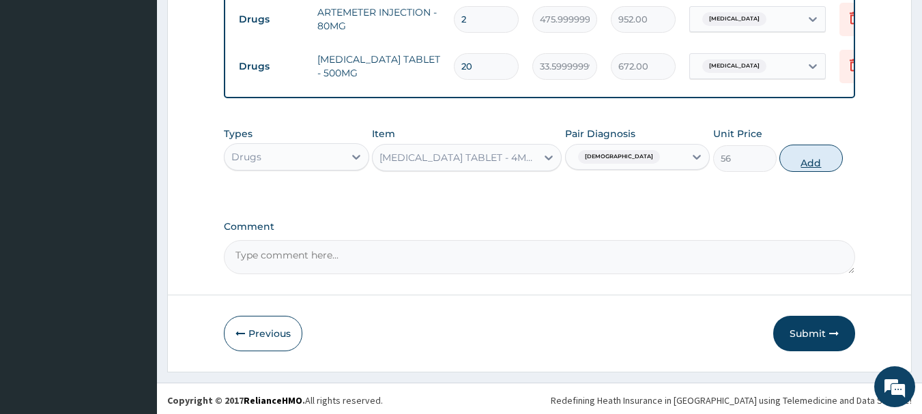
click at [788, 154] on button "Add" at bounding box center [810, 158] width 63 height 27
type input "0"
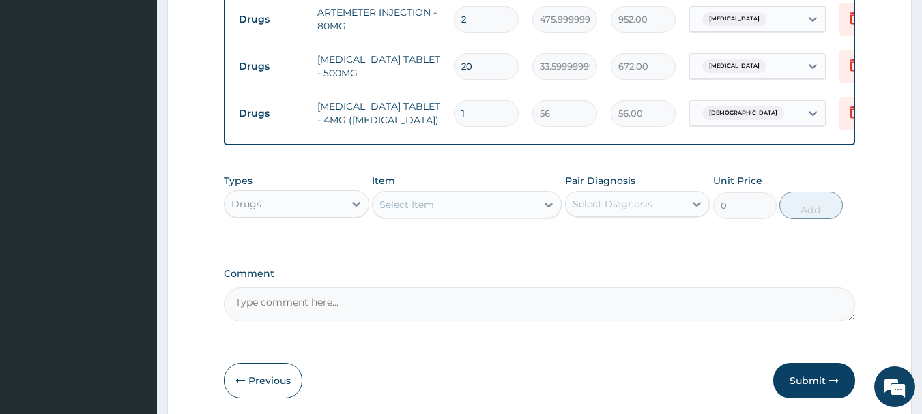
type input "15"
type input "840.00"
type input "15"
click at [451, 201] on div "Select Item" at bounding box center [455, 205] width 164 height 22
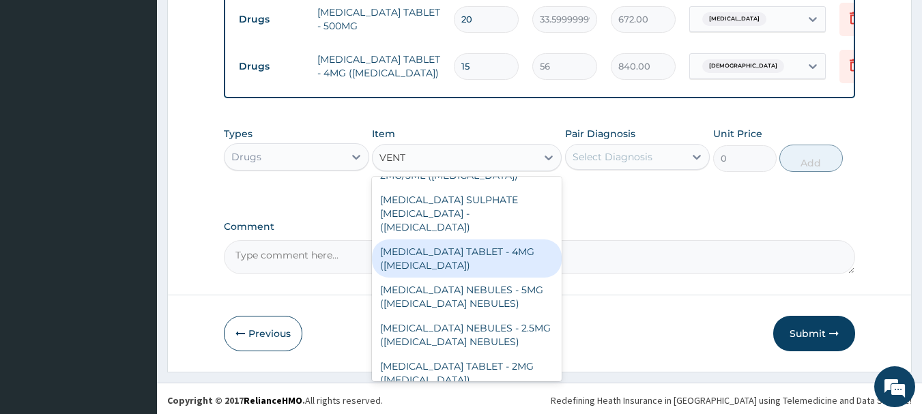
scroll to position [0, 0]
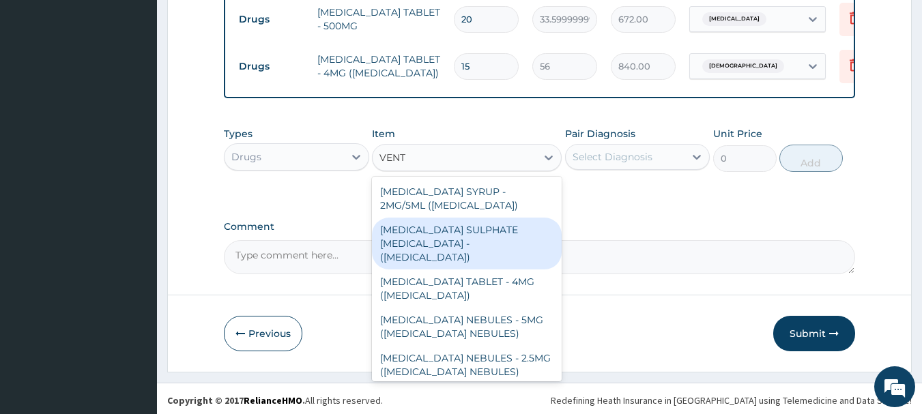
type input "VENT"
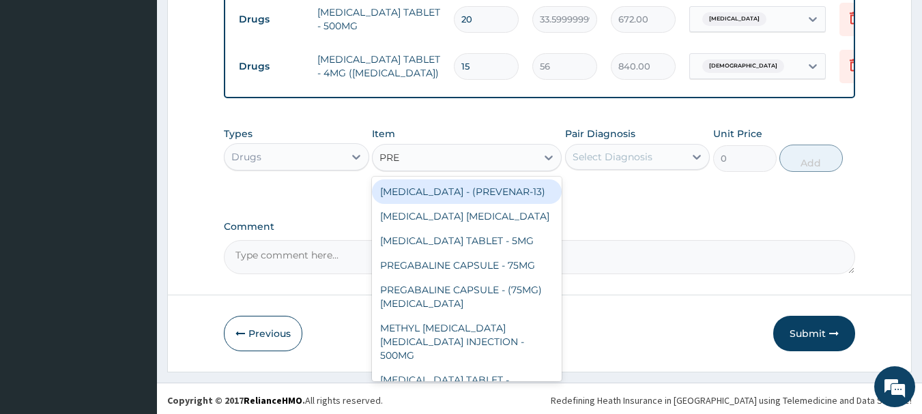
type input "PRED"
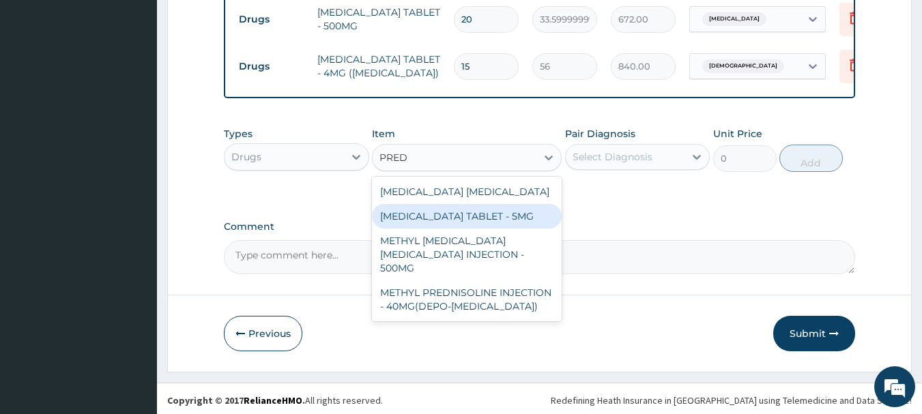
click at [483, 216] on div "PREDNISOLONE TABLET - 5MG" at bounding box center [467, 216] width 190 height 25
type input "42"
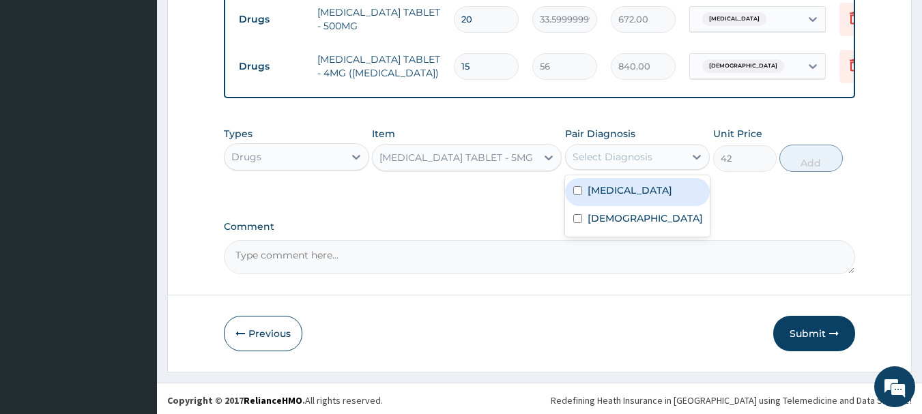
click at [632, 157] on div "Select Diagnosis" at bounding box center [613, 157] width 80 height 14
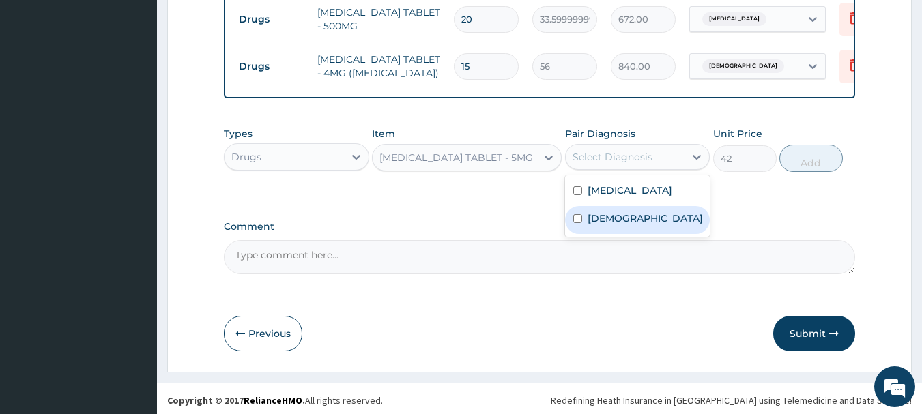
click at [626, 213] on div "Asthma" at bounding box center [637, 220] width 145 height 28
checkbox input "true"
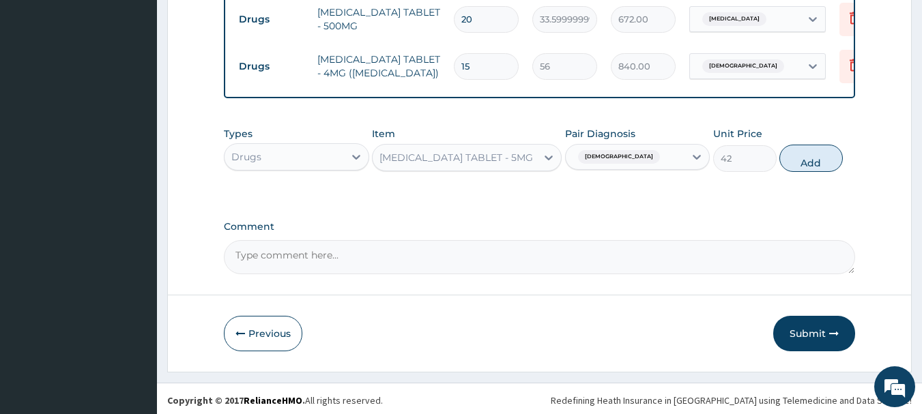
click at [803, 157] on button "Add" at bounding box center [810, 158] width 63 height 27
type input "0"
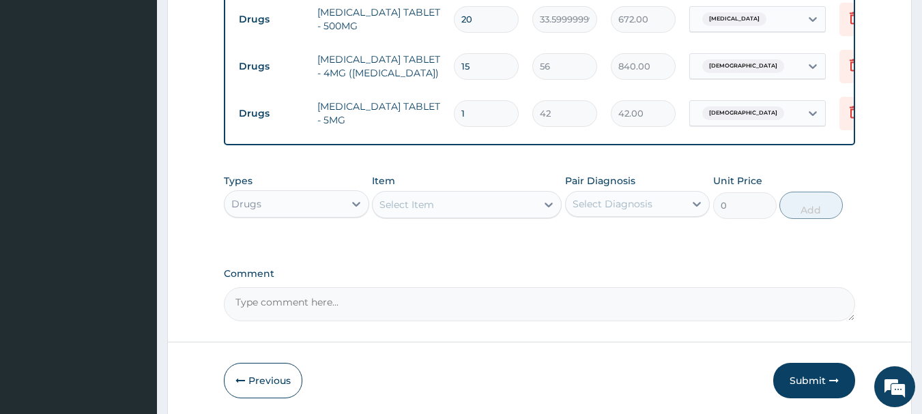
type input "15"
type input "630.00"
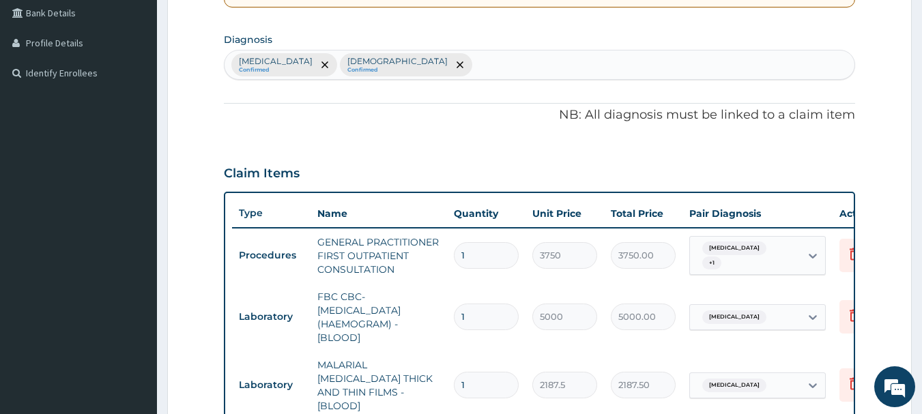
scroll to position [296, 0]
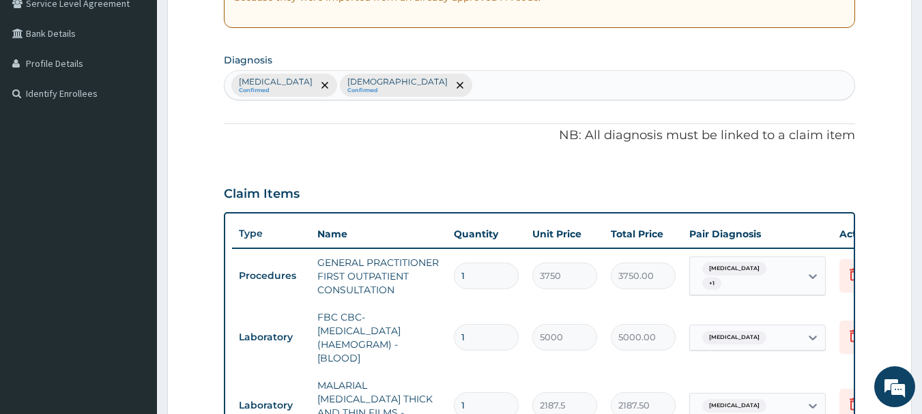
type input "15"
click at [592, 74] on div "Malaria Confirmed Asthma Confirmed" at bounding box center [540, 85] width 631 height 29
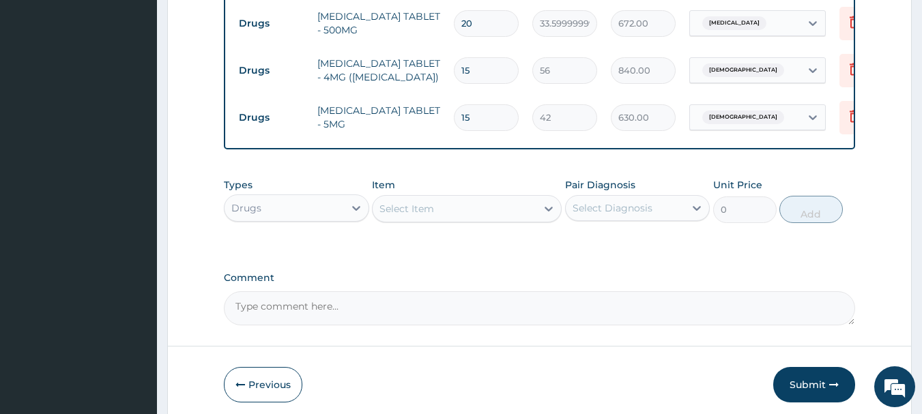
scroll to position [773, 0]
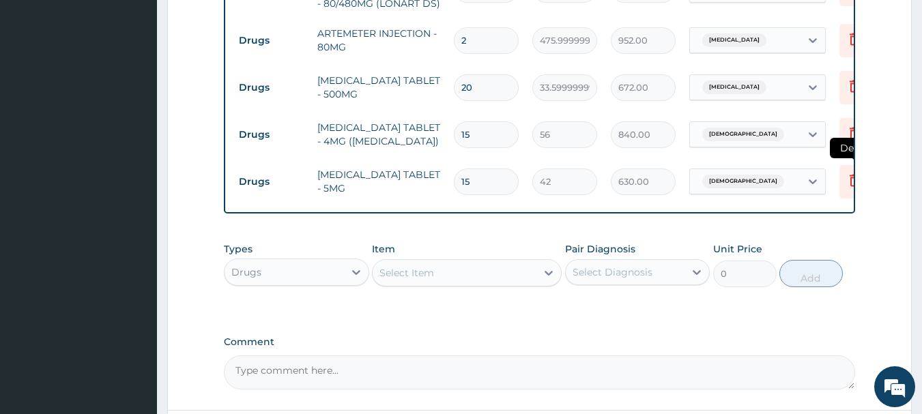
type input "ALLEG"
click at [843, 167] on icon at bounding box center [855, 181] width 30 height 33
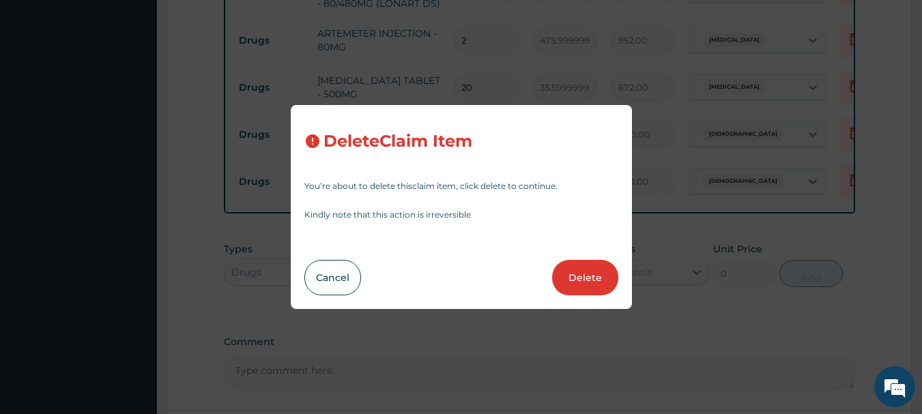
click at [582, 270] on button "Delete" at bounding box center [585, 277] width 66 height 35
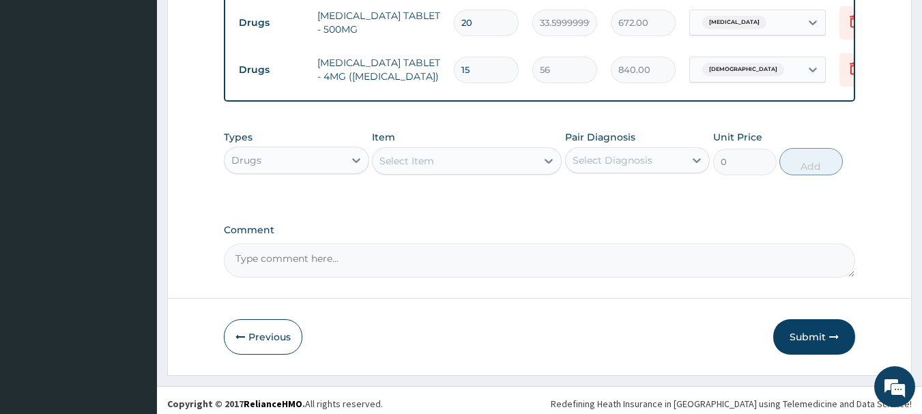
scroll to position [842, 0]
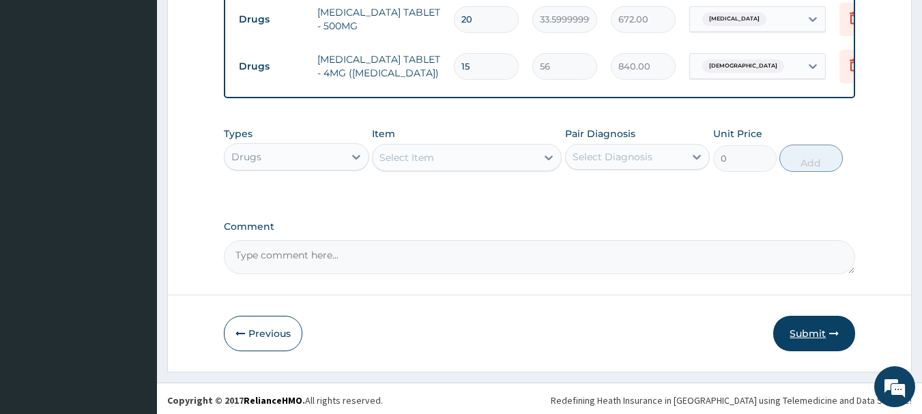
click at [791, 330] on button "Submit" at bounding box center [814, 333] width 82 height 35
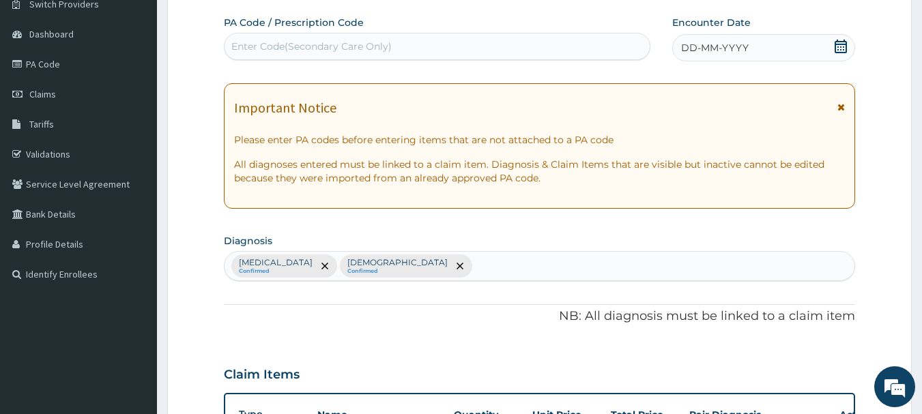
scroll to position [91, 0]
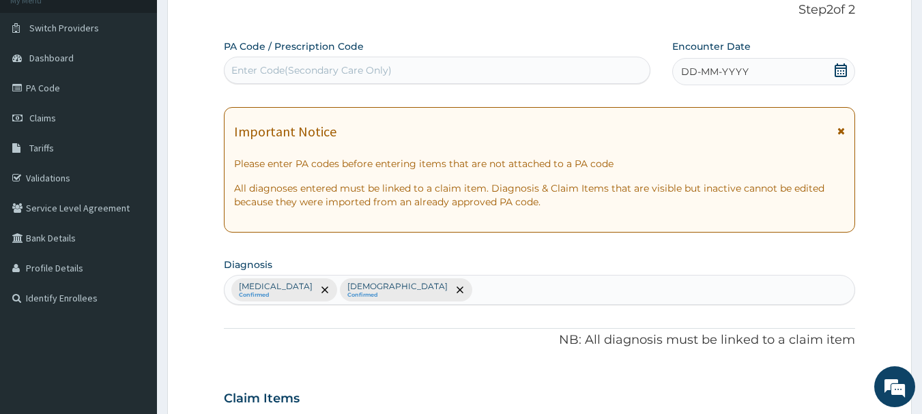
click at [838, 73] on icon at bounding box center [841, 70] width 14 height 14
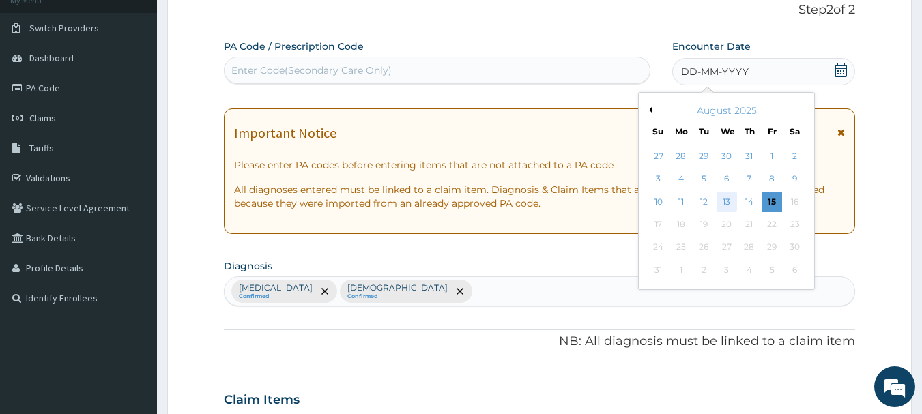
click at [720, 199] on div "13" at bounding box center [727, 202] width 20 height 20
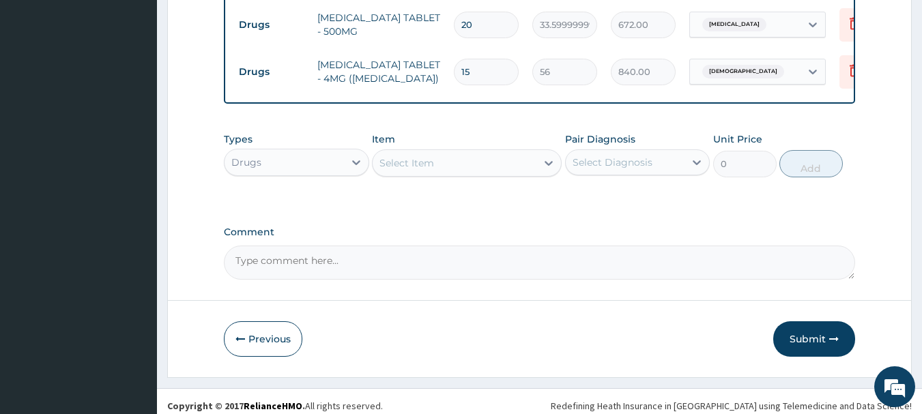
scroll to position [842, 0]
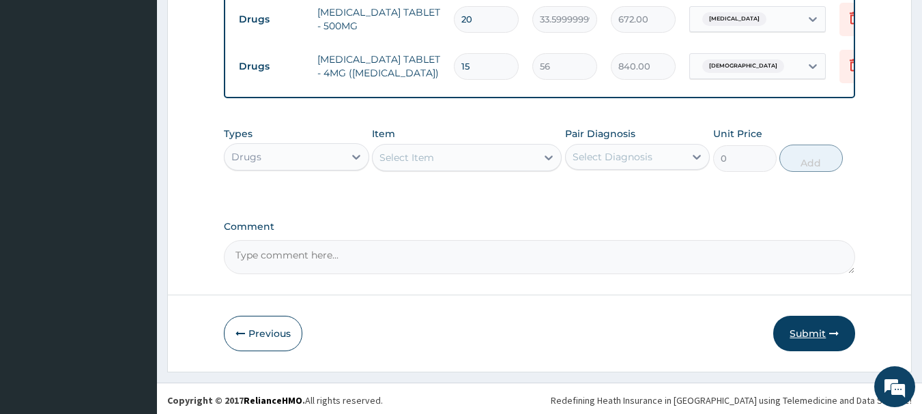
click at [833, 329] on icon "button" at bounding box center [834, 334] width 10 height 10
